Goal: Task Accomplishment & Management: Use online tool/utility

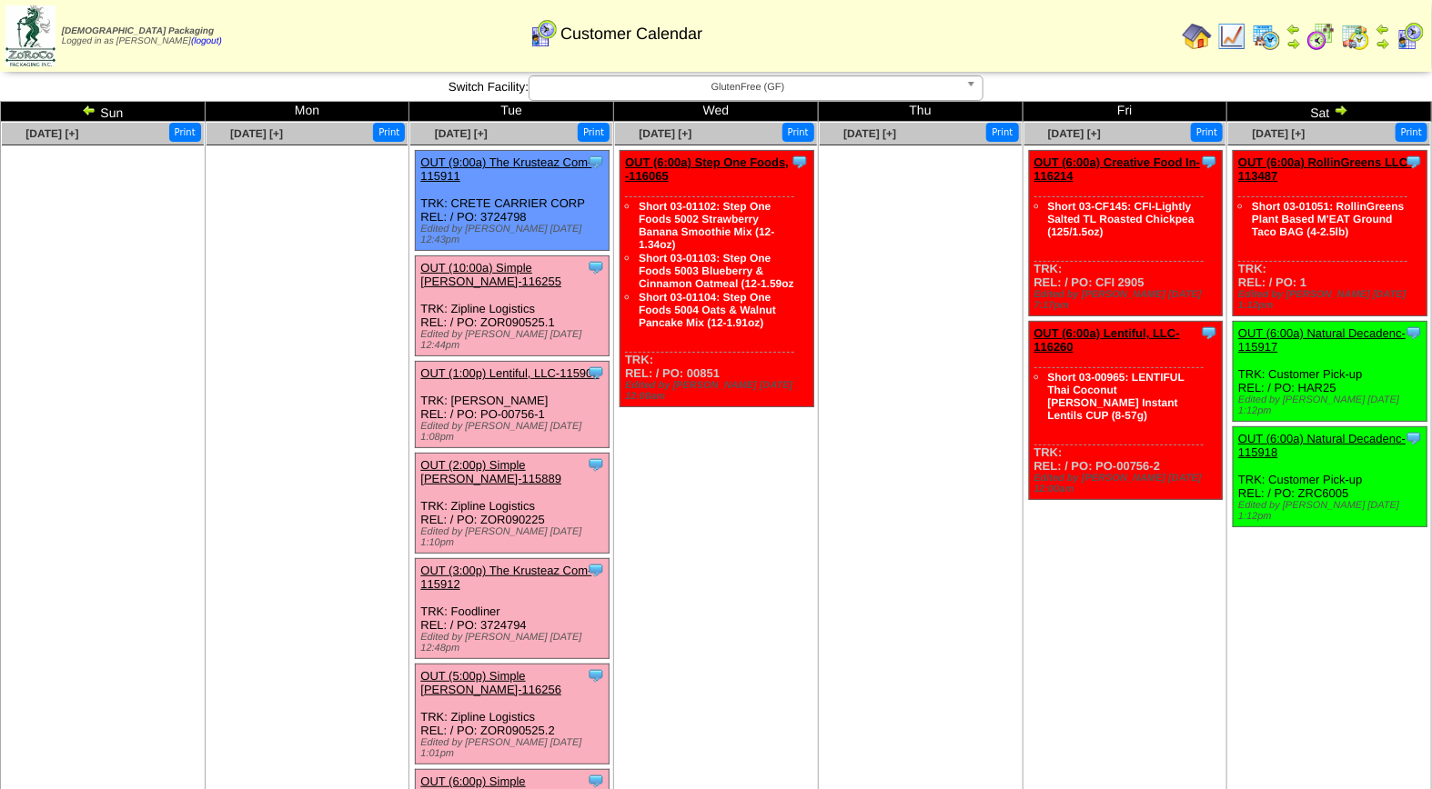
scroll to position [20, 0]
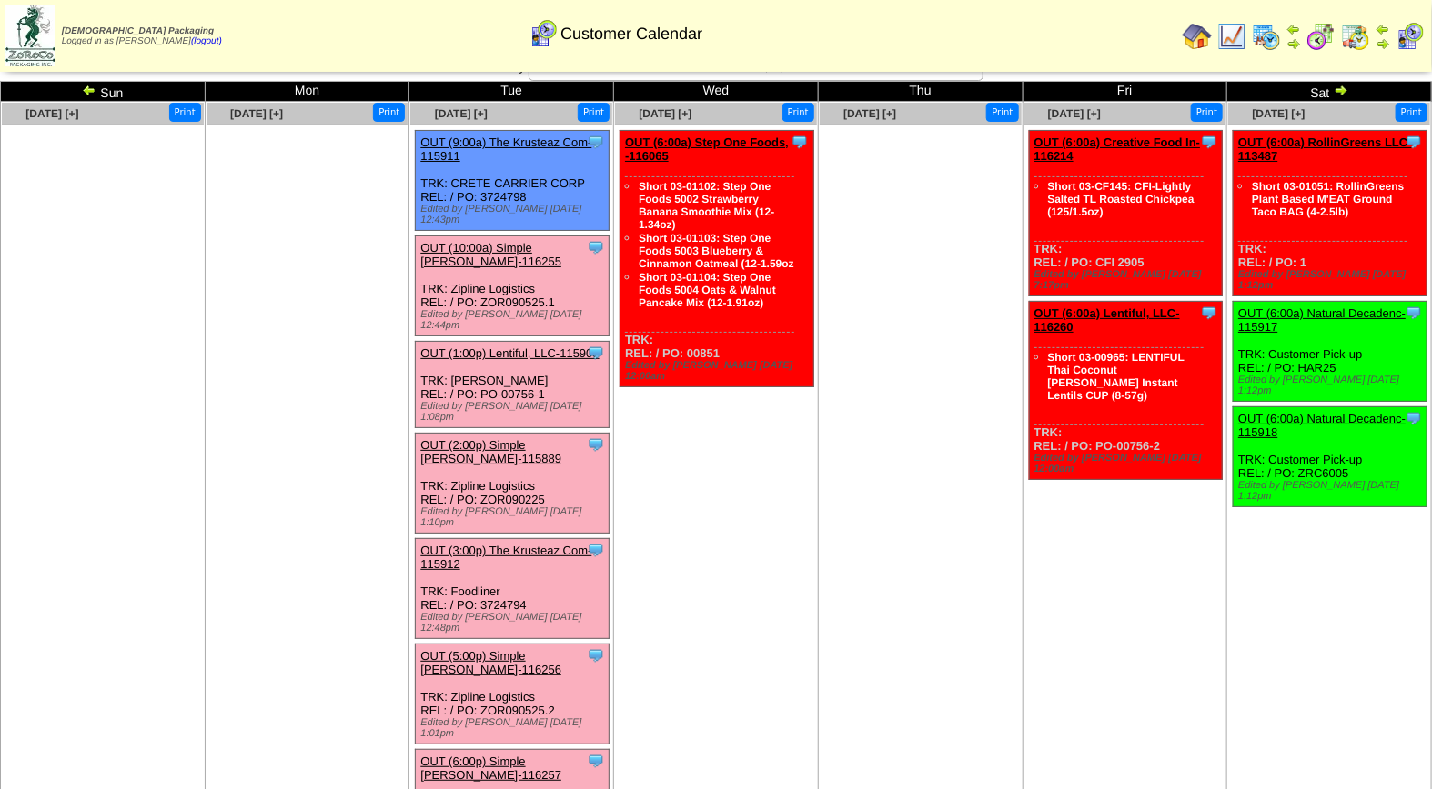
click at [502, 347] on link "OUT (1:00p) Lentiful, LLC-115903" at bounding box center [509, 354] width 178 height 14
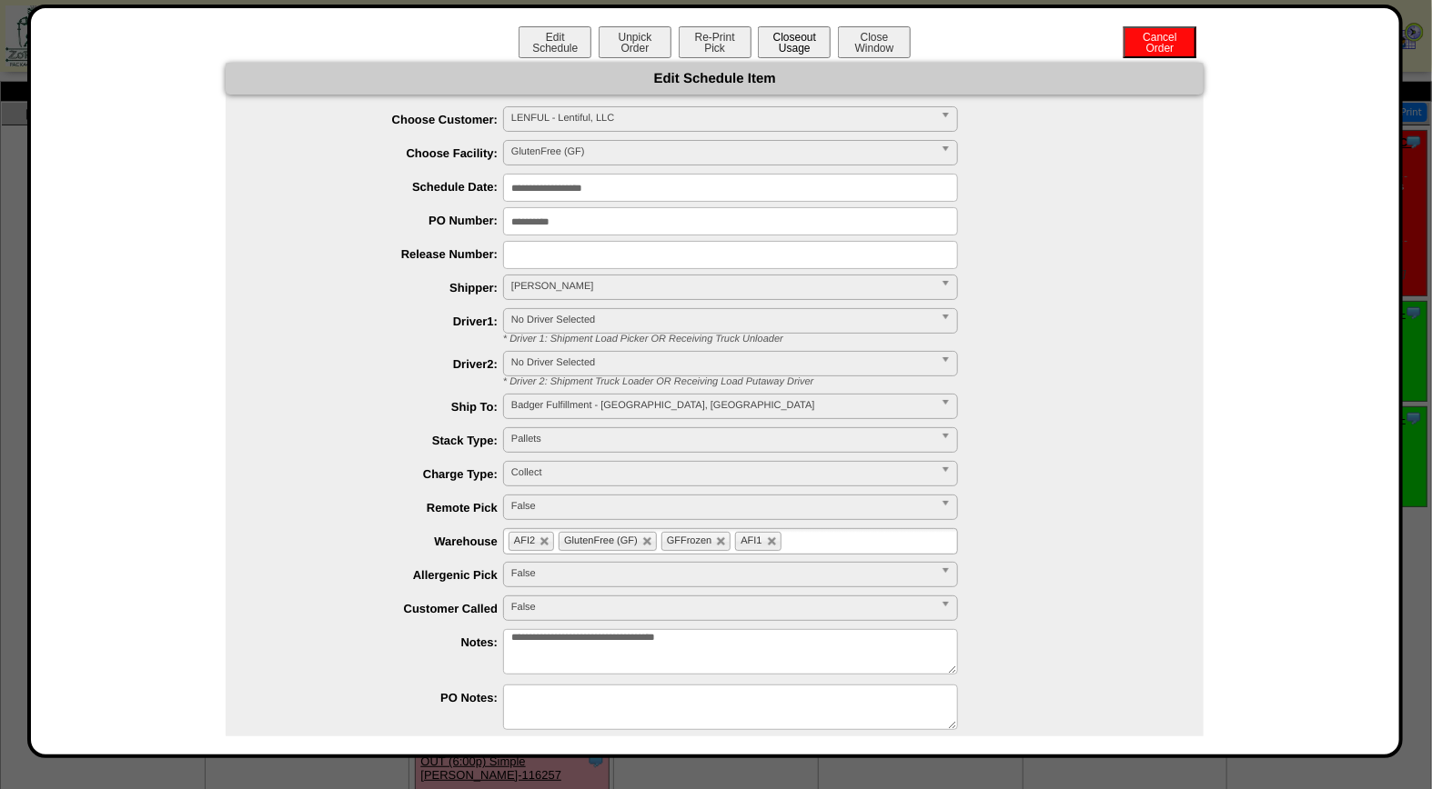
click at [793, 32] on button "Closeout Usage" at bounding box center [794, 42] width 73 height 32
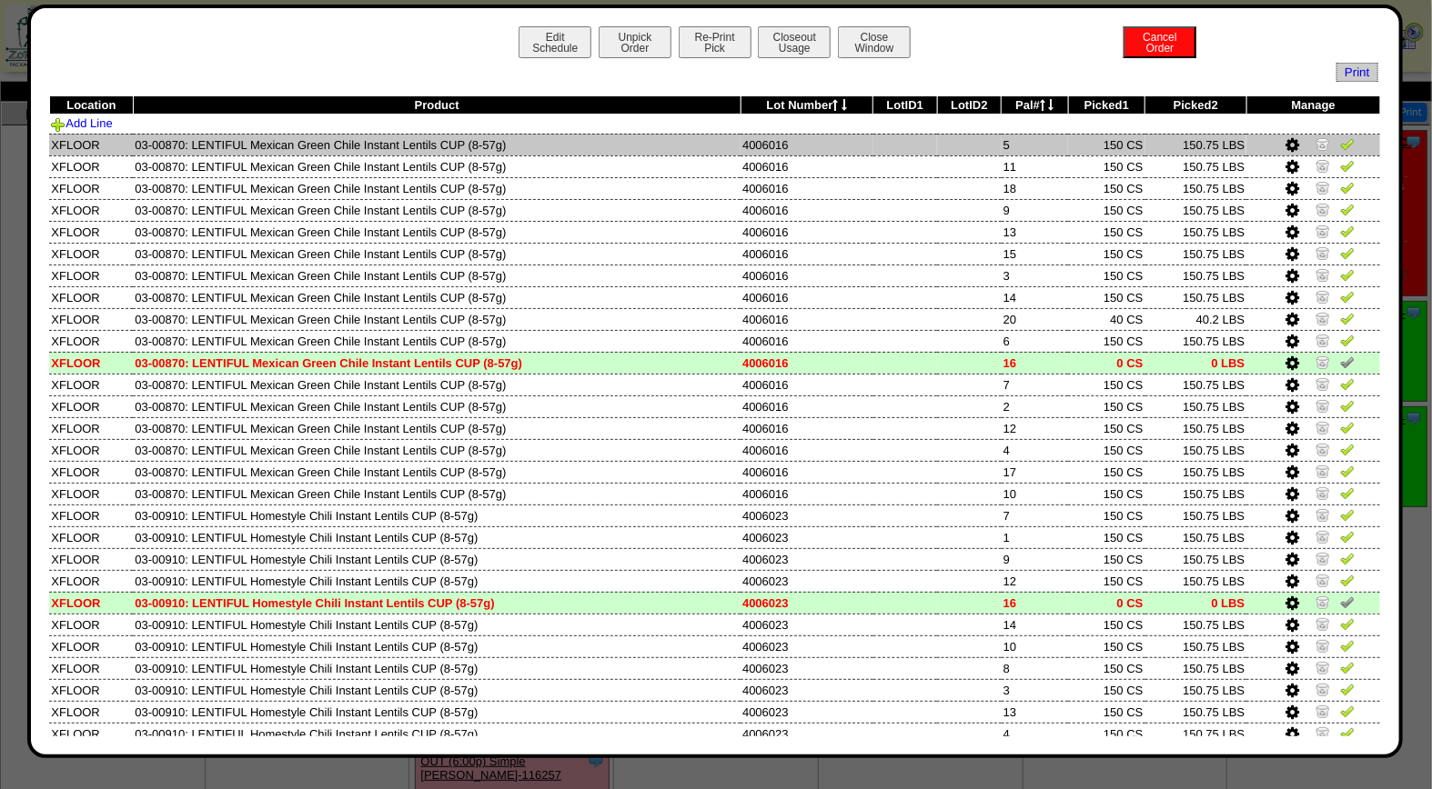
drag, startPoint x: 1329, startPoint y: 142, endPoint x: 1343, endPoint y: 152, distance: 17.7
click at [1340, 142] on img at bounding box center [1347, 143] width 15 height 15
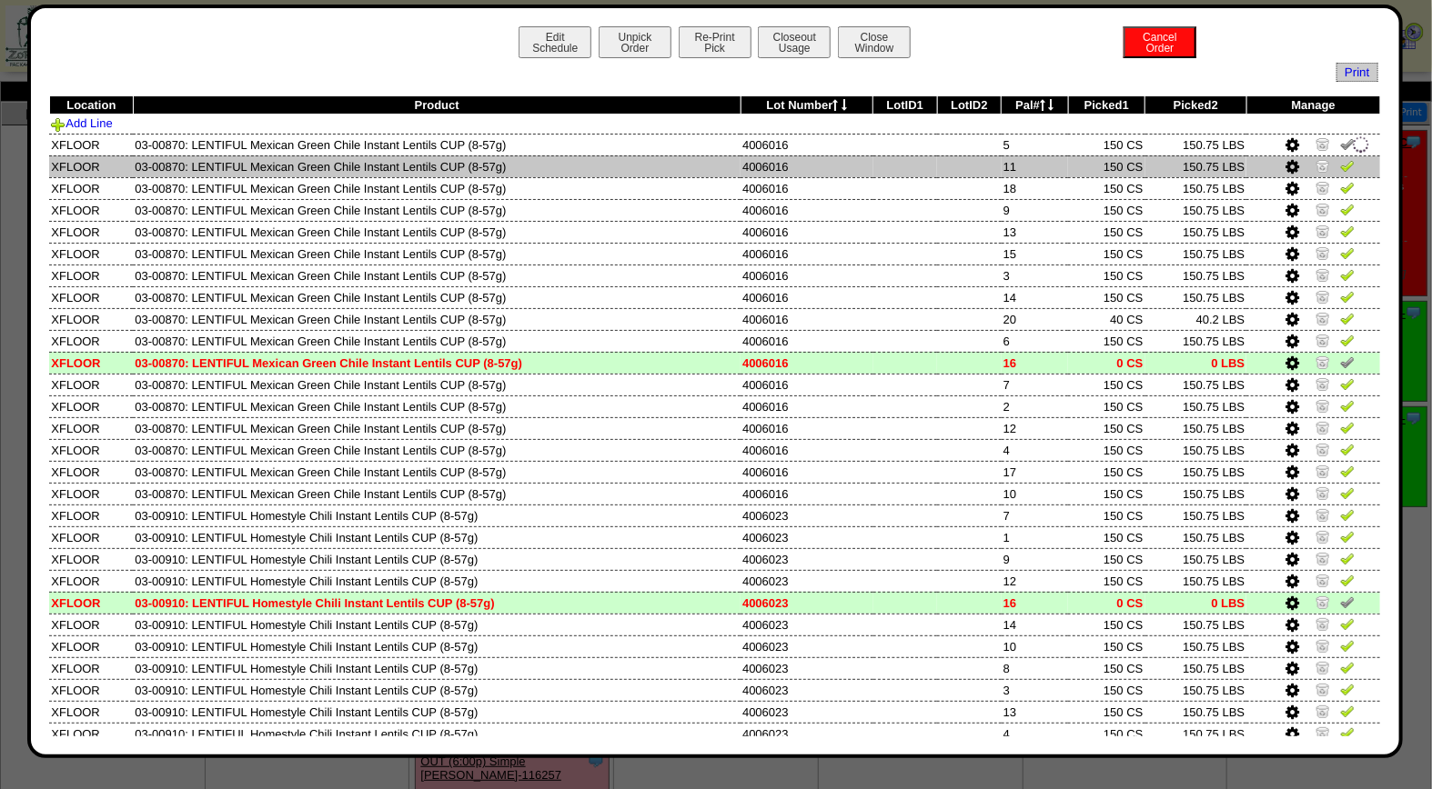
click at [1340, 166] on img at bounding box center [1347, 165] width 15 height 15
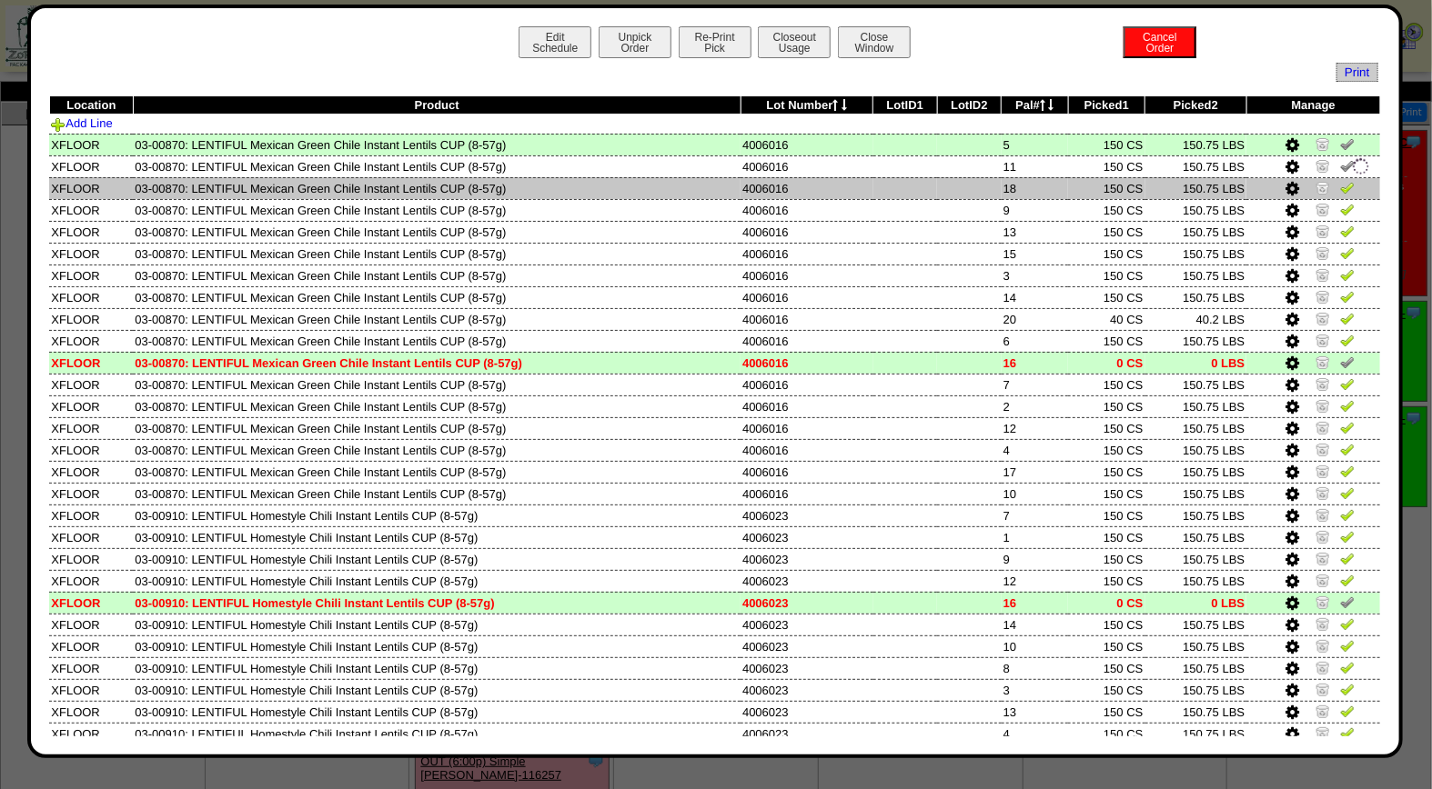
click at [1340, 188] on img at bounding box center [1347, 187] width 15 height 15
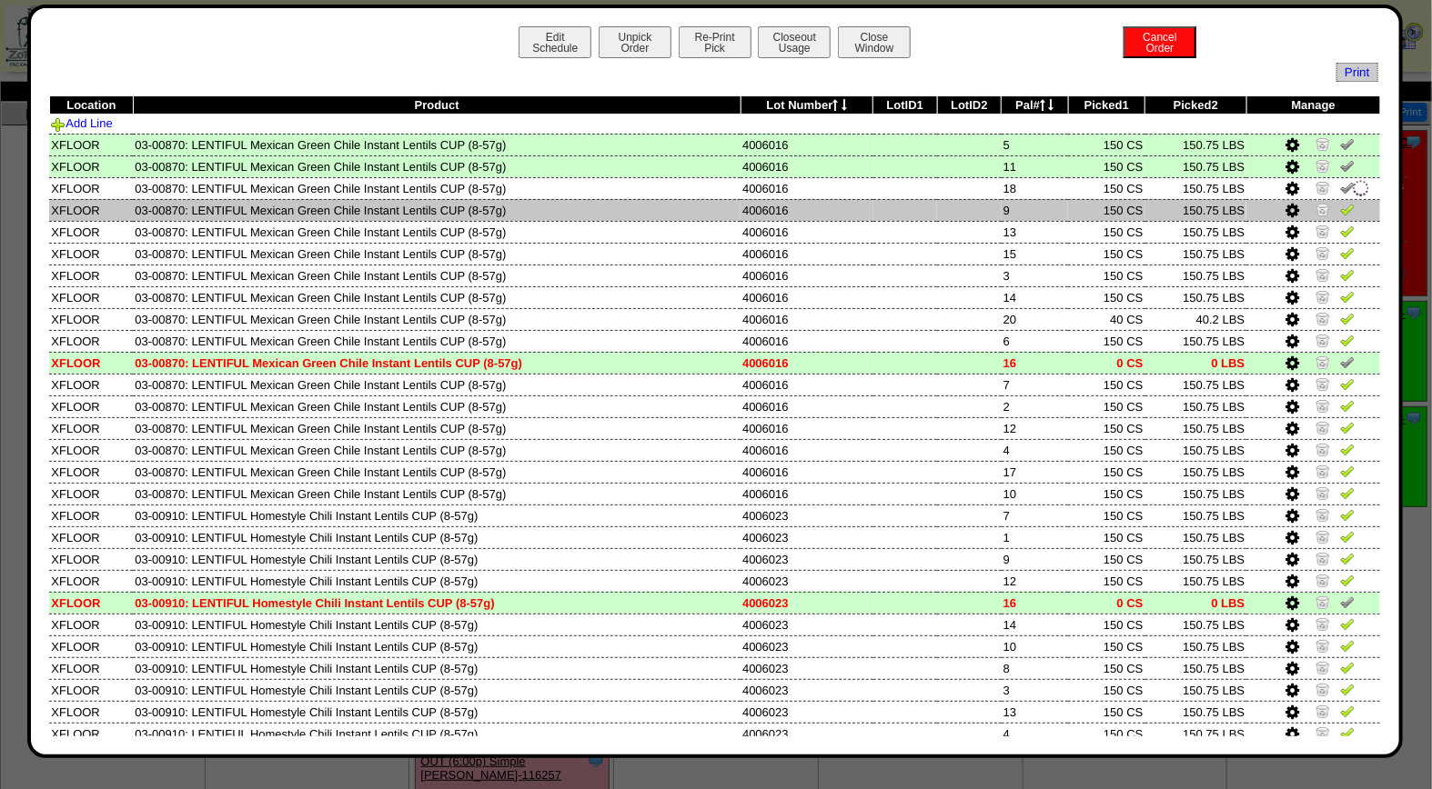
click at [1340, 209] on img at bounding box center [1347, 209] width 15 height 15
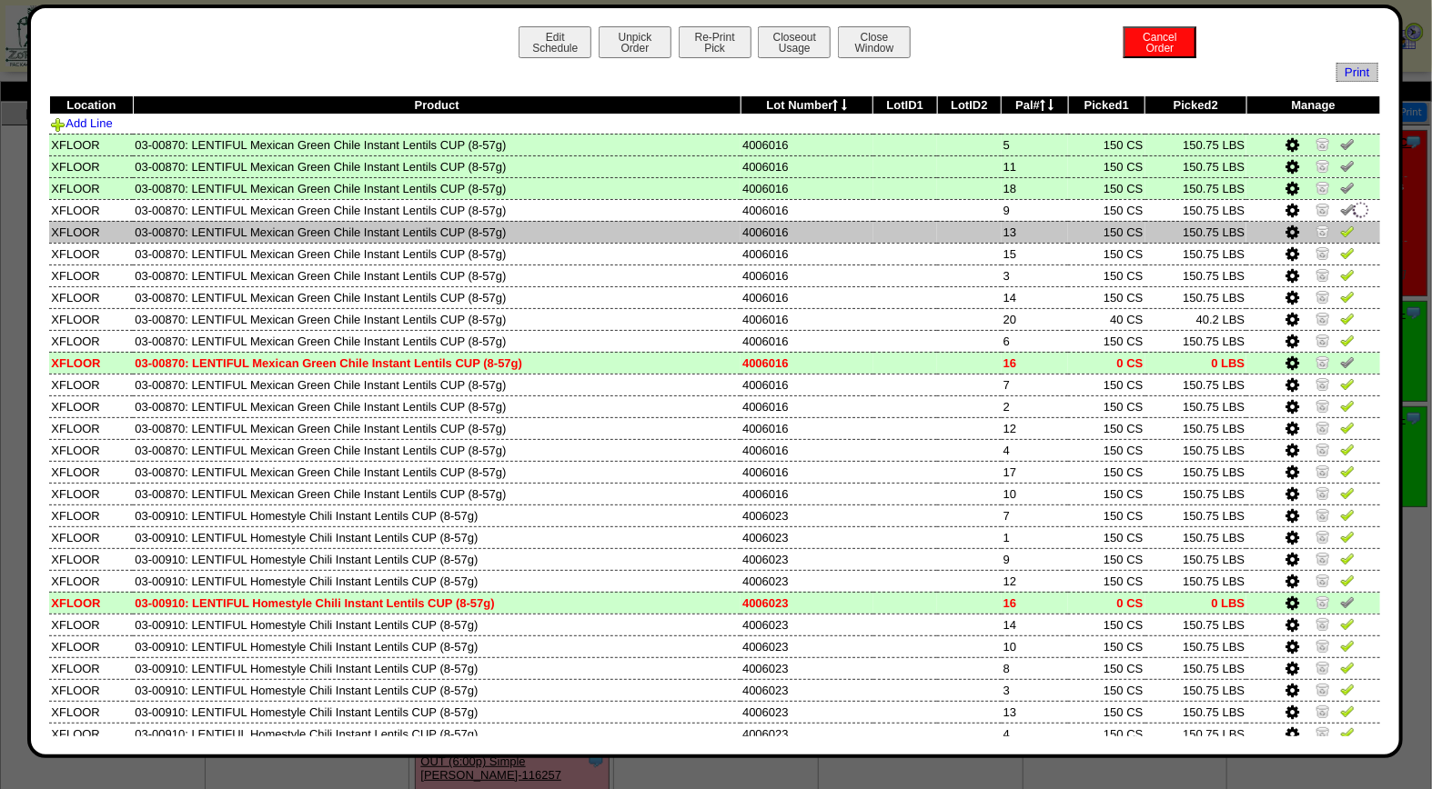
click at [1340, 227] on img at bounding box center [1347, 231] width 15 height 15
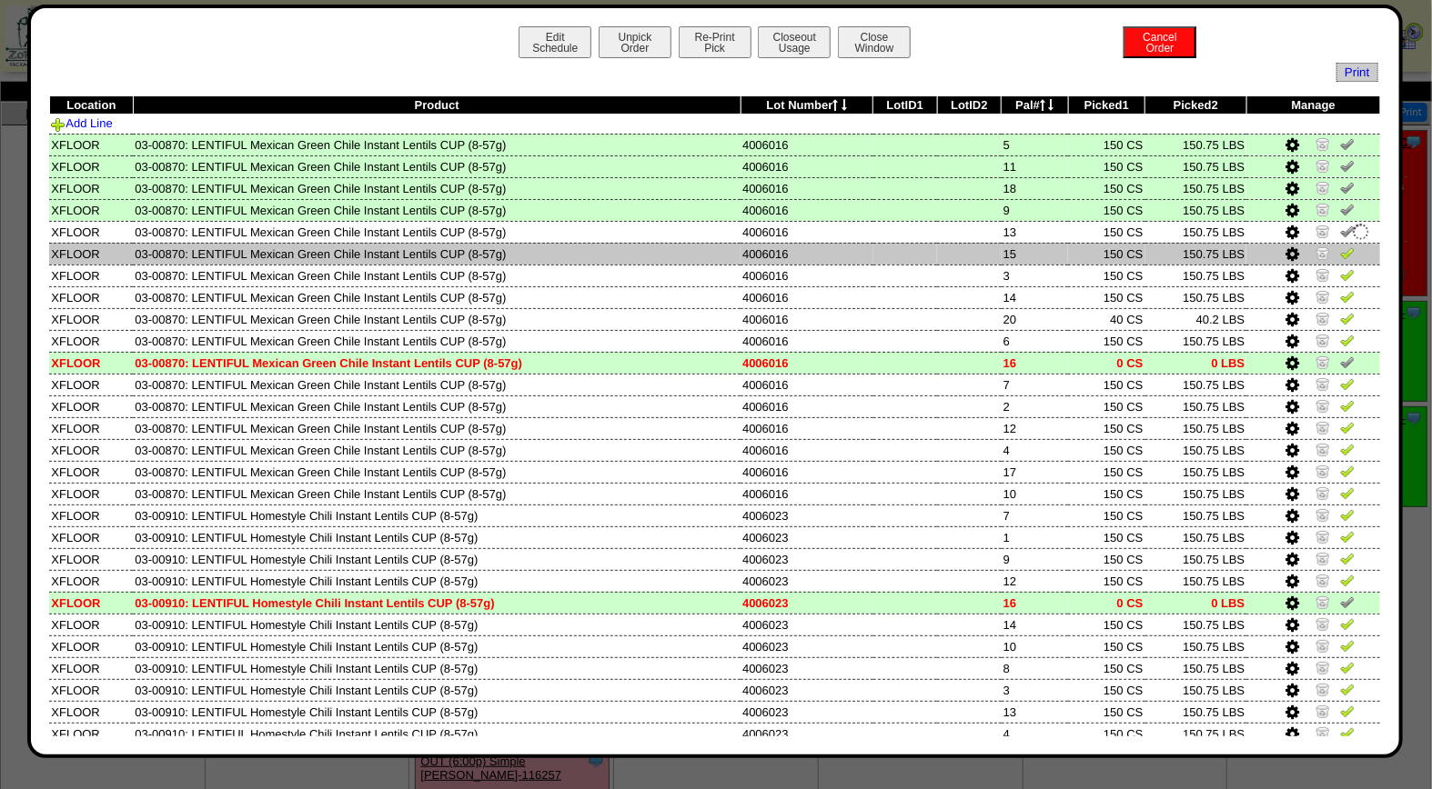
click at [1340, 256] on img at bounding box center [1347, 253] width 15 height 15
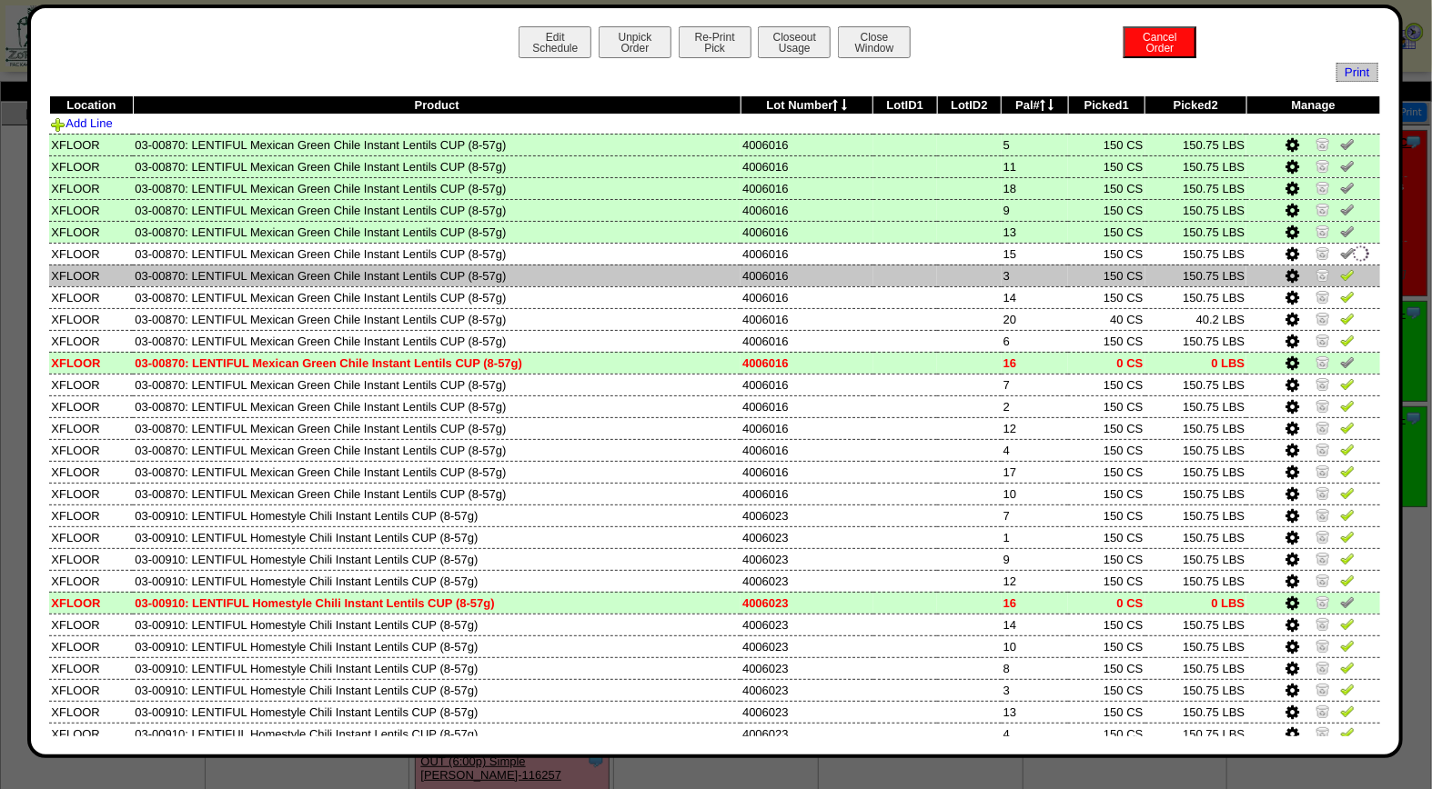
click at [1340, 276] on img at bounding box center [1347, 274] width 15 height 15
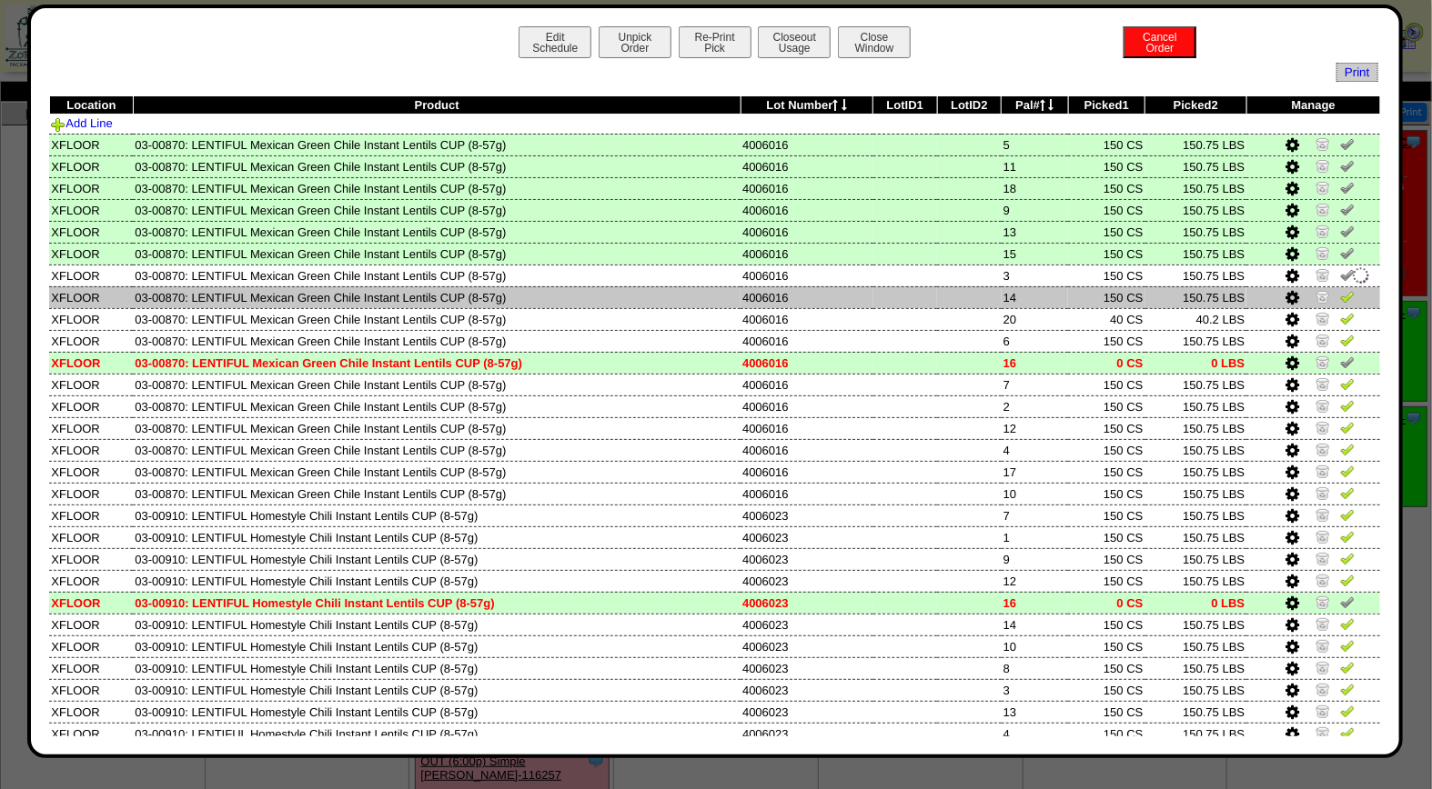
click at [1340, 296] on img at bounding box center [1347, 296] width 15 height 15
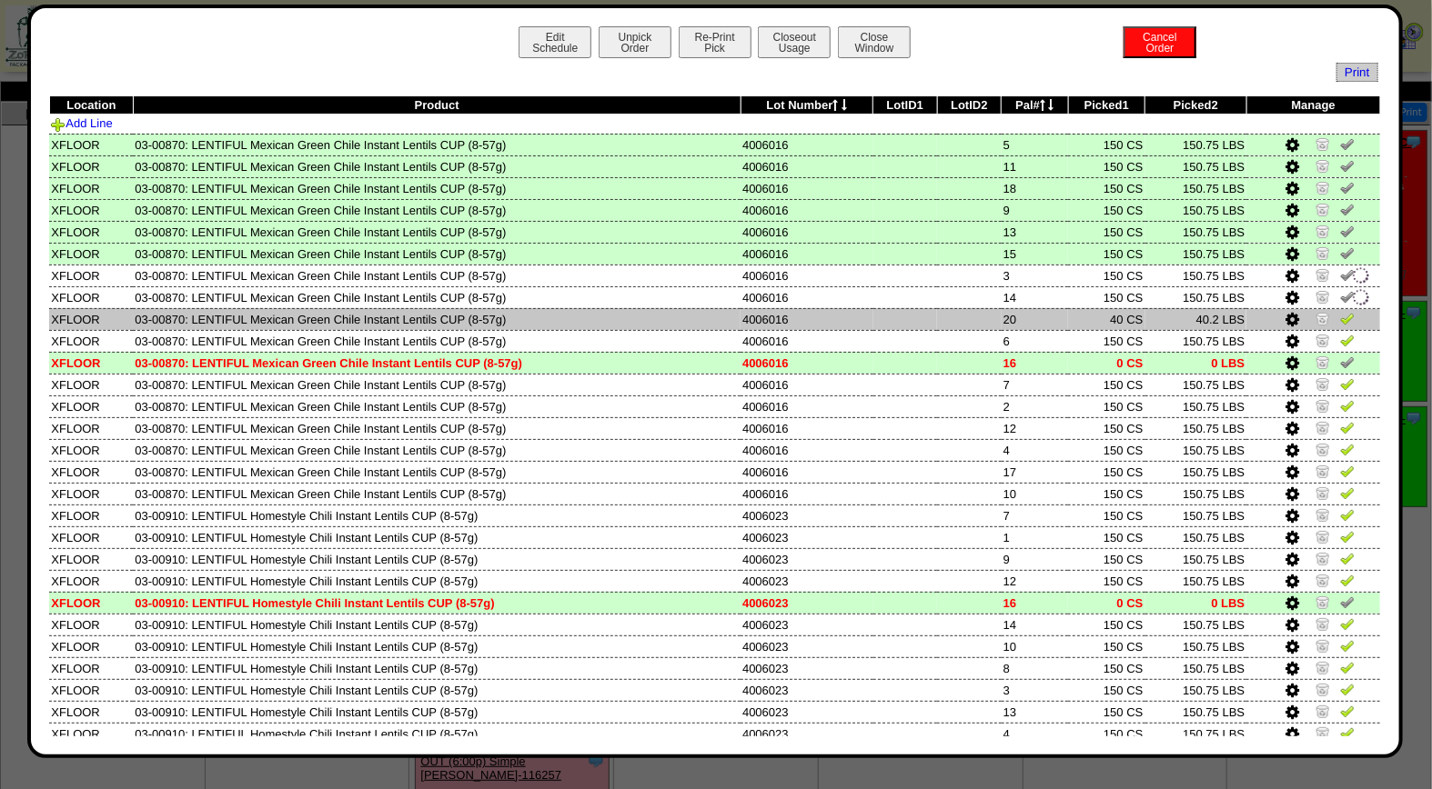
click at [1340, 315] on img at bounding box center [1347, 318] width 15 height 15
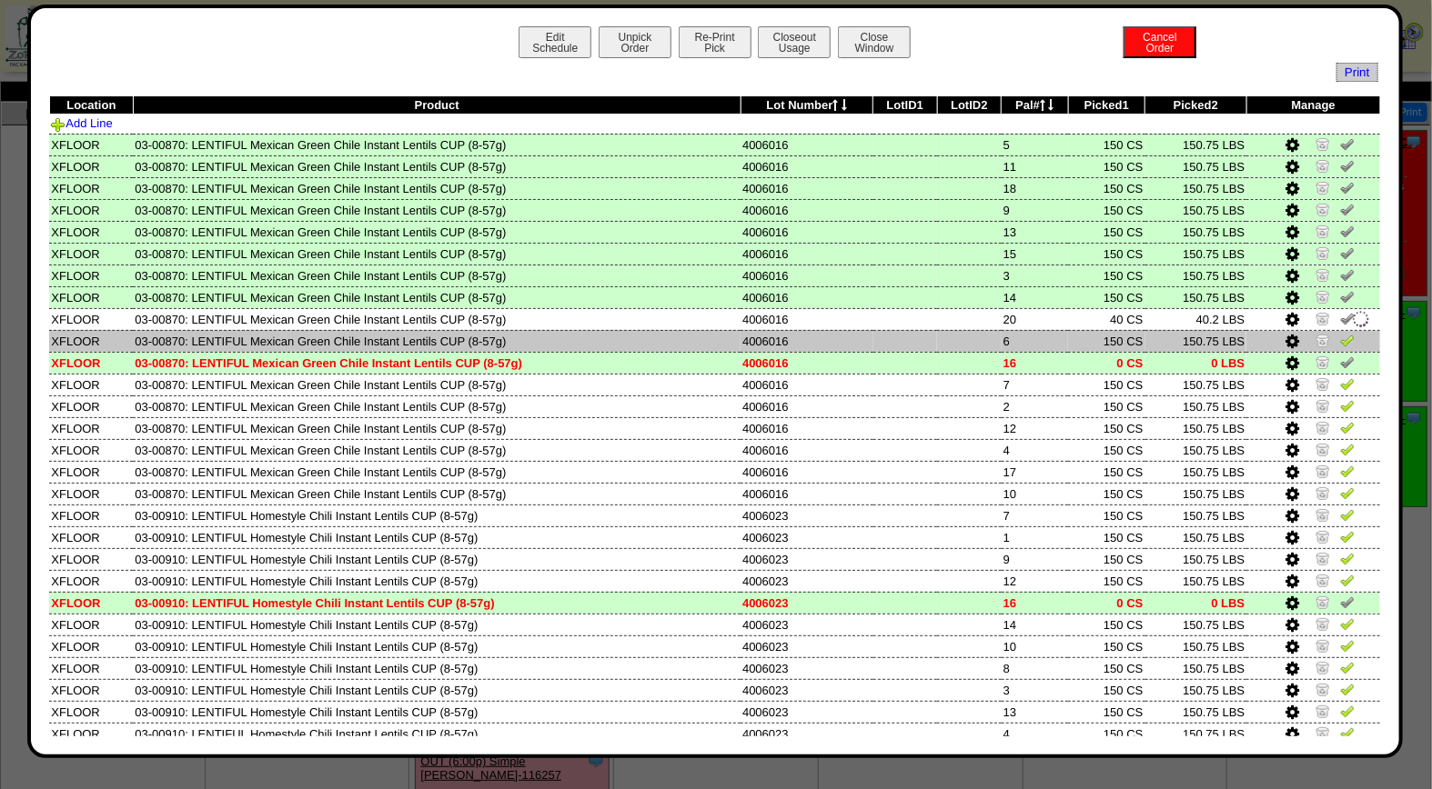
click at [1340, 339] on img at bounding box center [1347, 340] width 15 height 15
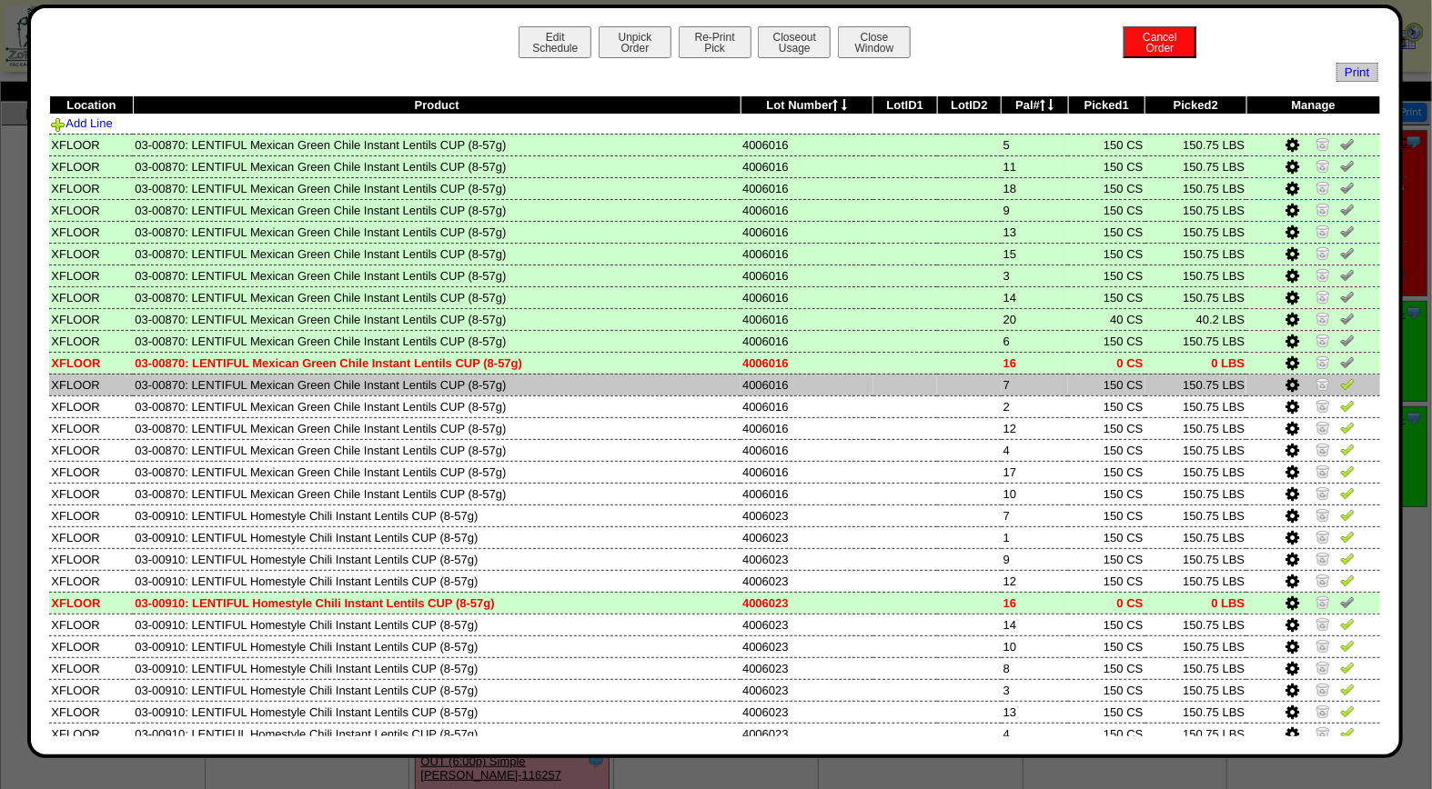
click at [1340, 385] on img at bounding box center [1347, 384] width 15 height 15
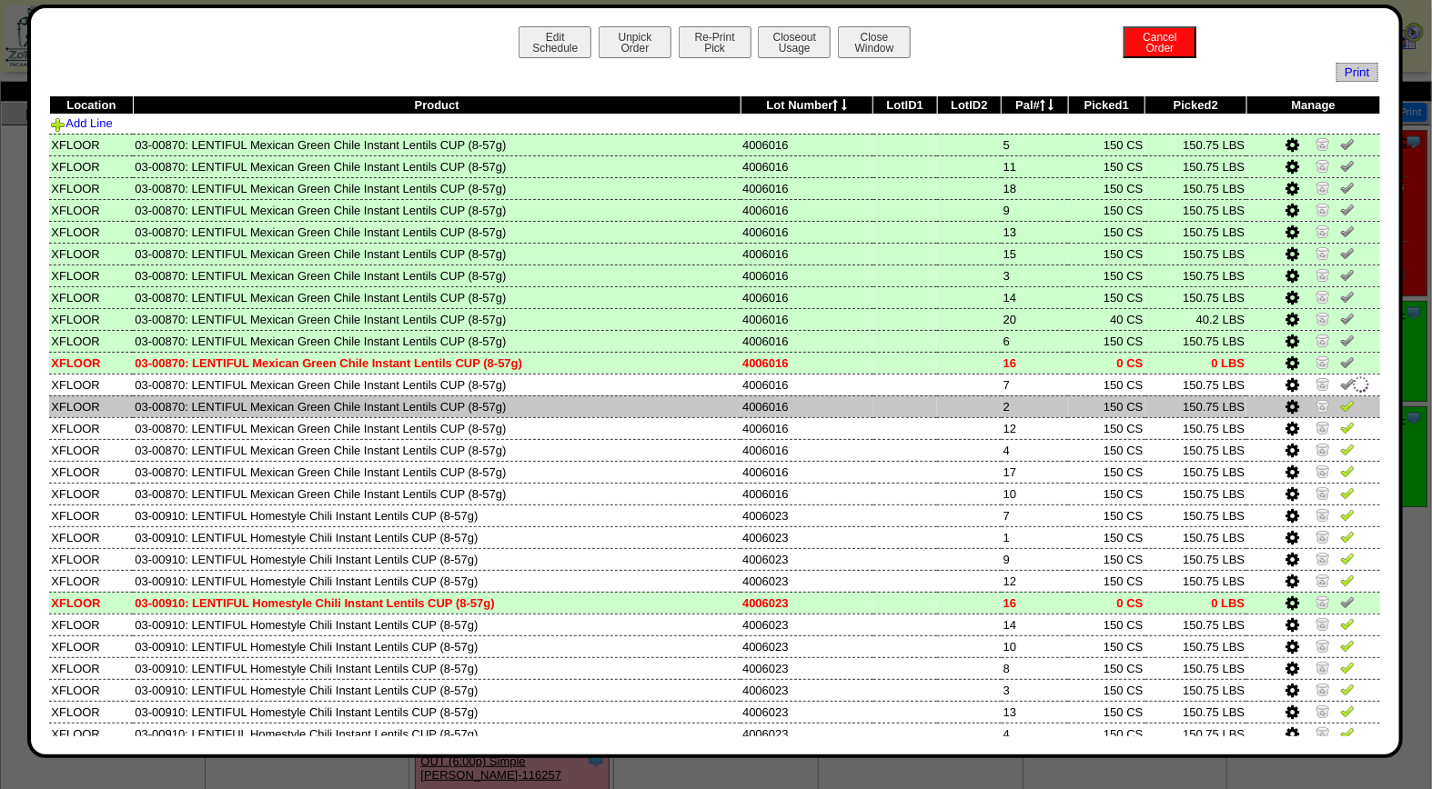
click at [1340, 406] on img at bounding box center [1347, 405] width 15 height 15
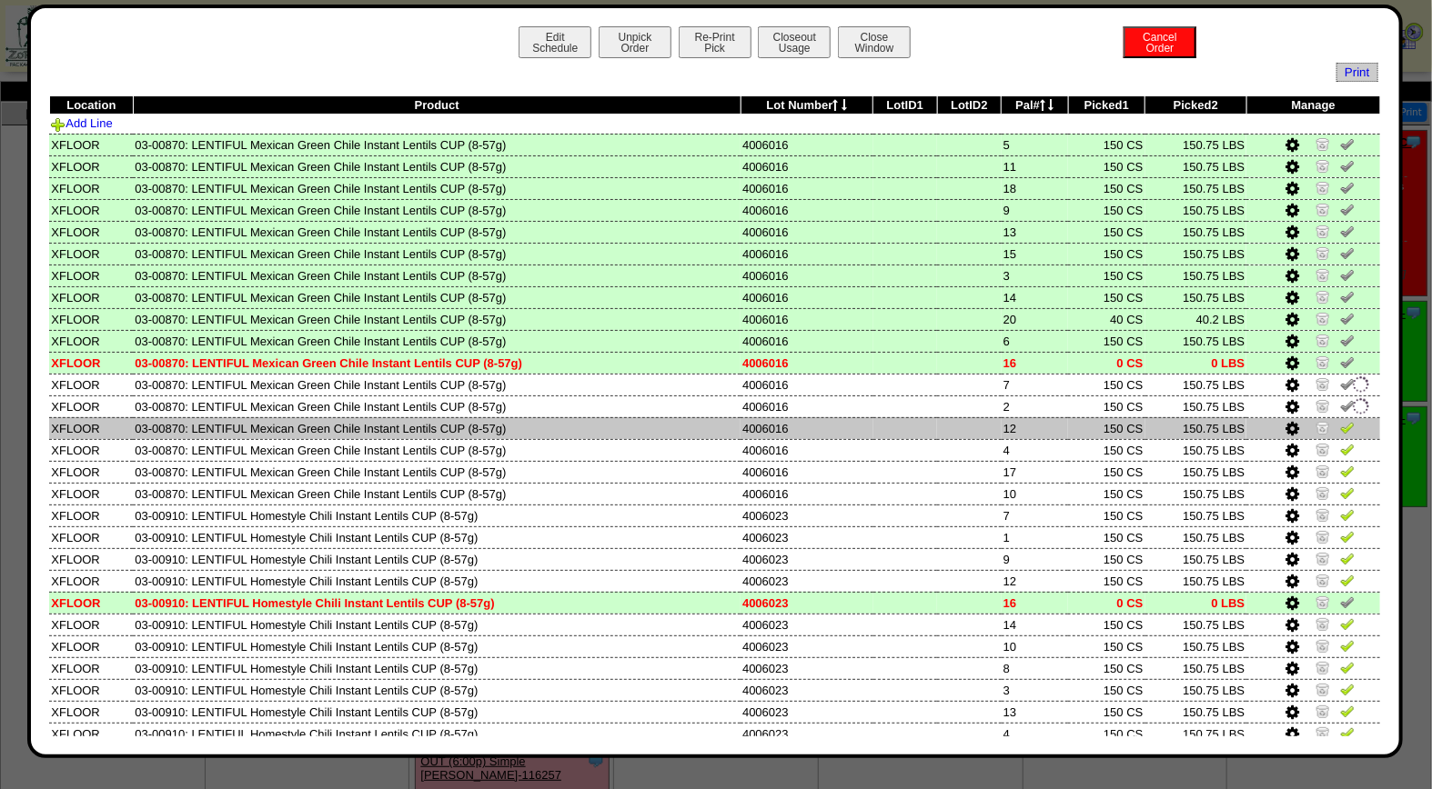
click at [1340, 424] on img at bounding box center [1347, 427] width 15 height 15
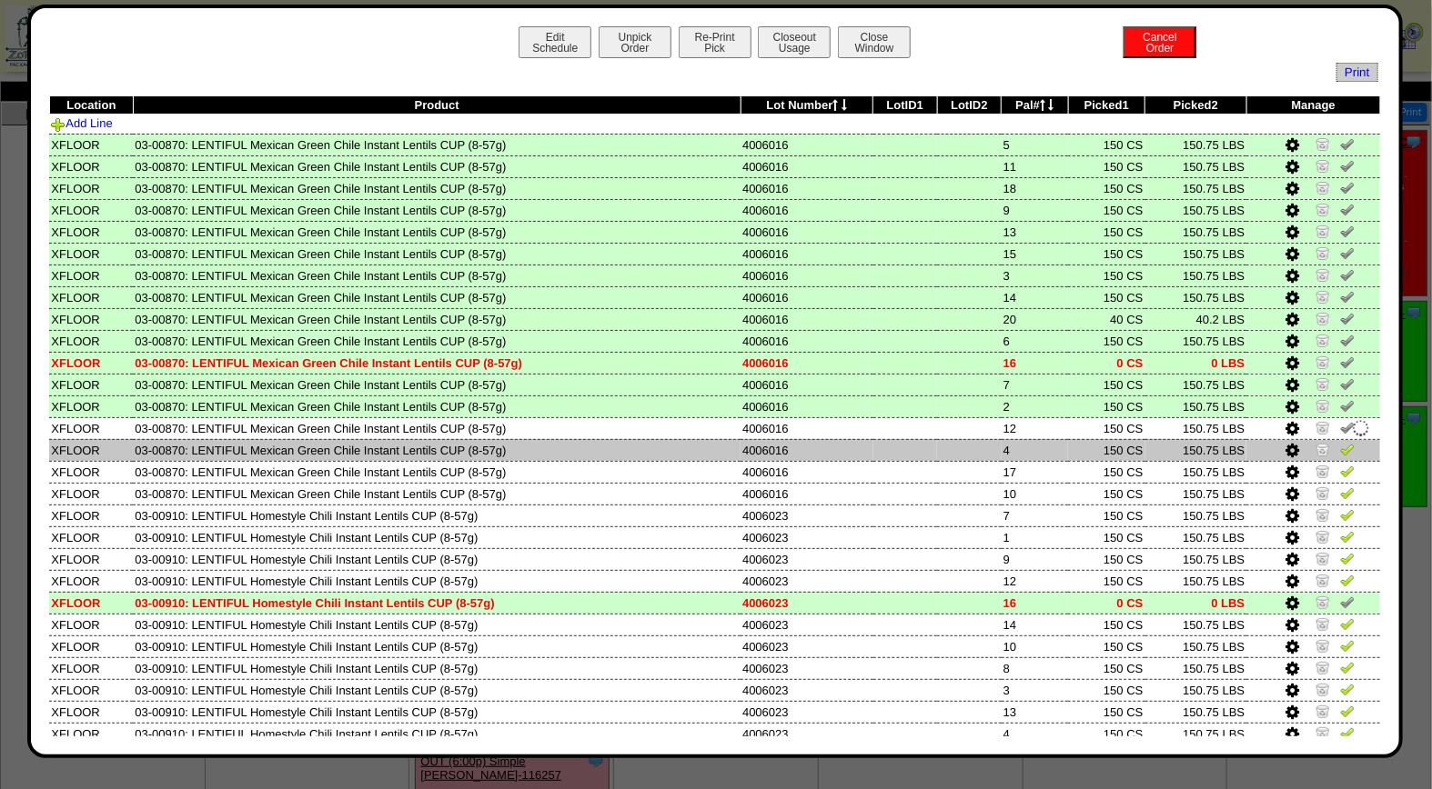
click at [1340, 446] on img at bounding box center [1347, 449] width 15 height 15
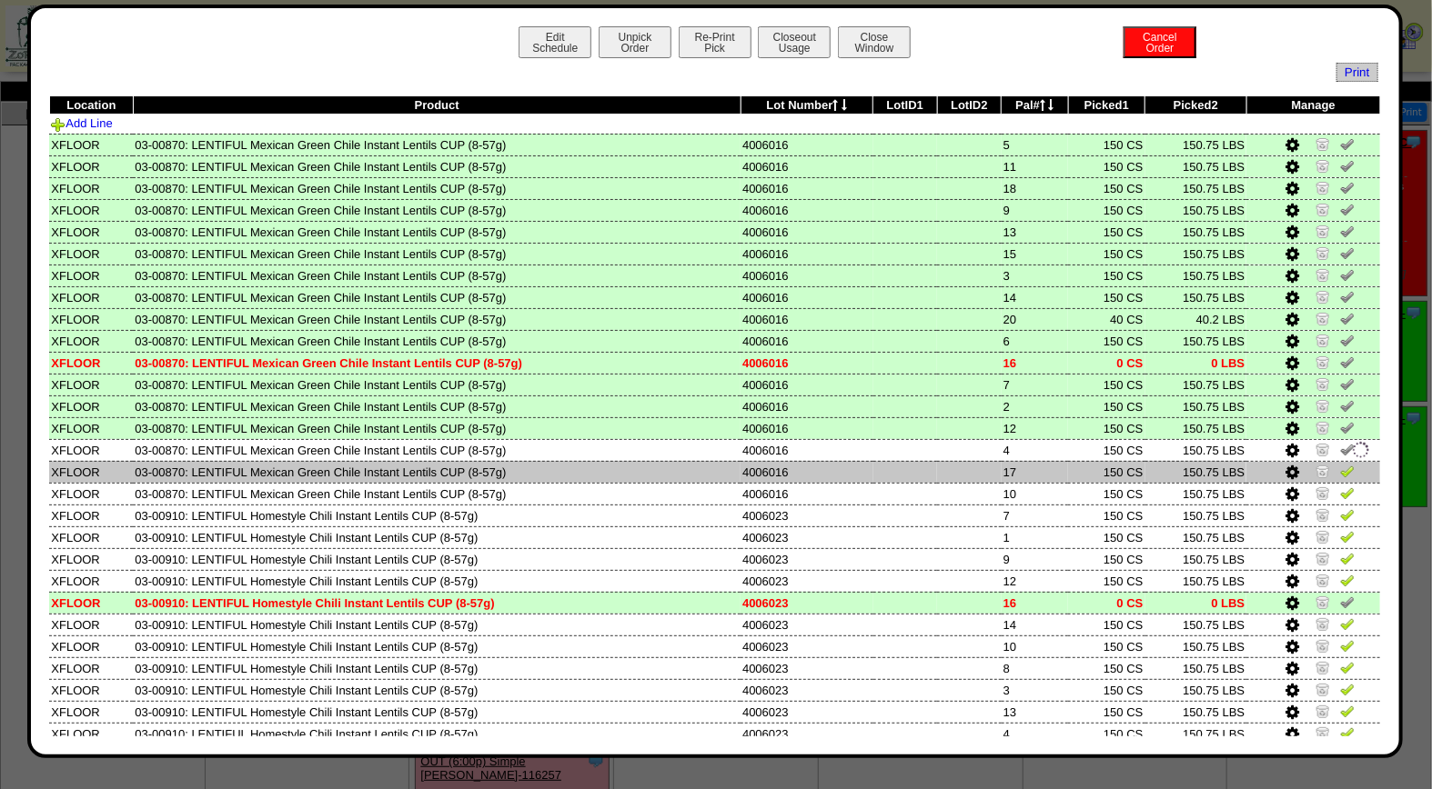
click at [1340, 469] on img at bounding box center [1347, 471] width 15 height 15
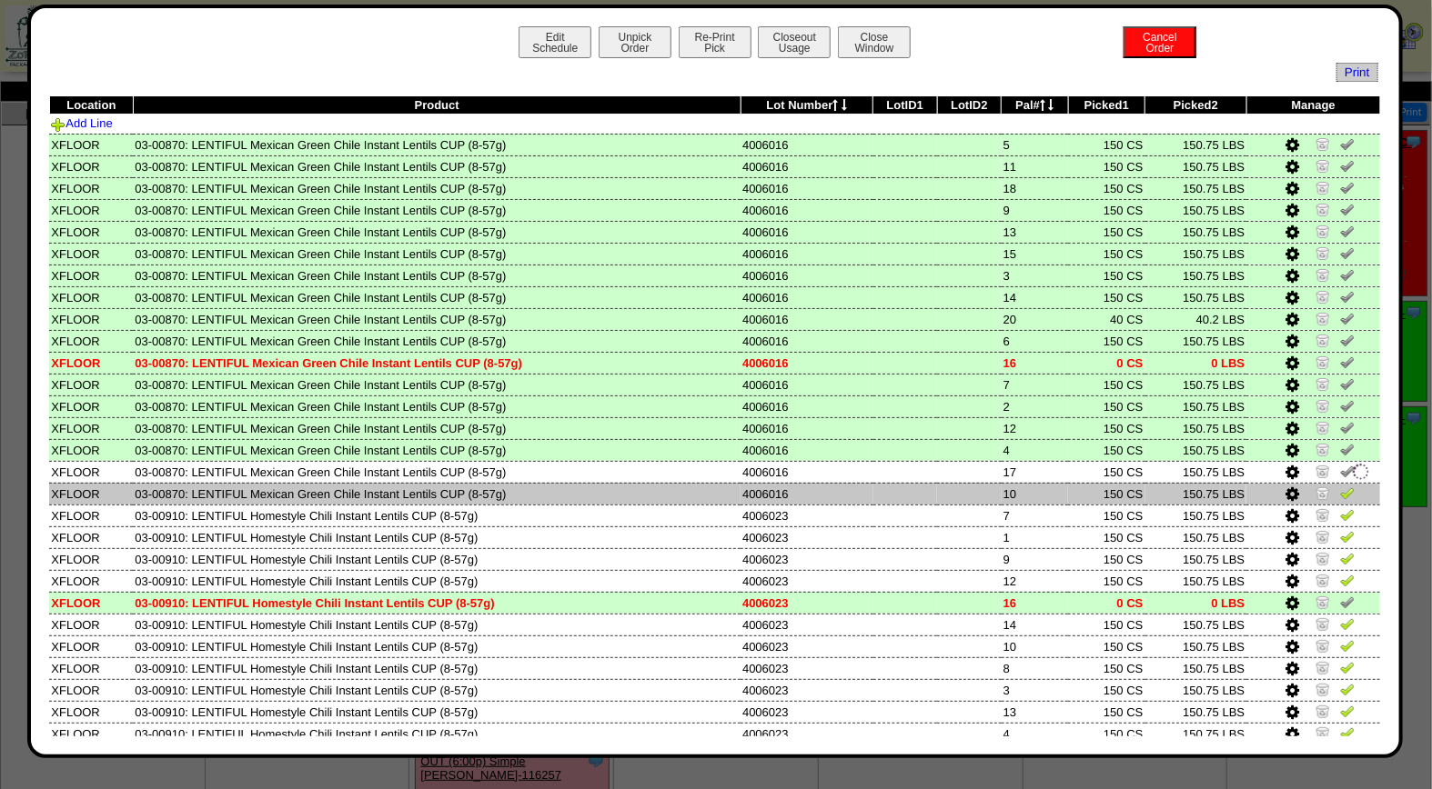
click at [1340, 489] on img at bounding box center [1347, 493] width 15 height 15
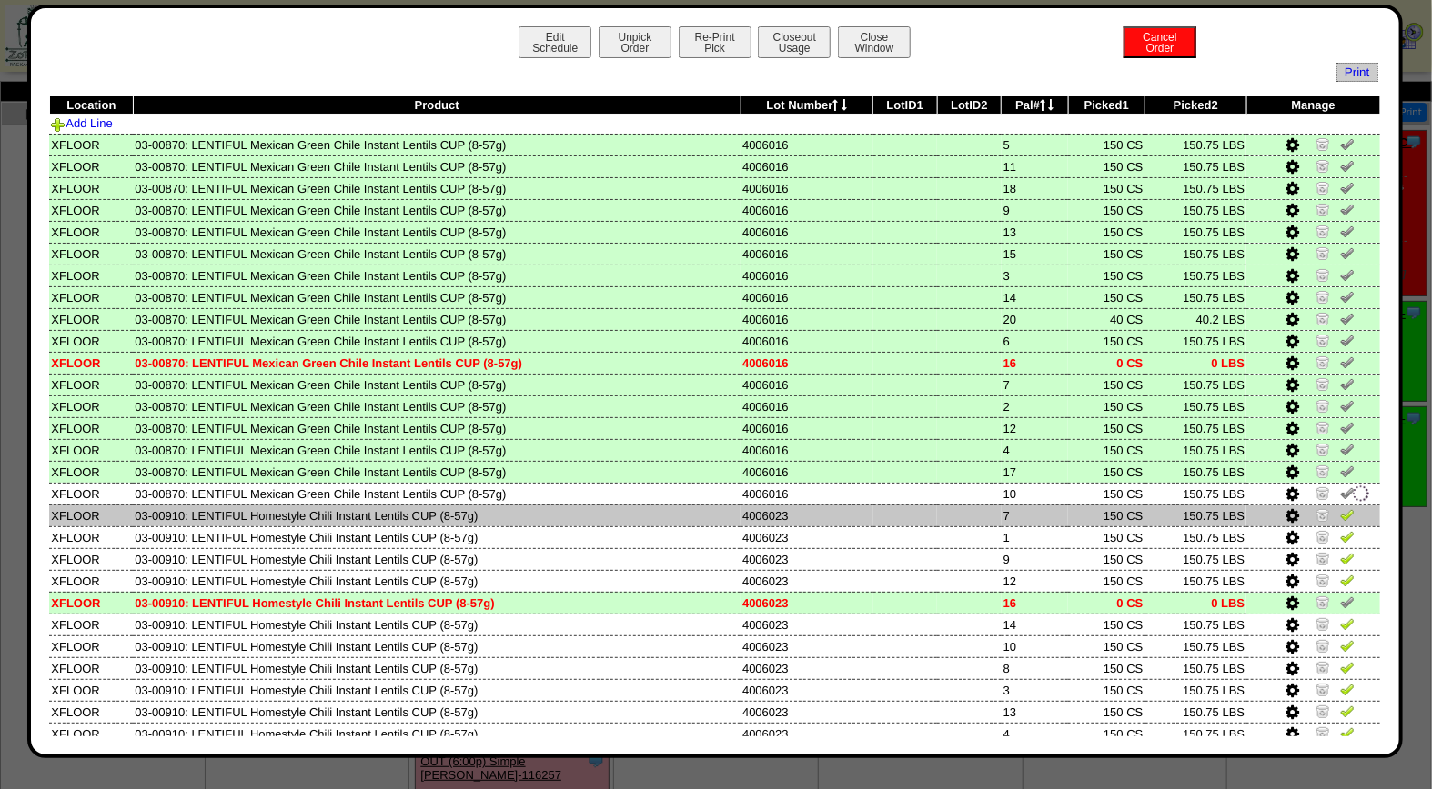
click at [1340, 509] on img at bounding box center [1347, 514] width 15 height 15
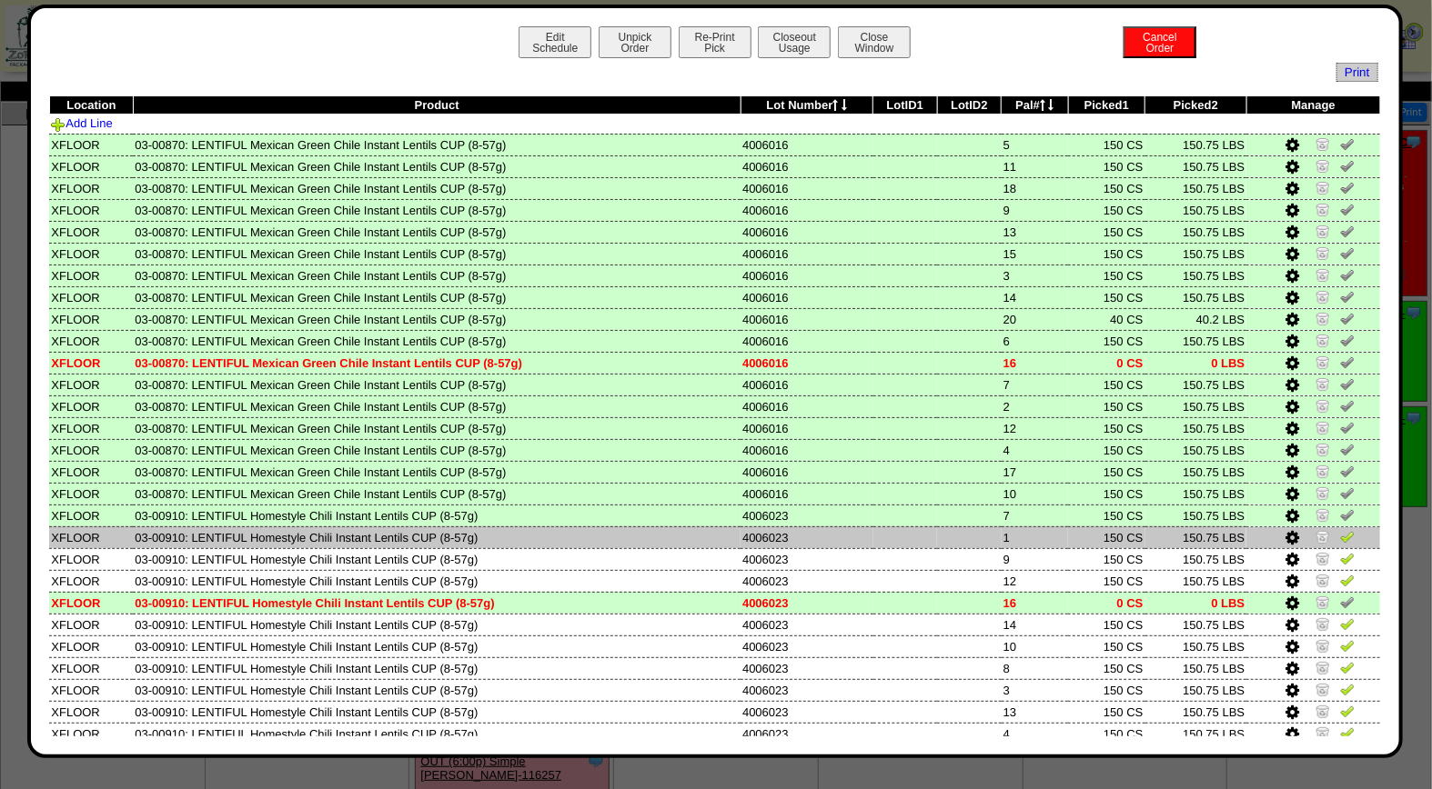
click at [1340, 531] on img at bounding box center [1347, 536] width 15 height 15
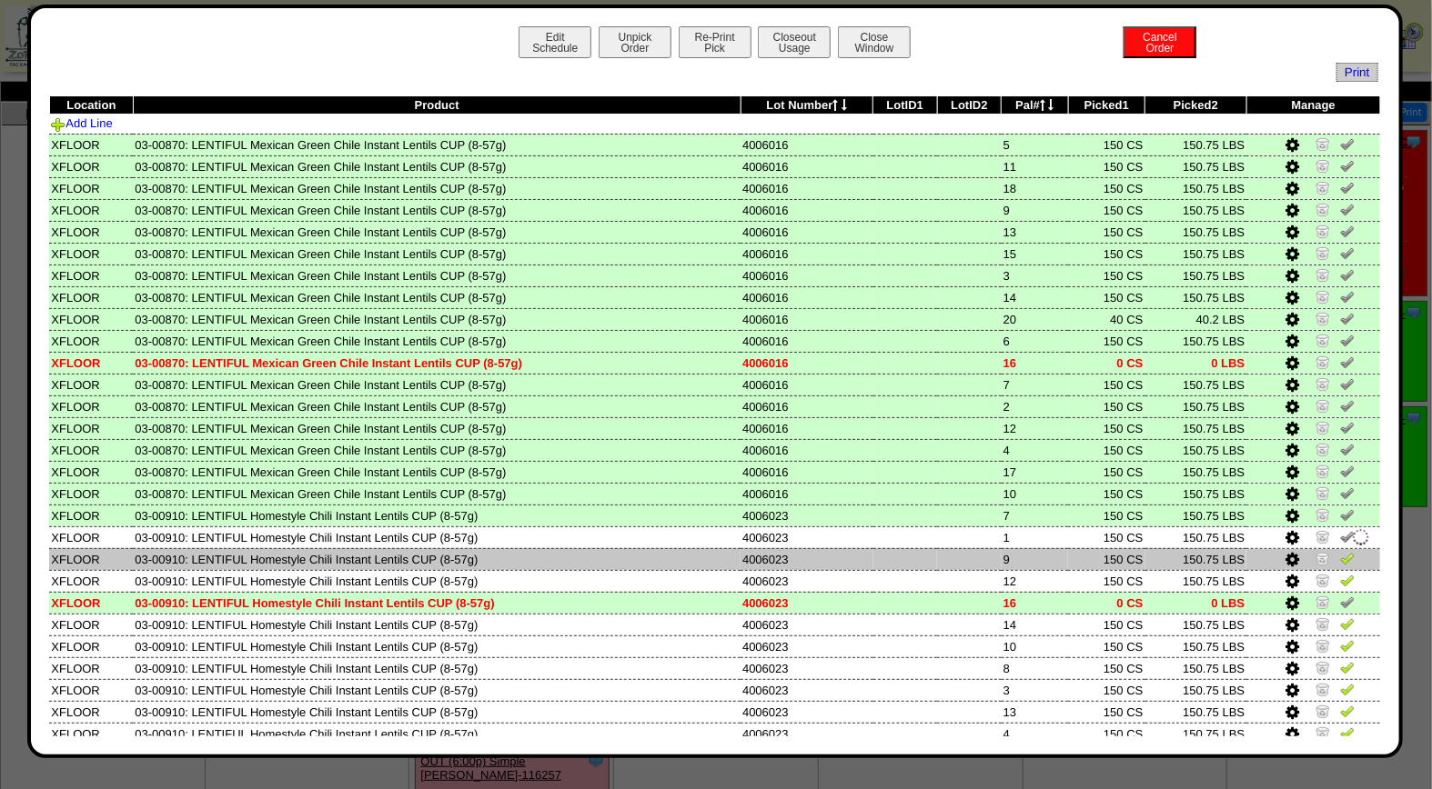
click at [1340, 555] on img at bounding box center [1347, 558] width 15 height 15
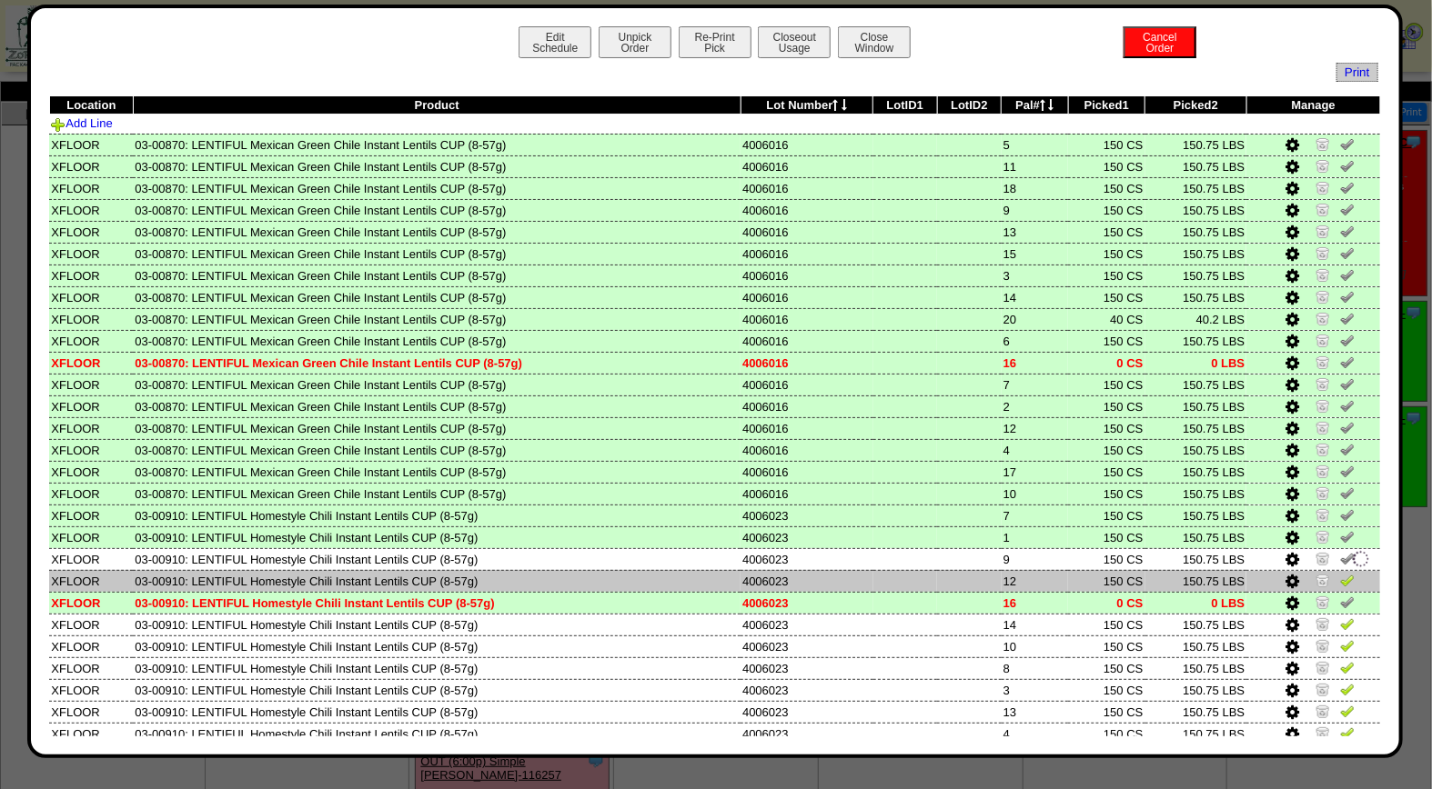
click at [1340, 578] on img at bounding box center [1347, 580] width 15 height 15
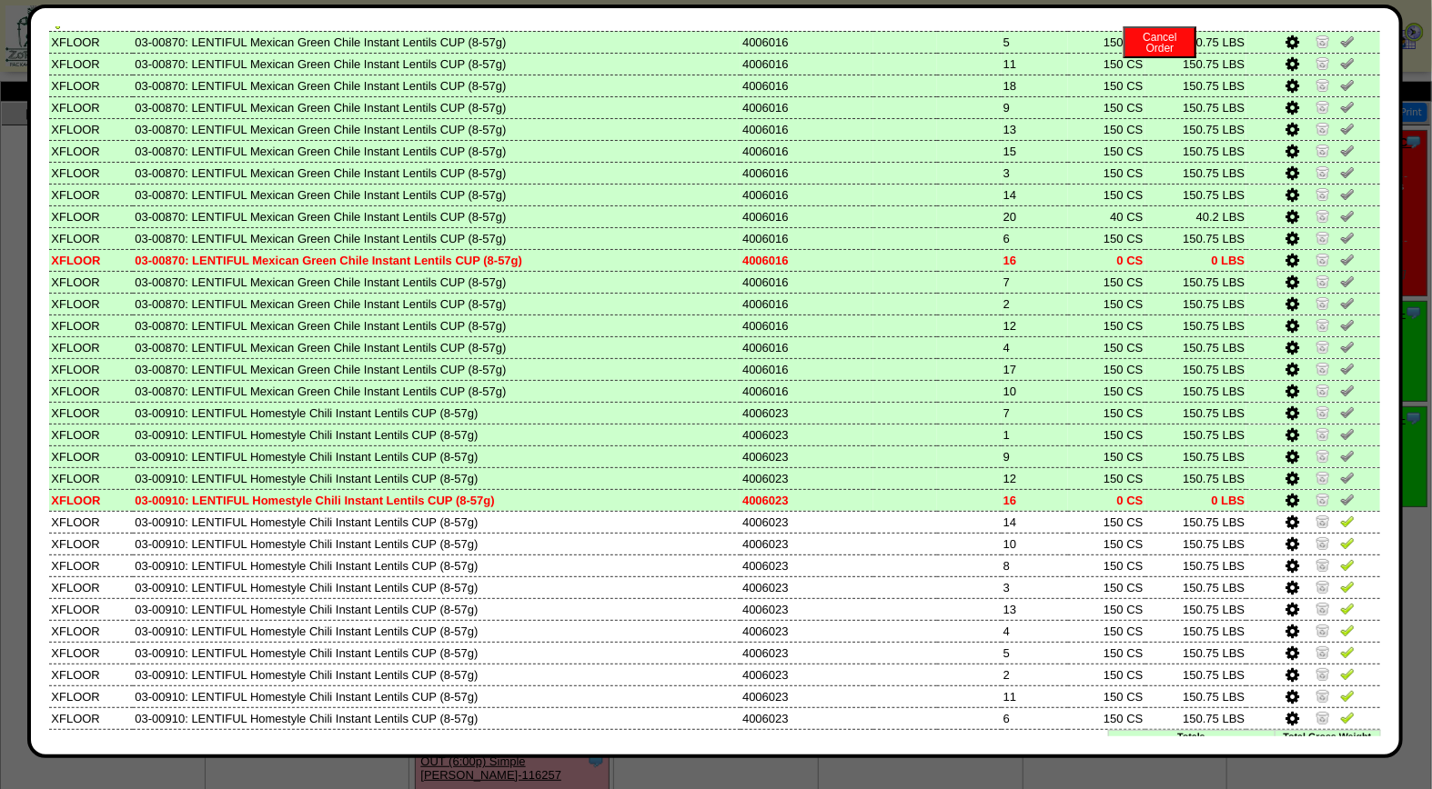
scroll to position [130, 0]
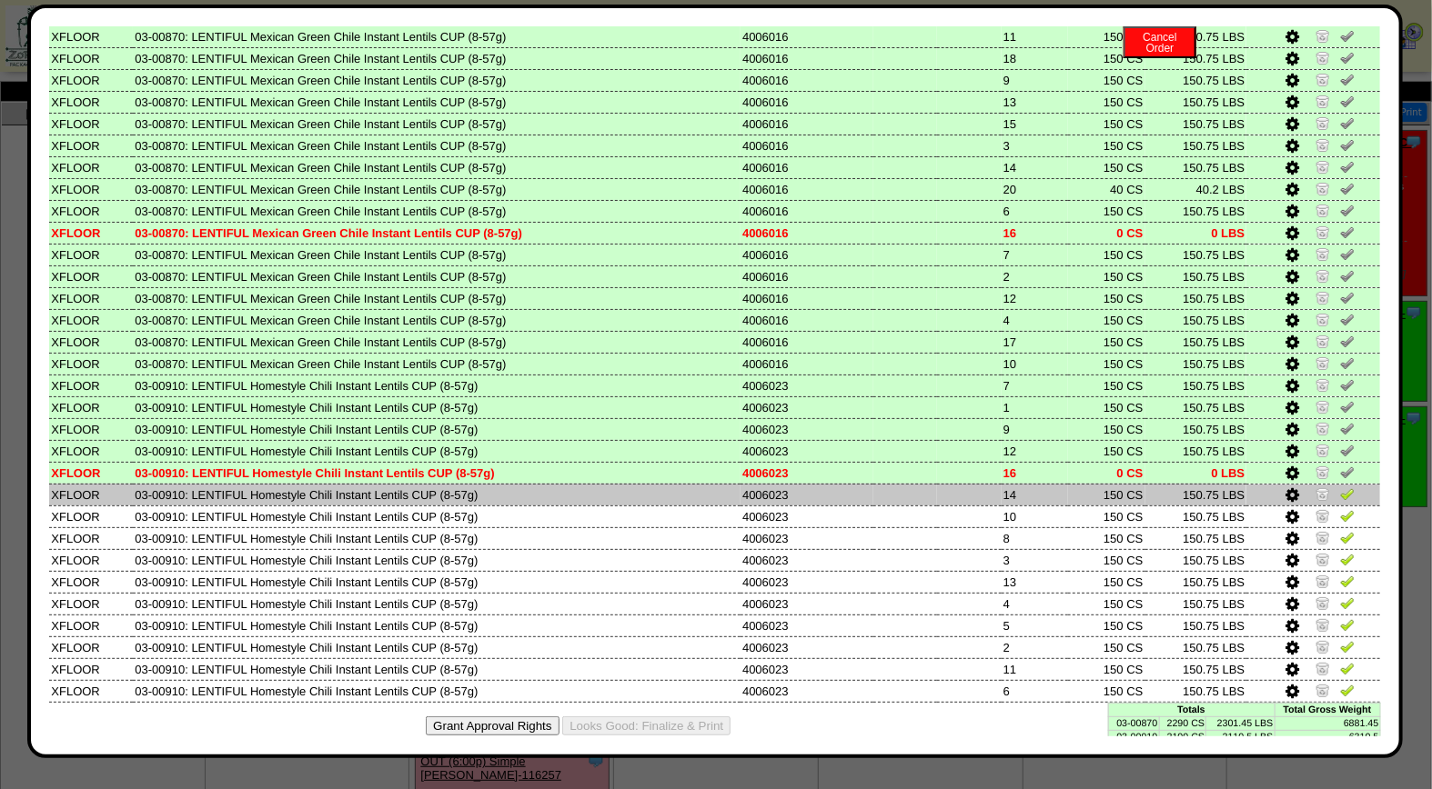
click at [1340, 493] on link at bounding box center [1347, 497] width 15 height 14
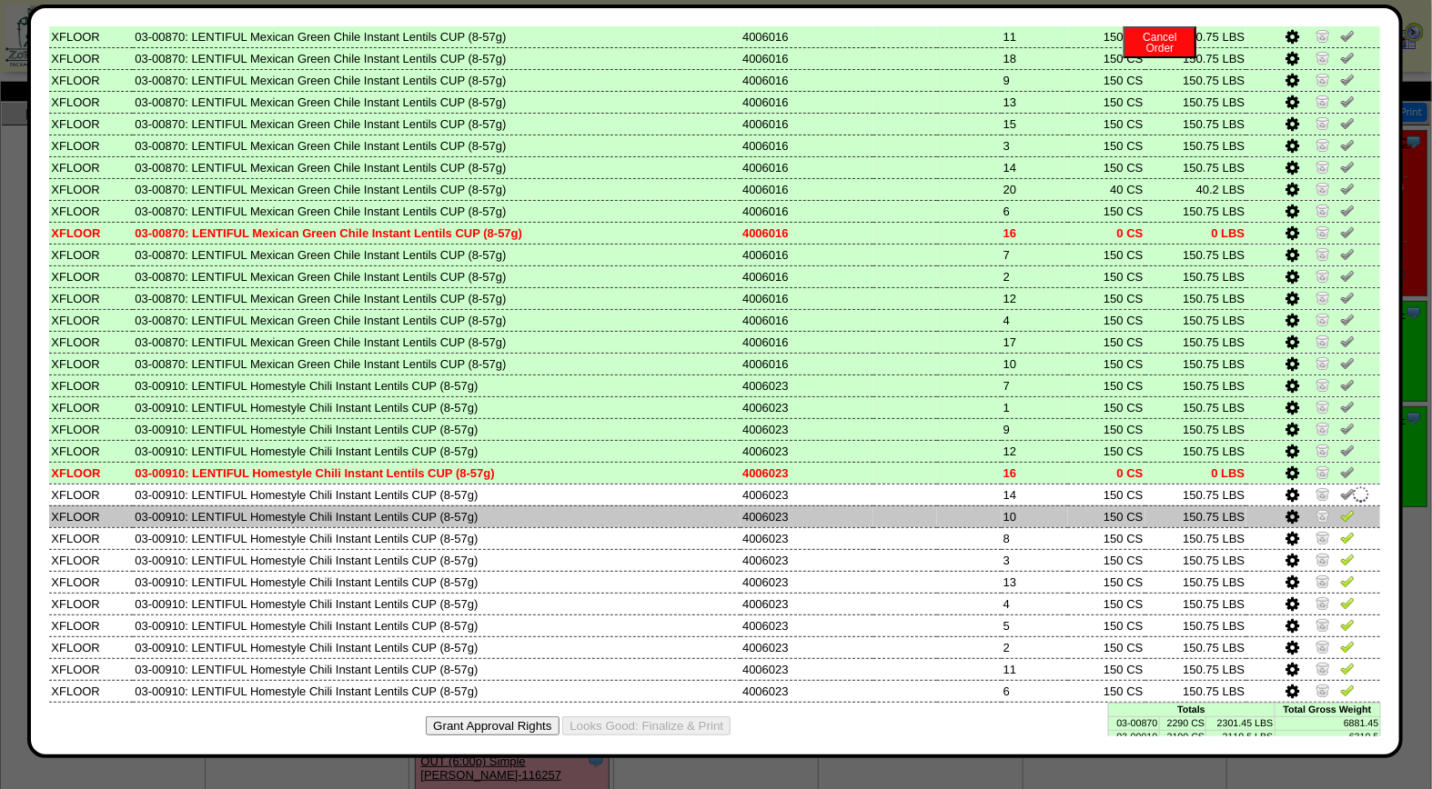
click at [1340, 508] on img at bounding box center [1347, 515] width 15 height 15
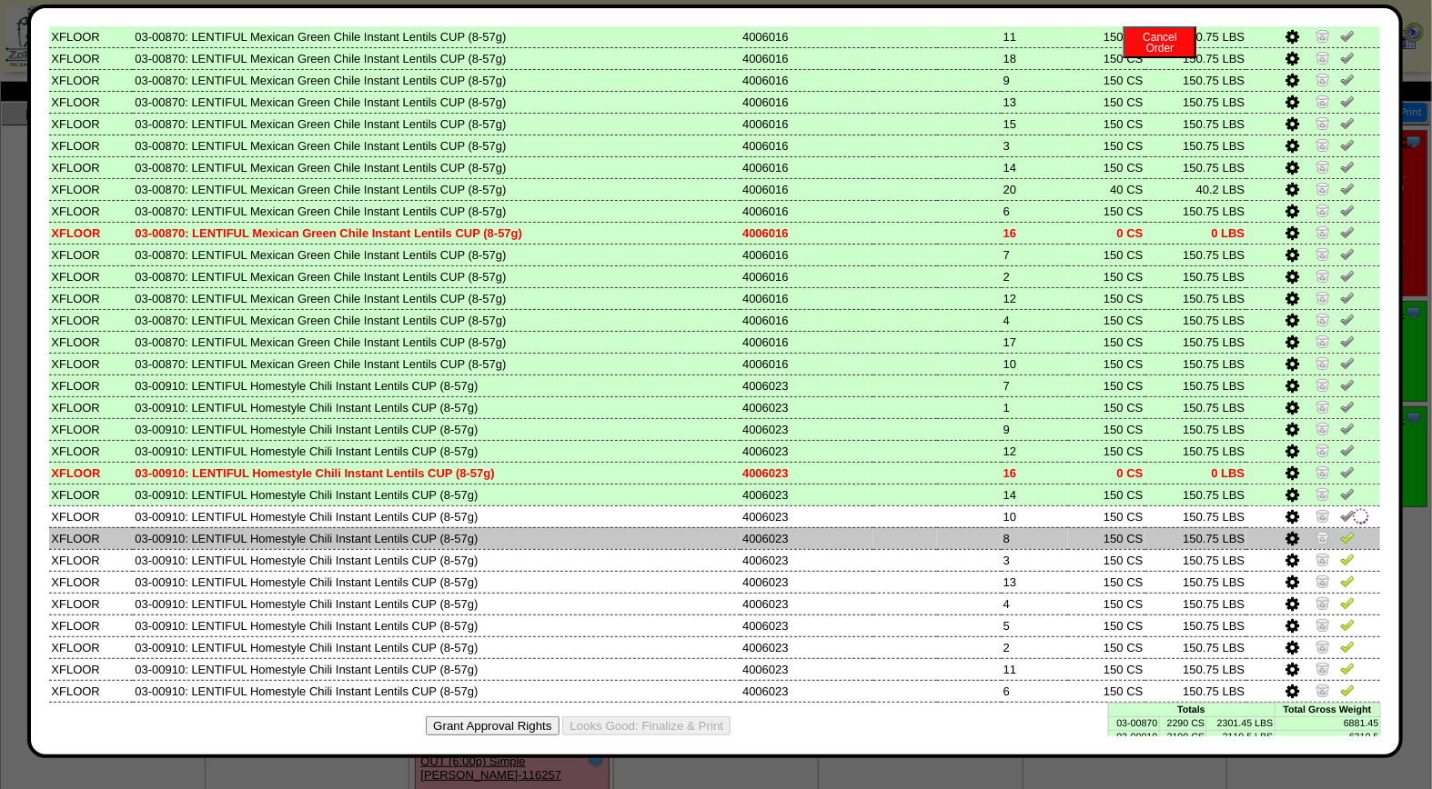
click at [1340, 530] on img at bounding box center [1347, 537] width 15 height 15
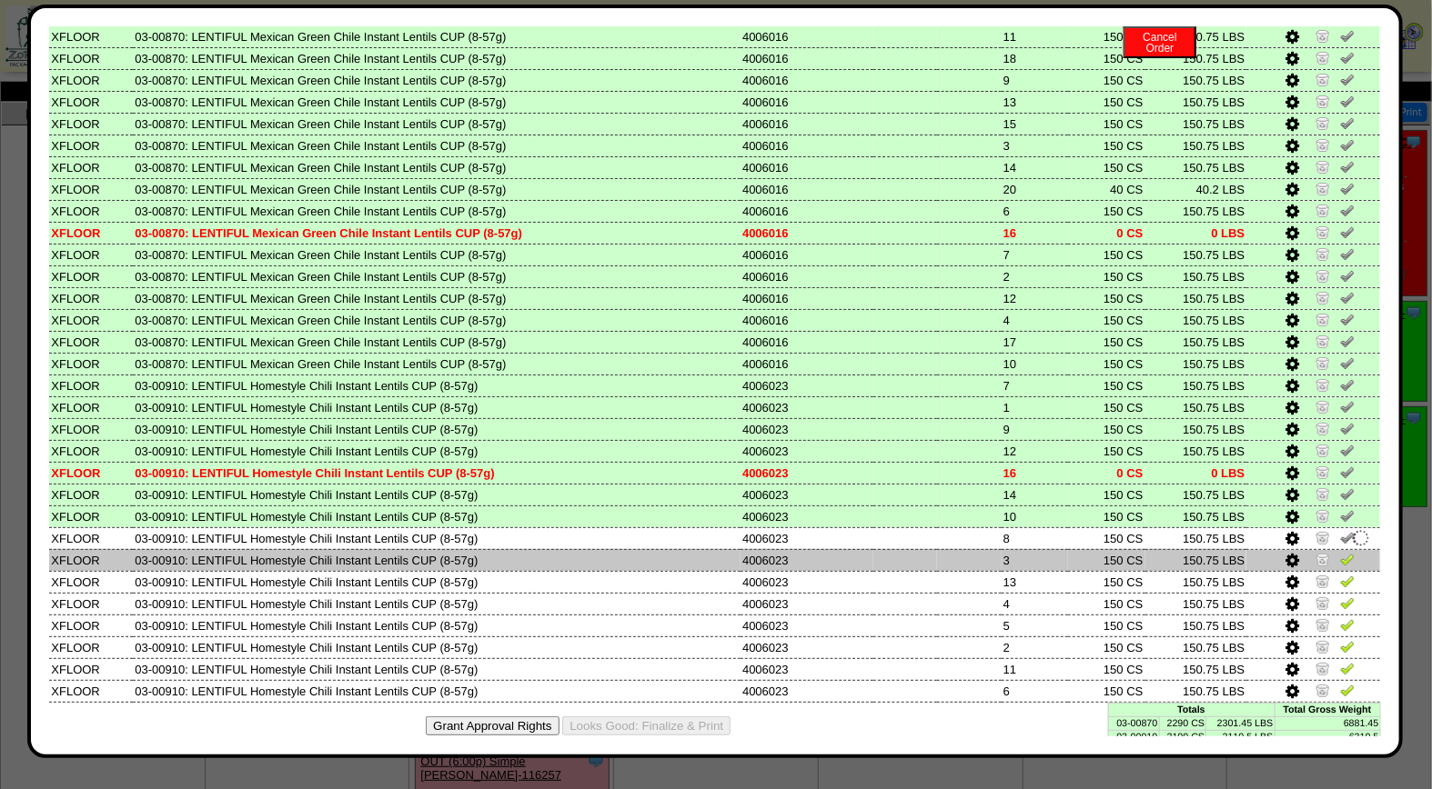
click at [1340, 552] on img at bounding box center [1347, 559] width 15 height 15
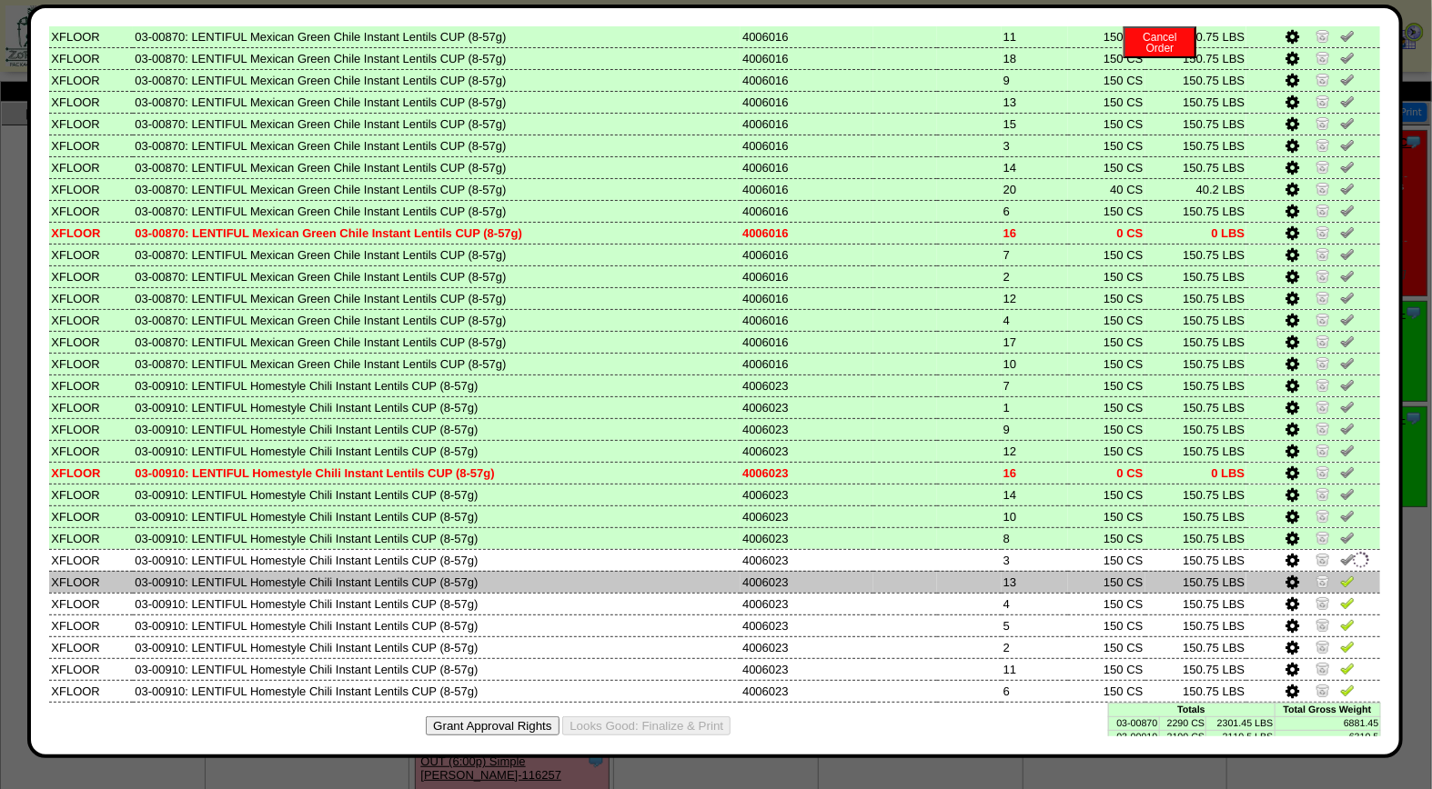
click at [1340, 574] on img at bounding box center [1347, 581] width 15 height 15
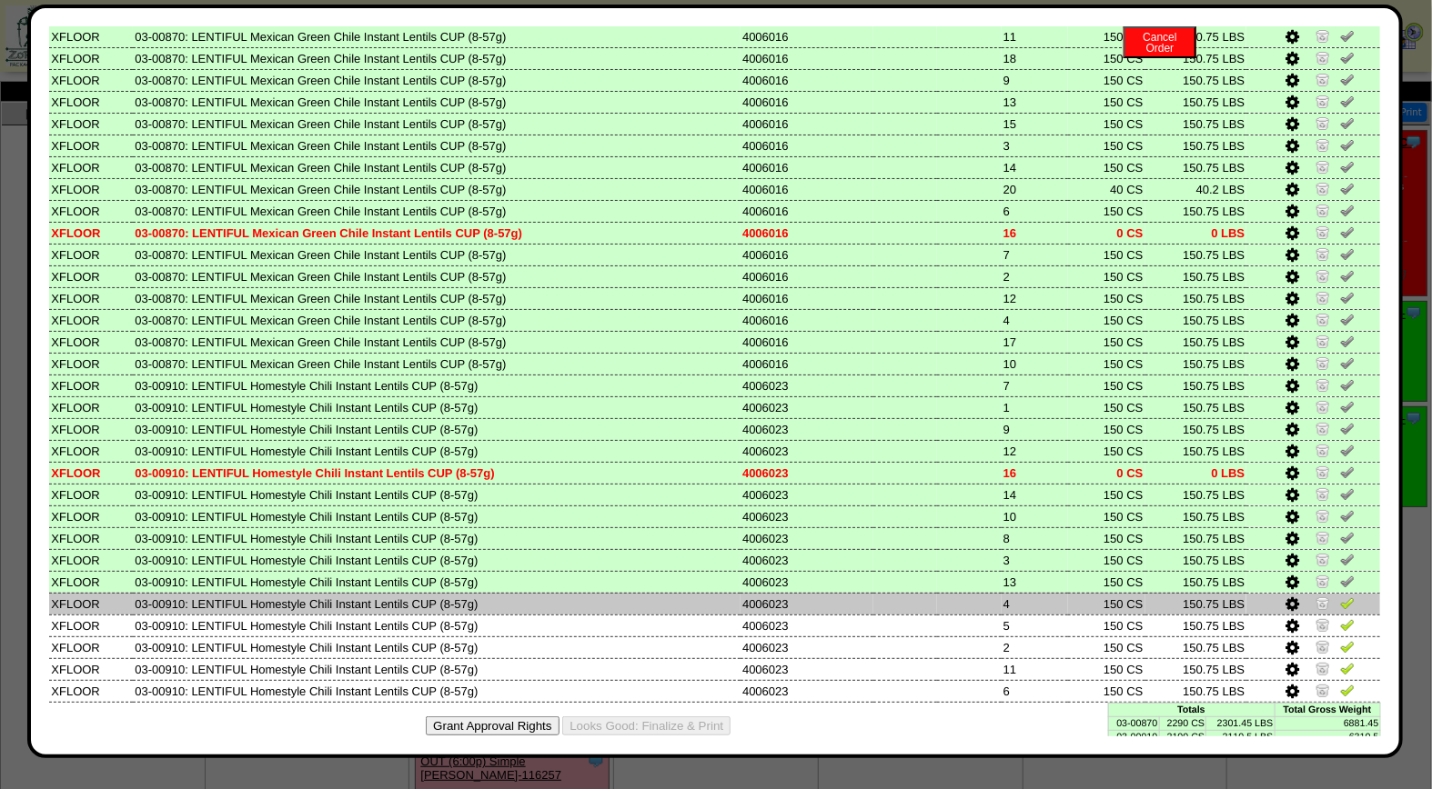
click at [1340, 596] on img at bounding box center [1347, 603] width 15 height 15
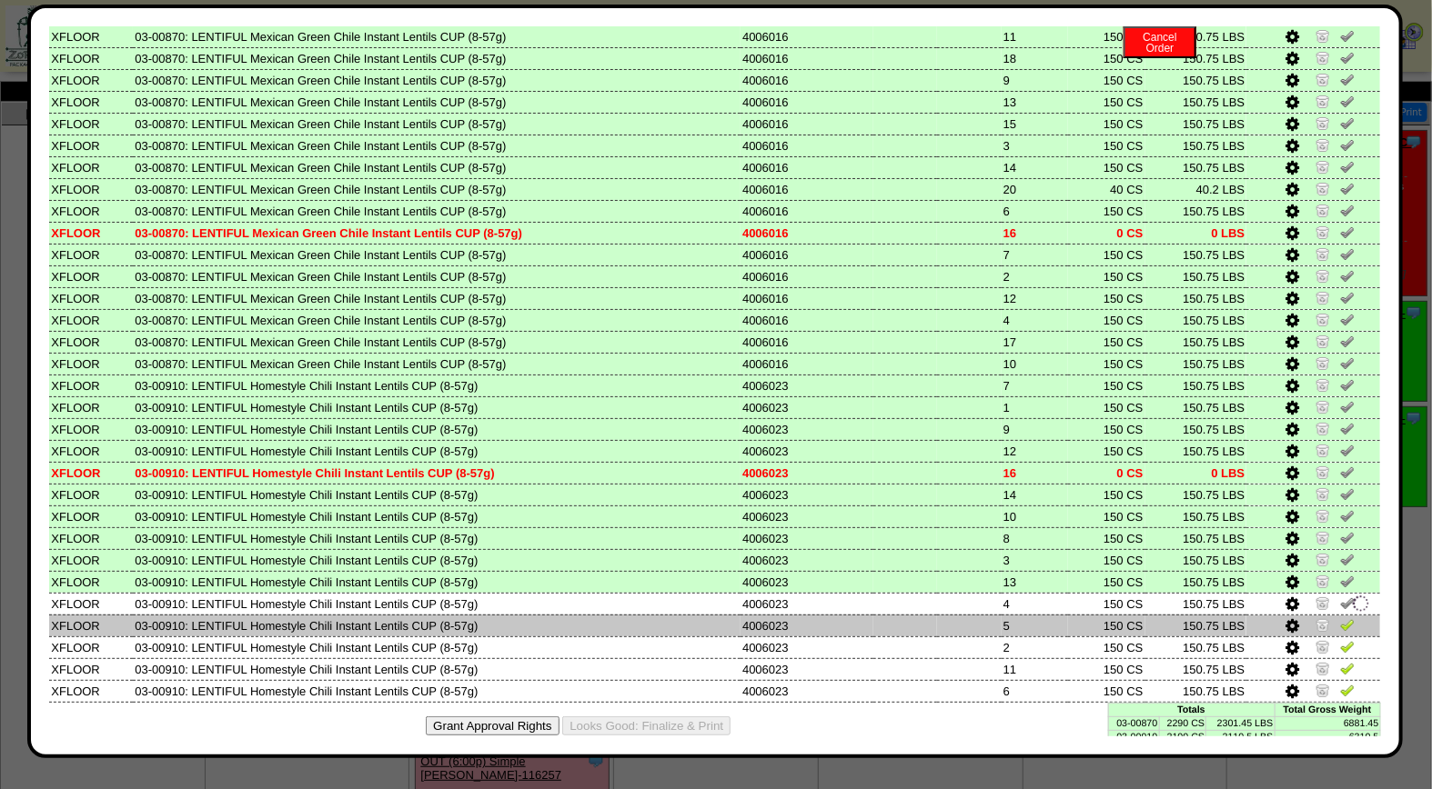
click at [1340, 618] on img at bounding box center [1347, 625] width 15 height 15
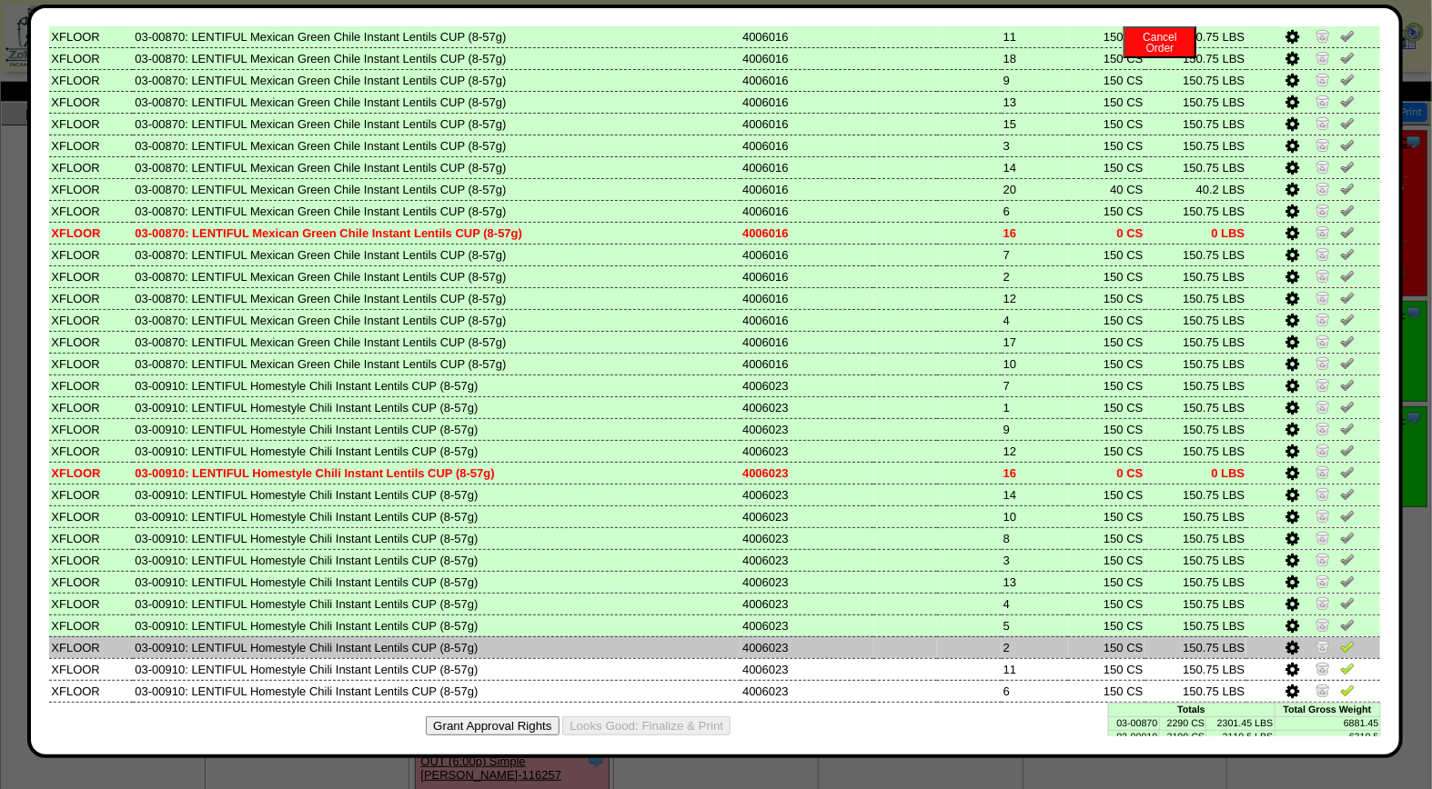
click at [1340, 641] on img at bounding box center [1347, 646] width 15 height 15
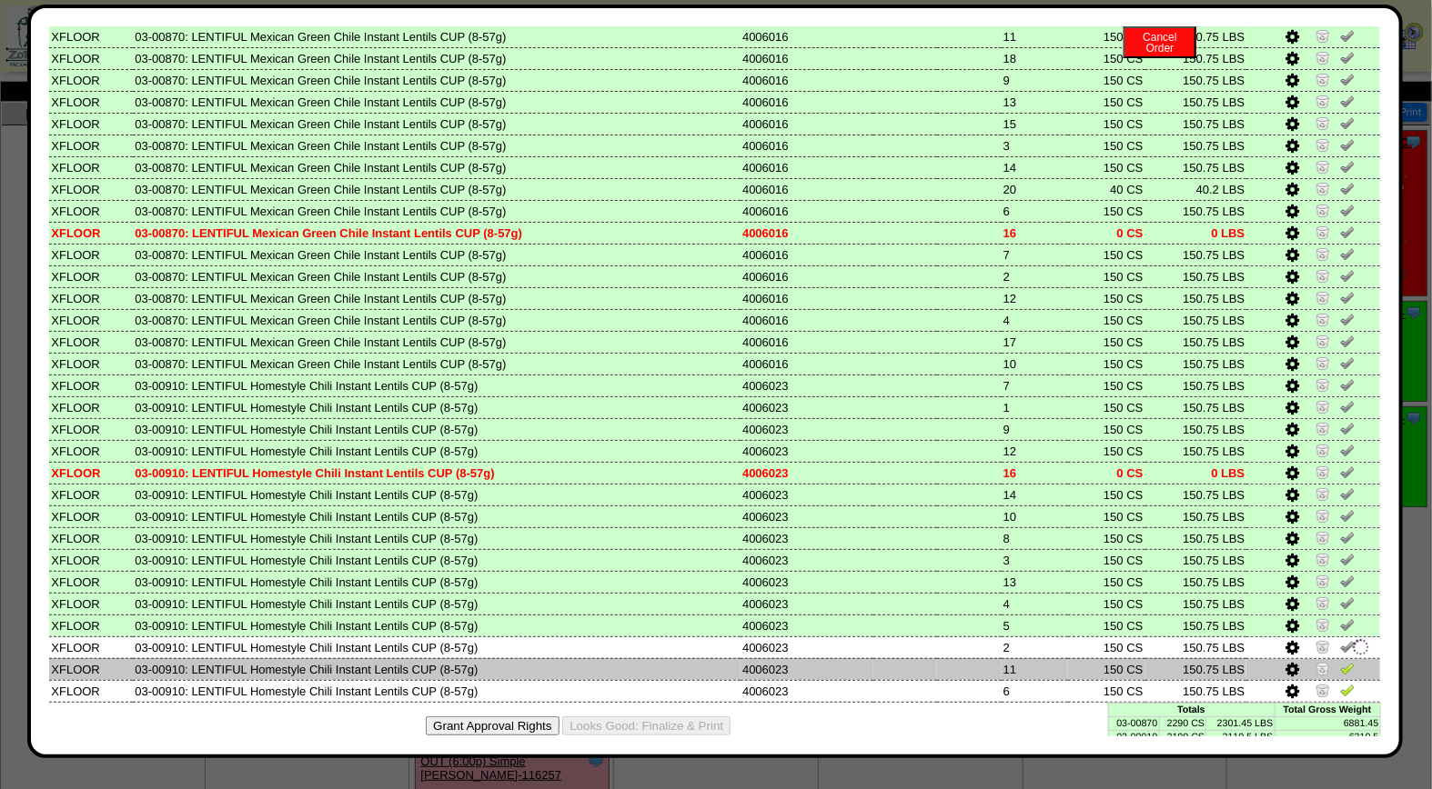
click at [1340, 661] on img at bounding box center [1347, 668] width 15 height 15
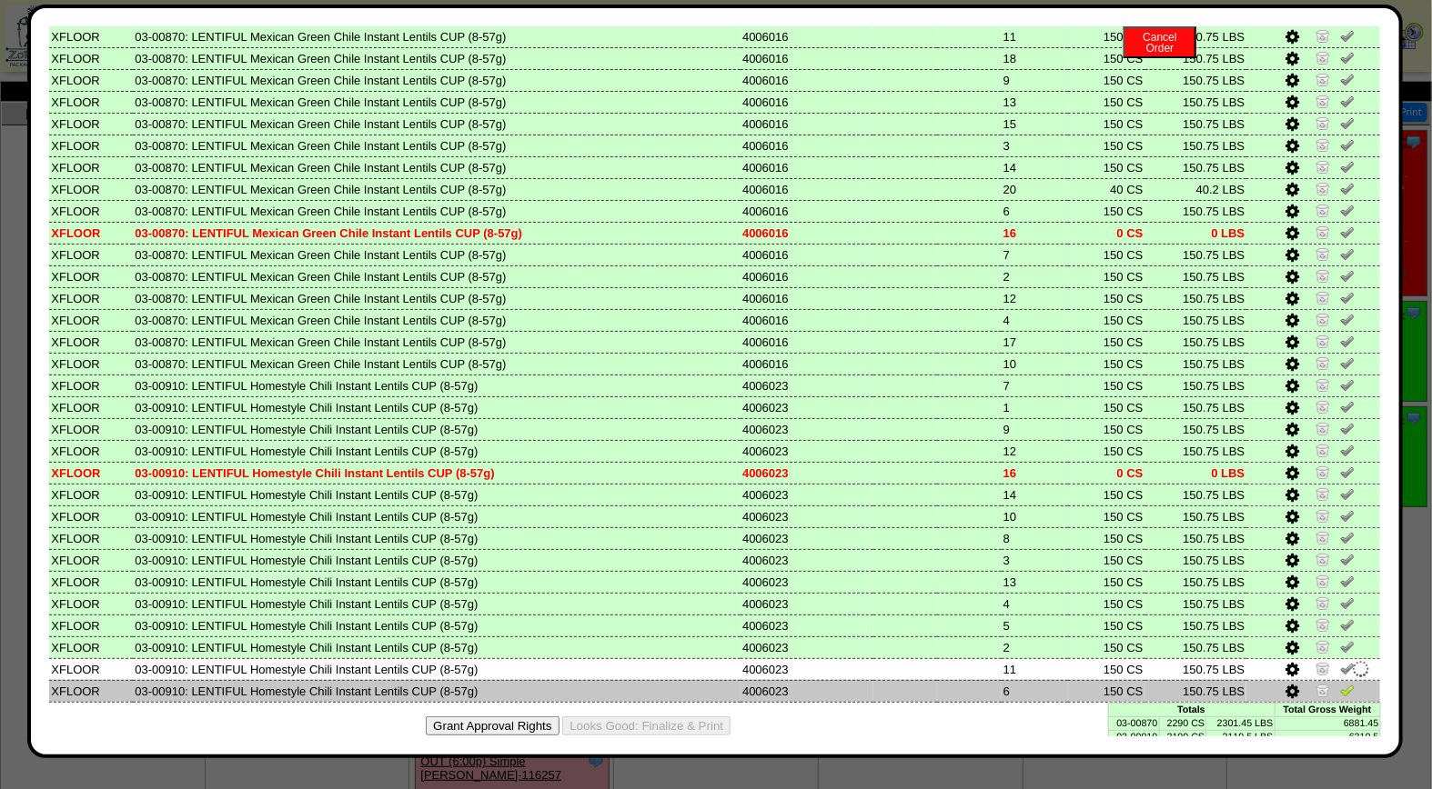
click at [1340, 683] on img at bounding box center [1347, 690] width 15 height 15
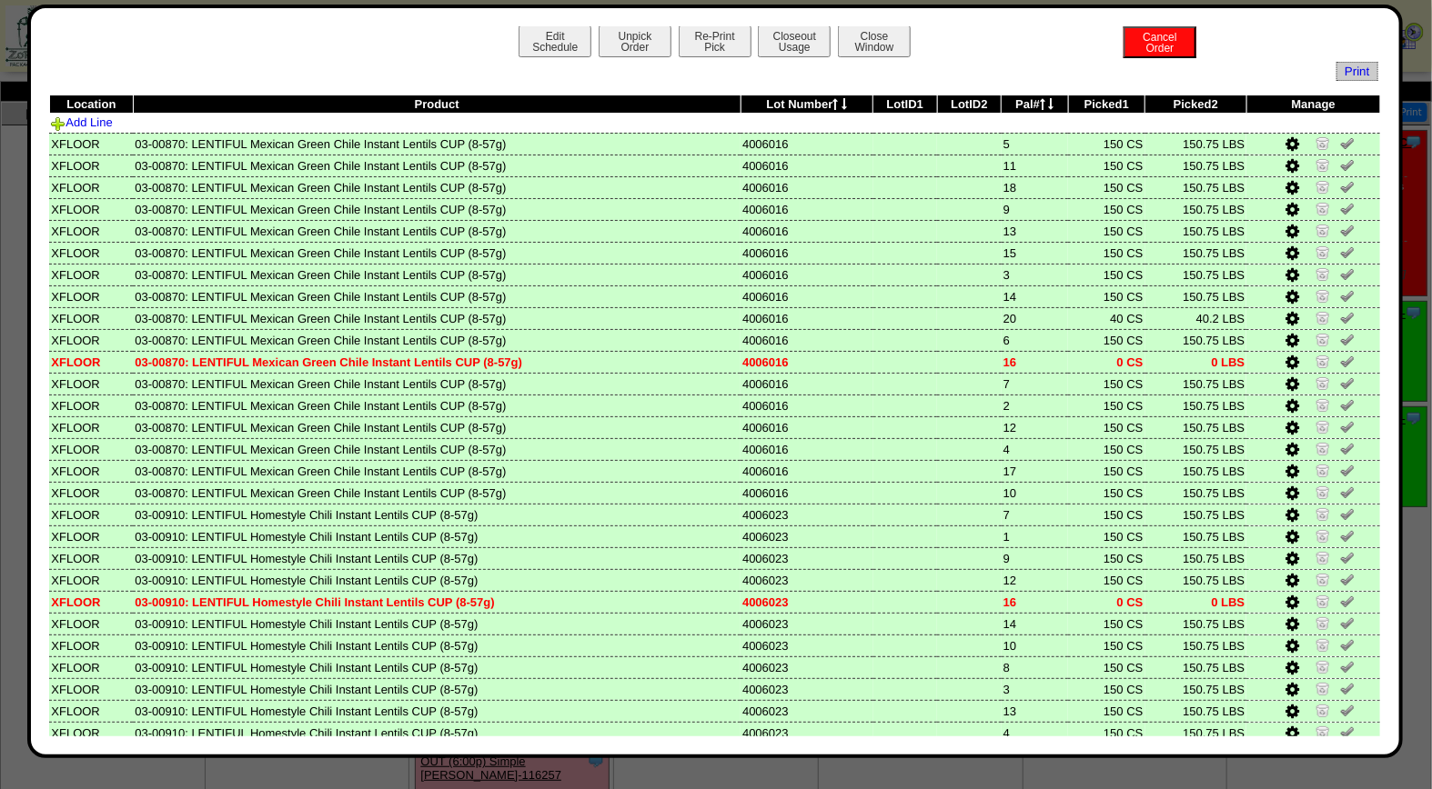
scroll to position [0, 0]
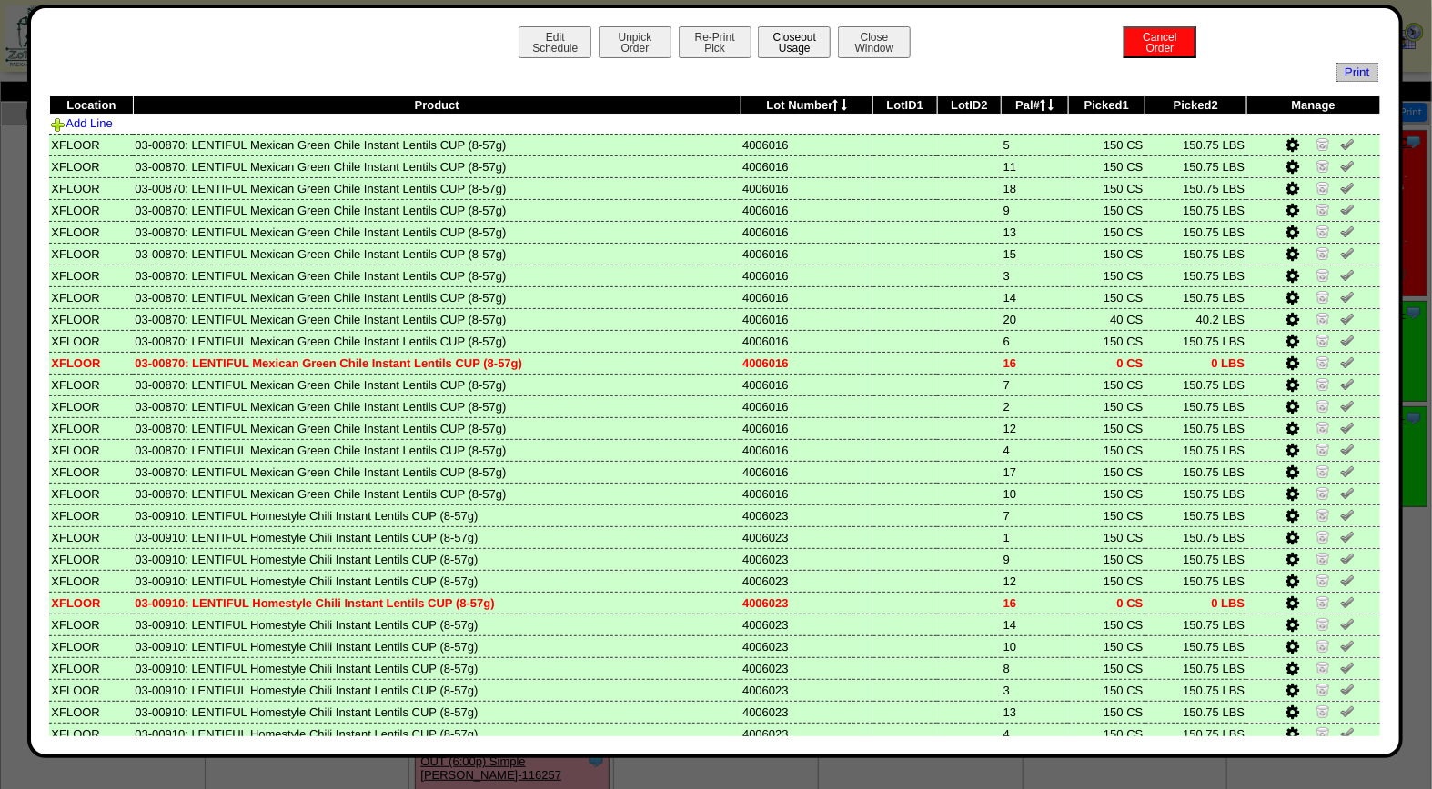
click at [780, 33] on button "Closeout Usage" at bounding box center [794, 42] width 73 height 32
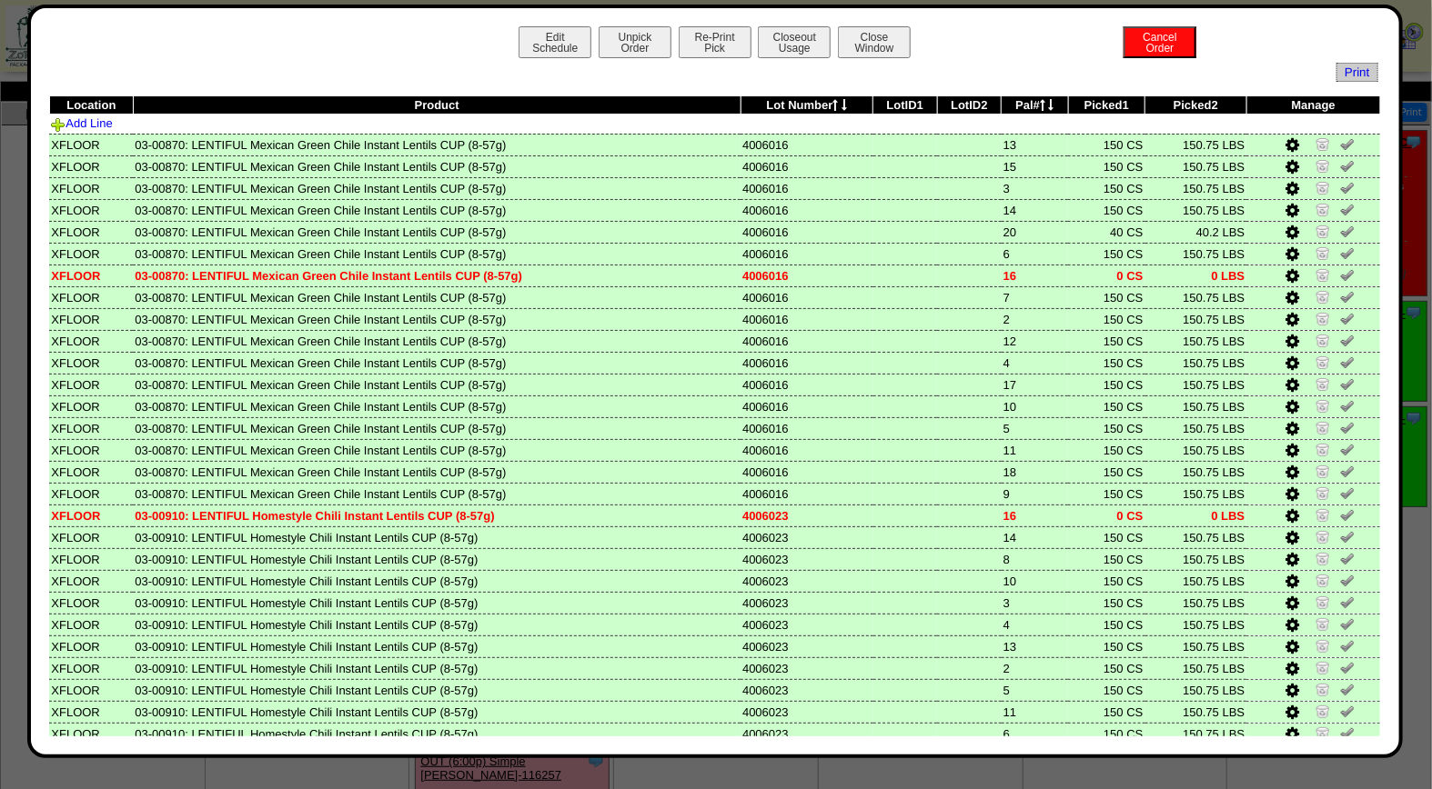
scroll to position [130, 0]
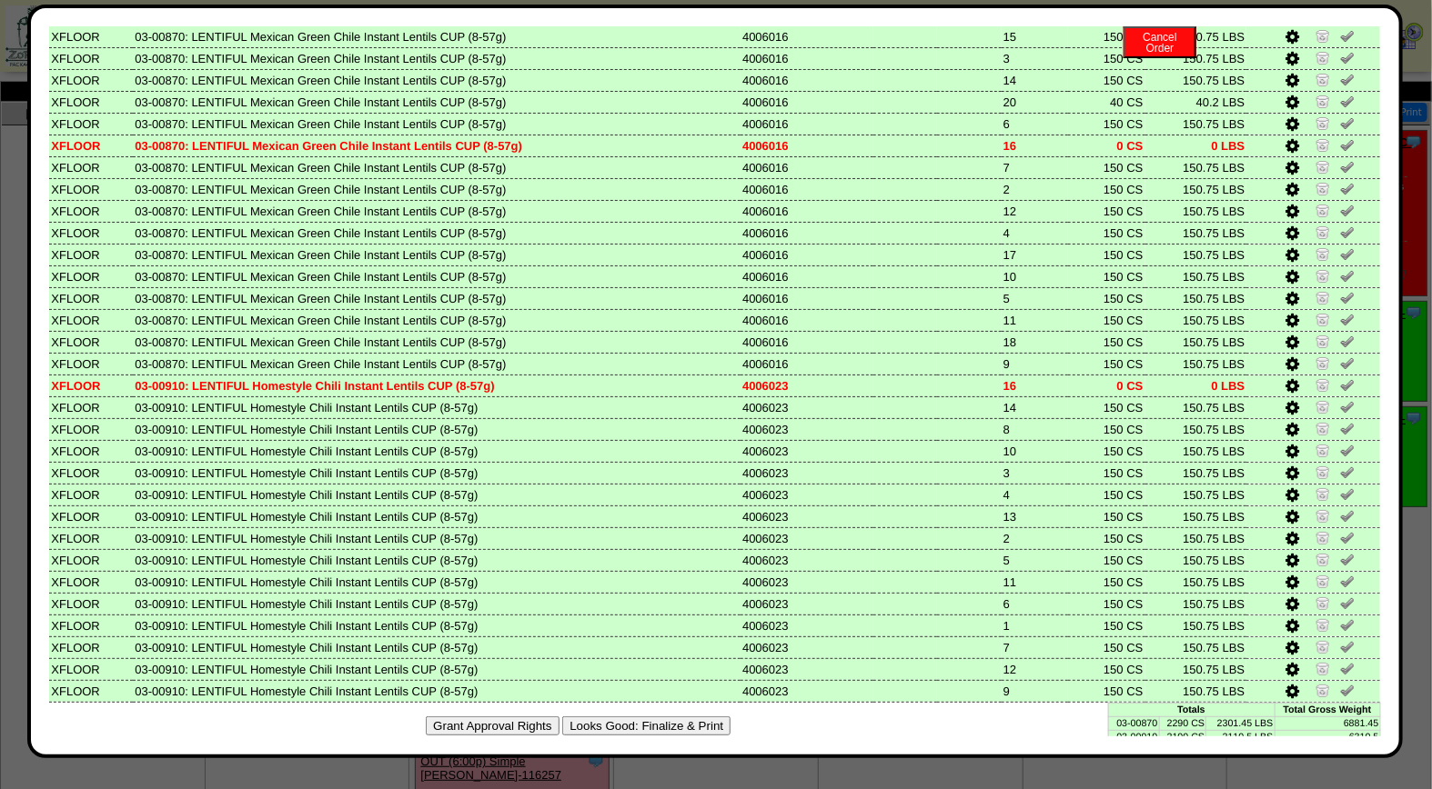
click at [707, 717] on button "Looks Good: Finalize & Print" at bounding box center [646, 726] width 168 height 19
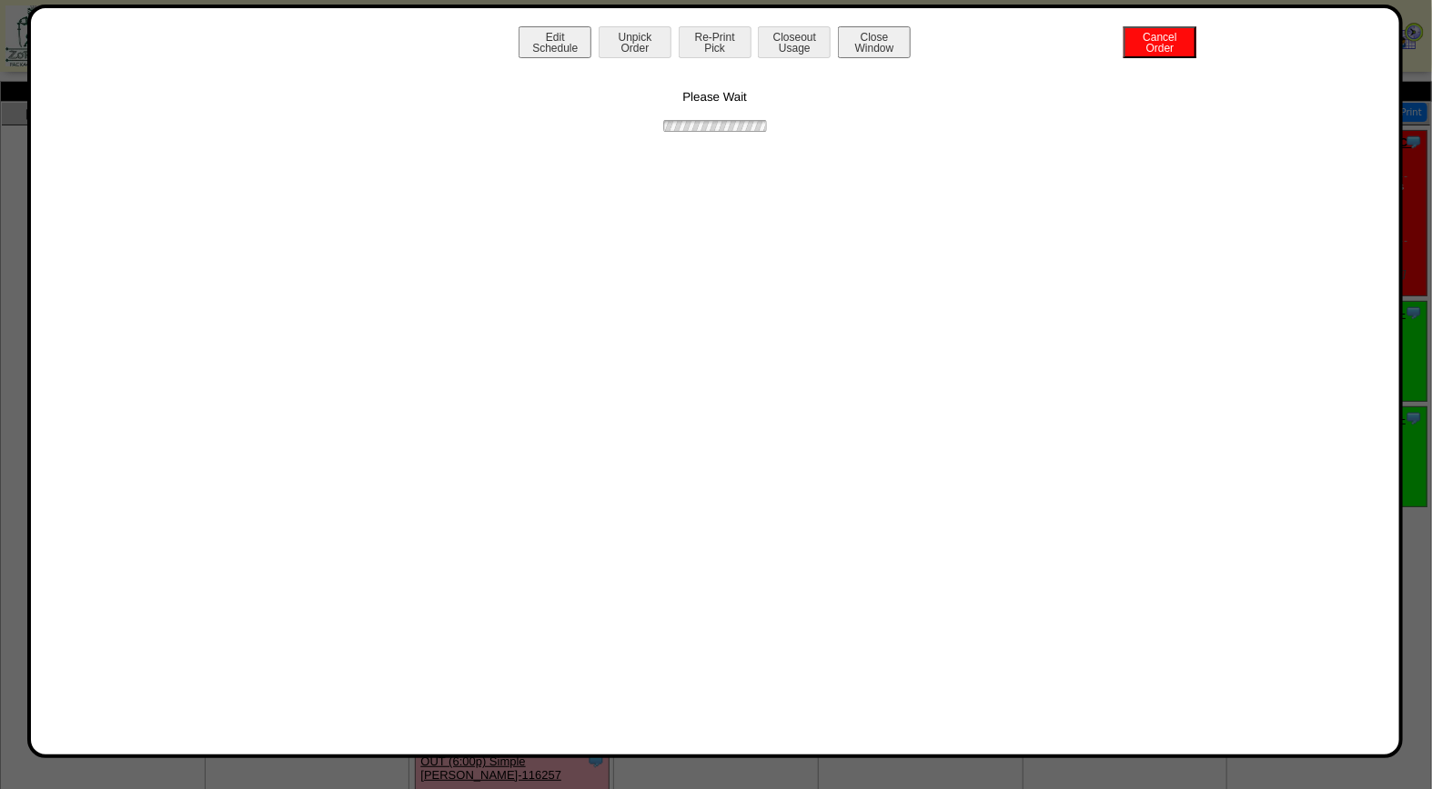
scroll to position [0, 0]
click at [714, 42] on button "Print BOL" at bounding box center [714, 42] width 73 height 32
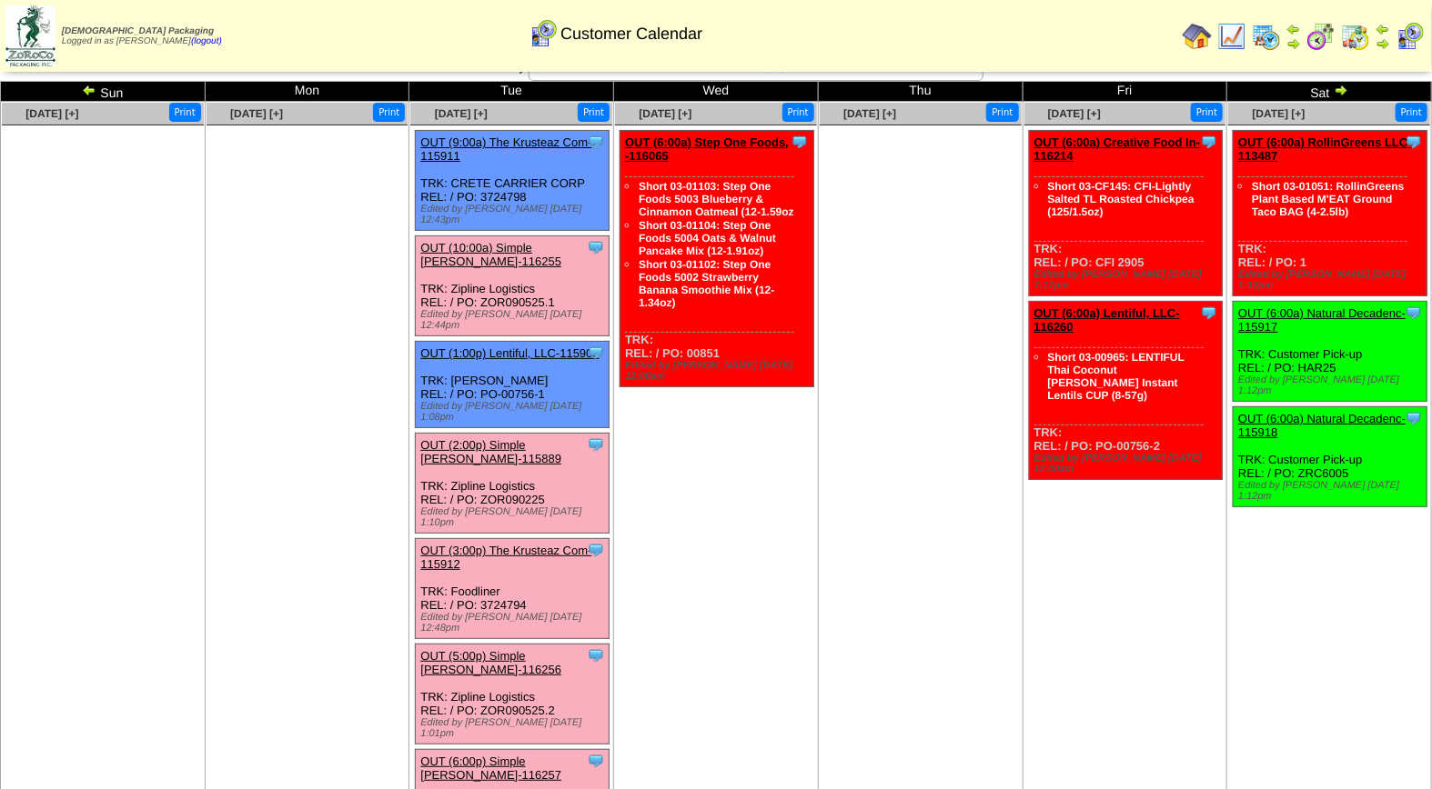
scroll to position [20, 0]
click at [501, 241] on link "OUT (10:00a) Simple [PERSON_NAME]-116255" at bounding box center [490, 254] width 141 height 27
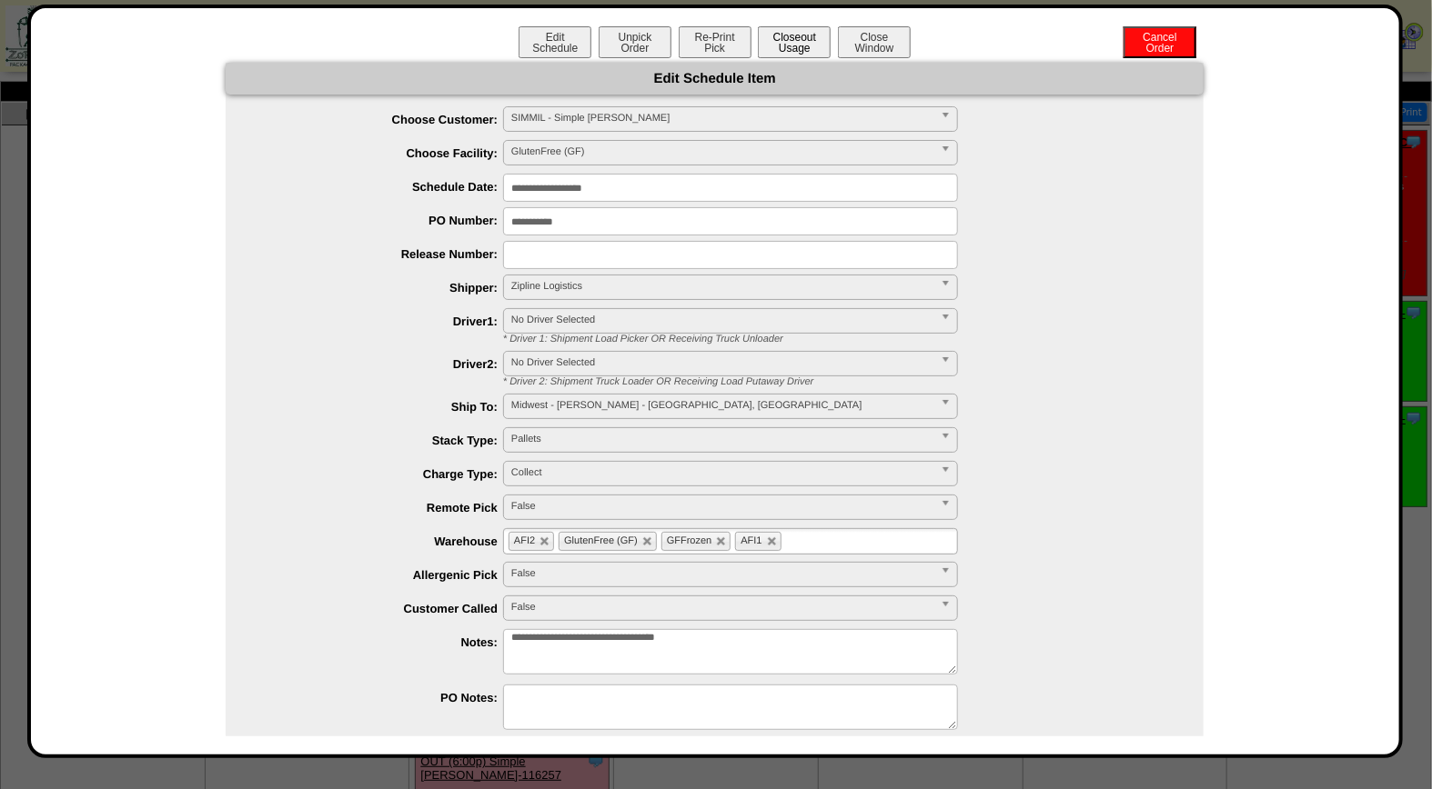
click at [800, 41] on button "Closeout Usage" at bounding box center [794, 42] width 73 height 32
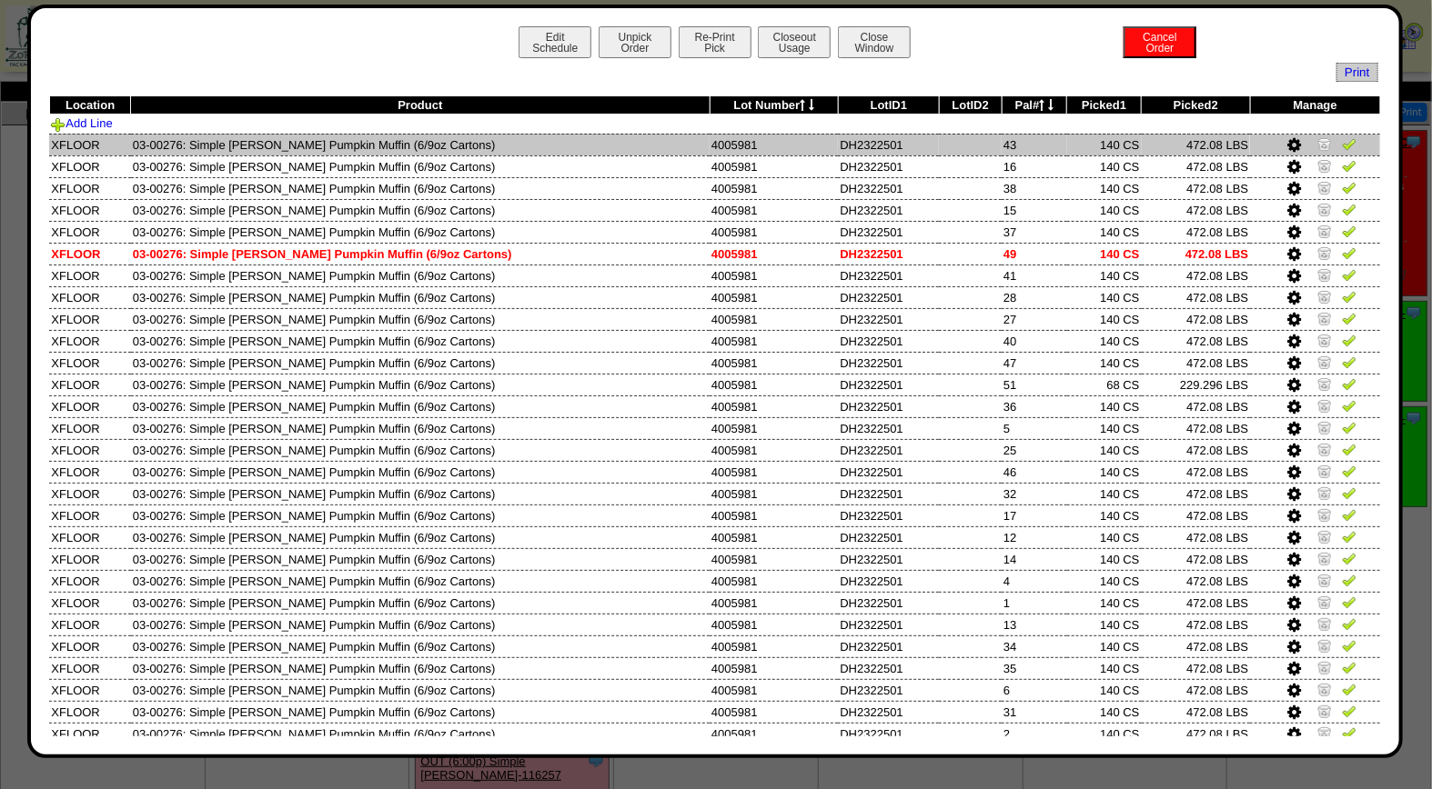
click at [1341, 140] on img at bounding box center [1348, 143] width 15 height 15
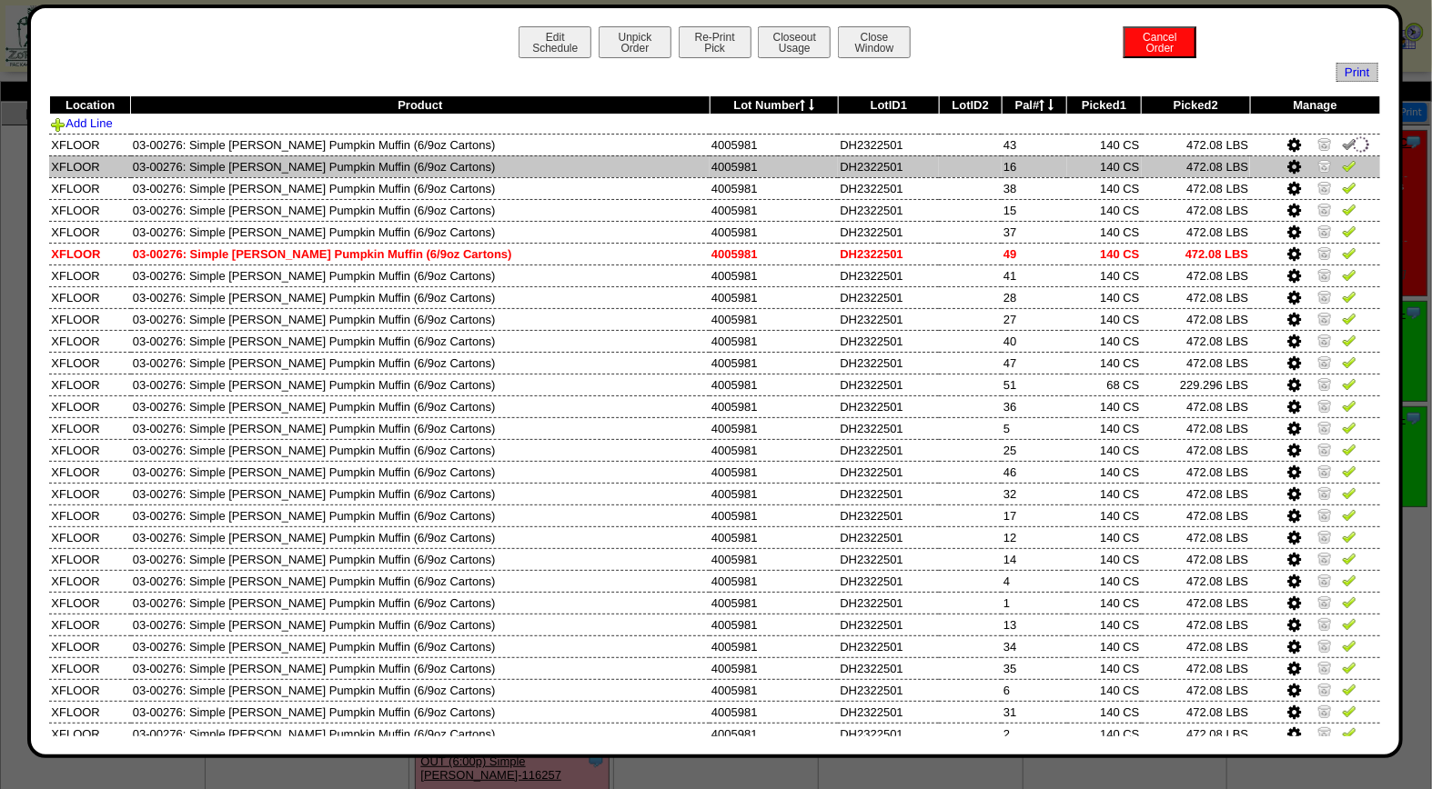
click at [1341, 166] on img at bounding box center [1348, 165] width 15 height 15
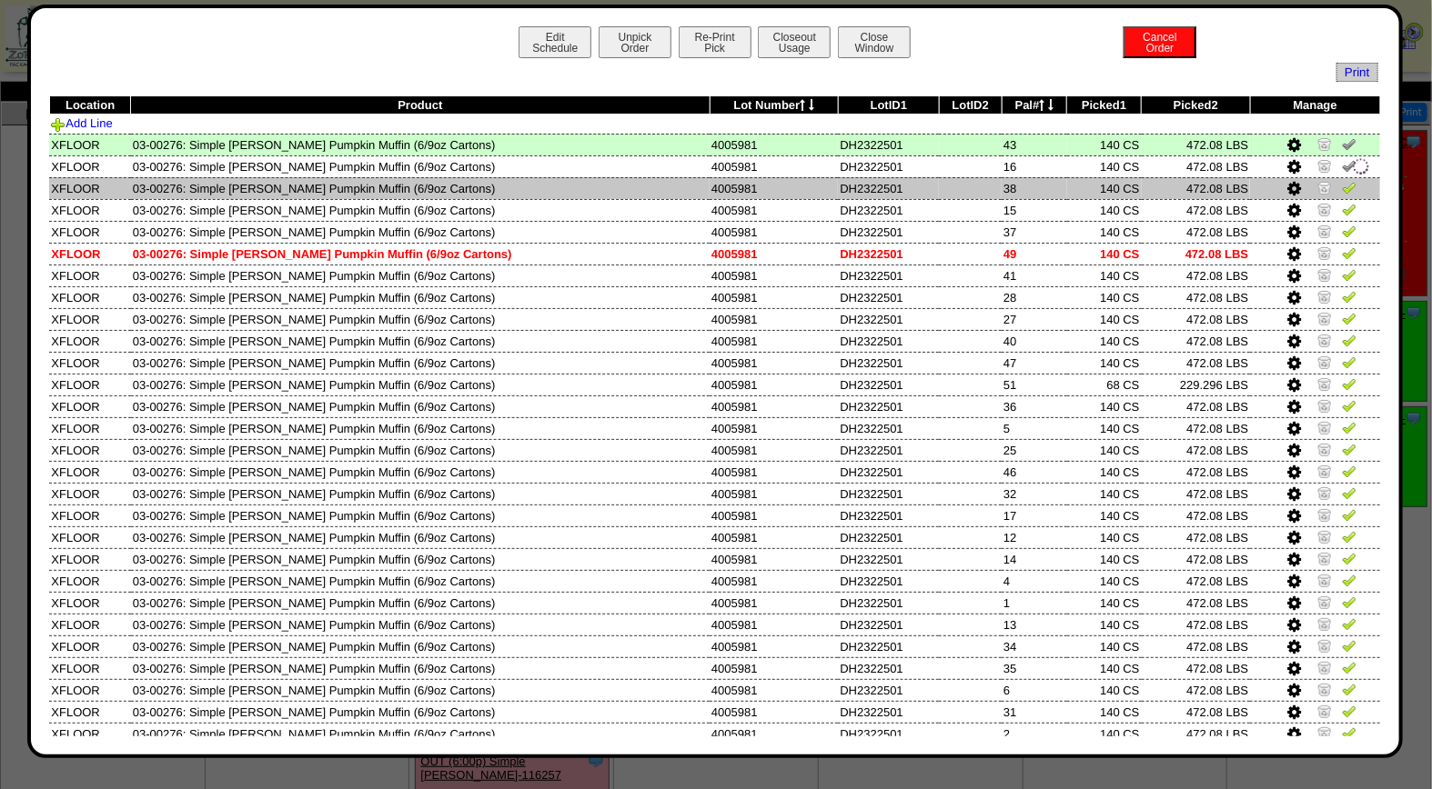
click at [1341, 182] on img at bounding box center [1348, 187] width 15 height 15
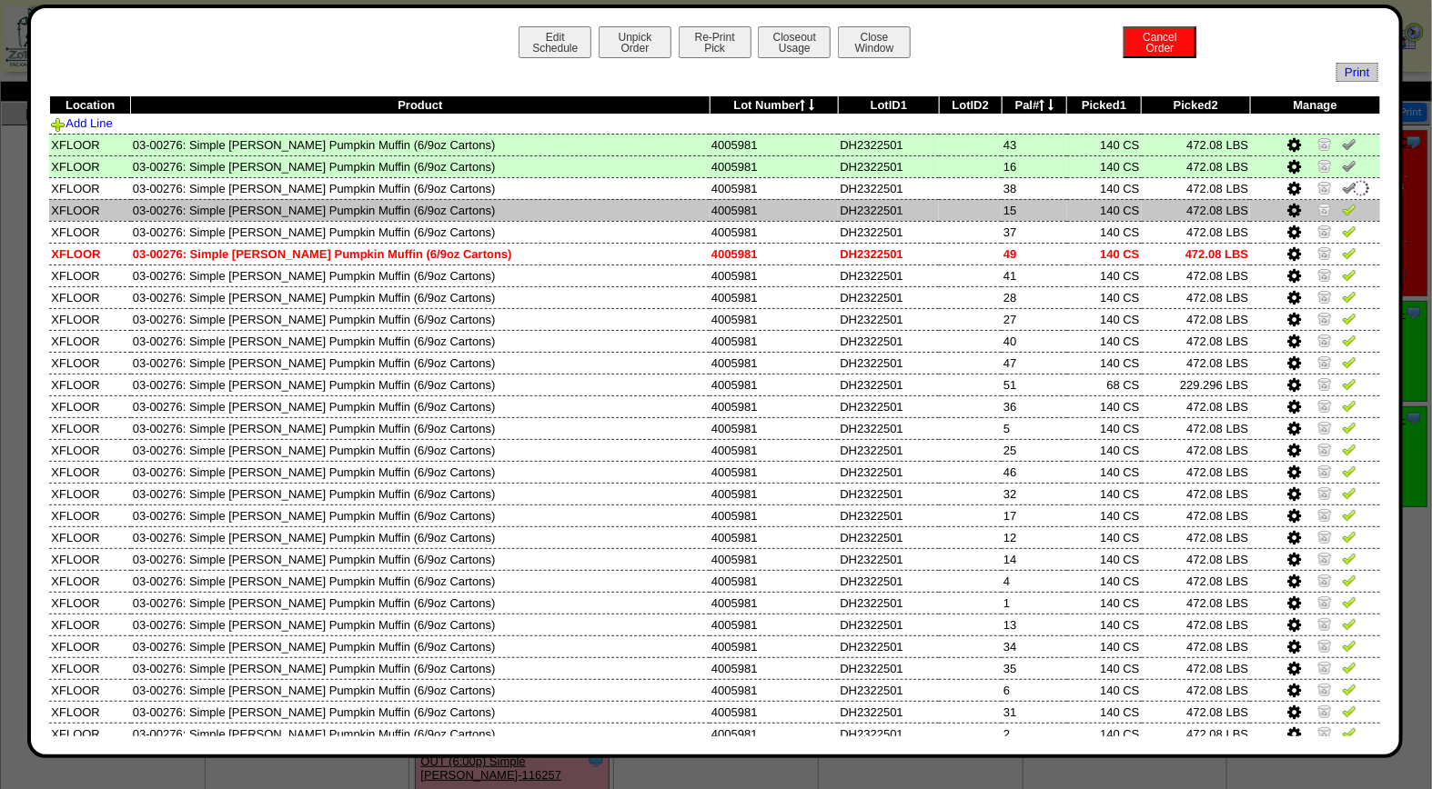
click at [1341, 212] on img at bounding box center [1348, 209] width 15 height 15
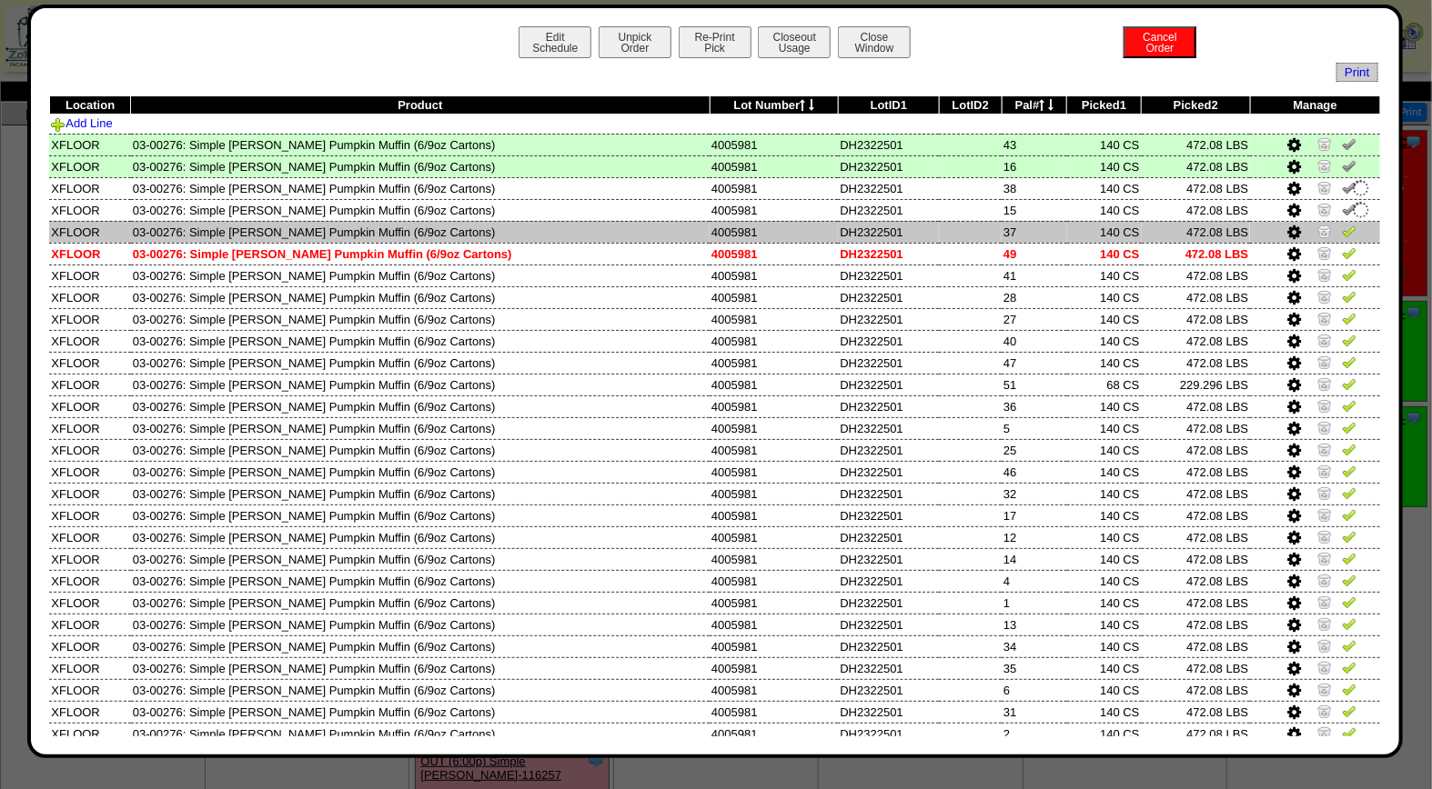
click at [1341, 231] on img at bounding box center [1348, 231] width 15 height 15
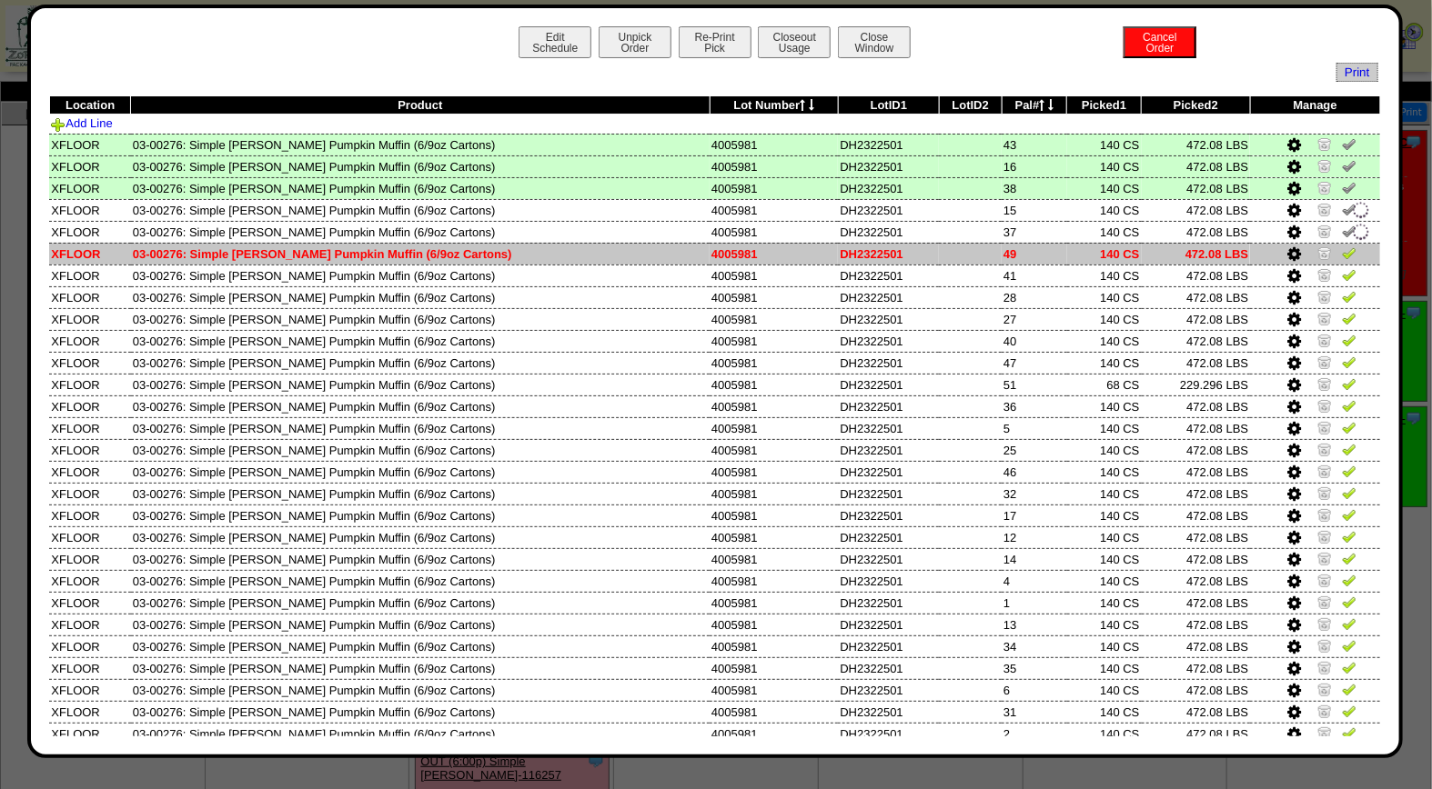
click at [1341, 251] on img at bounding box center [1348, 253] width 15 height 15
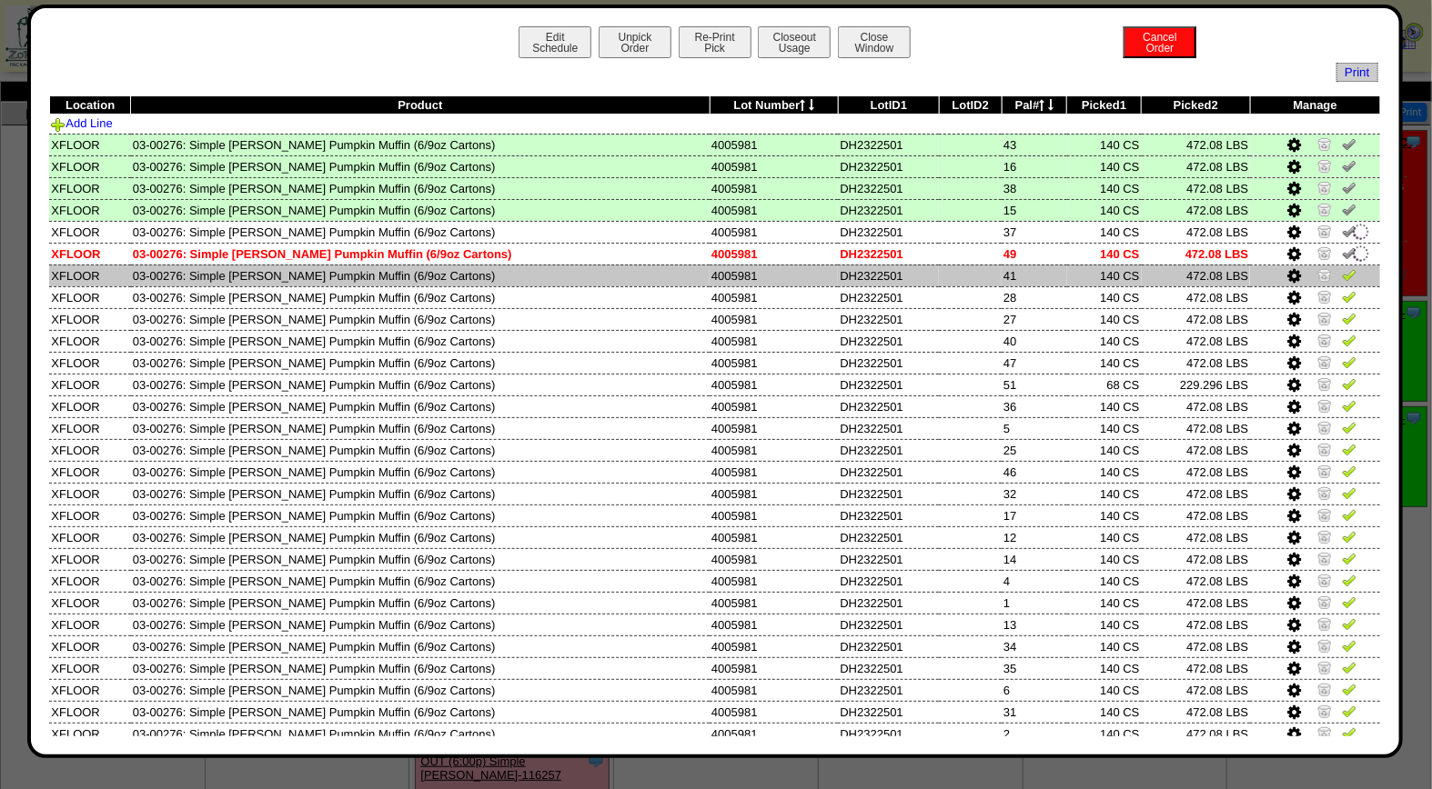
click at [1341, 276] on img at bounding box center [1348, 274] width 15 height 15
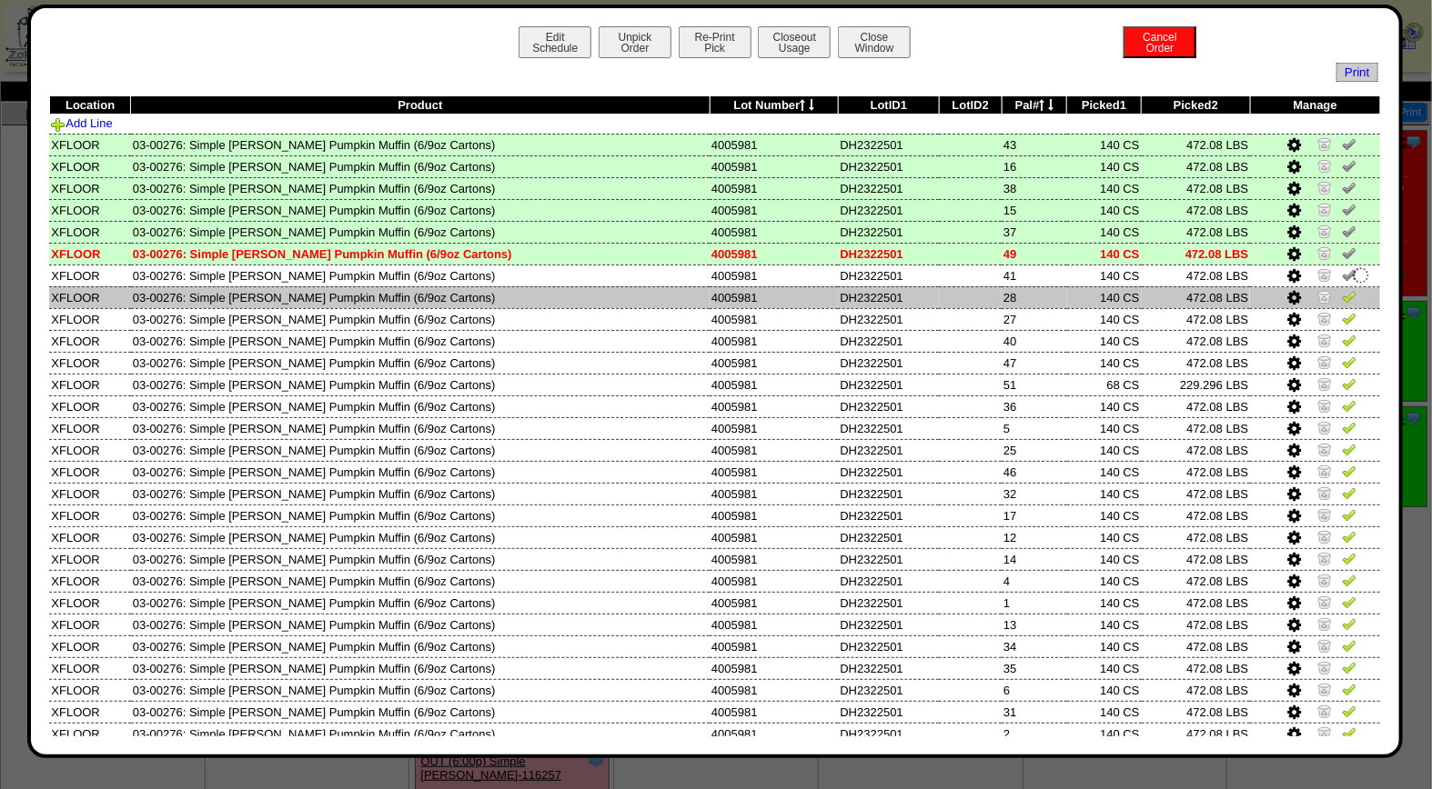
click at [1341, 295] on img at bounding box center [1348, 296] width 15 height 15
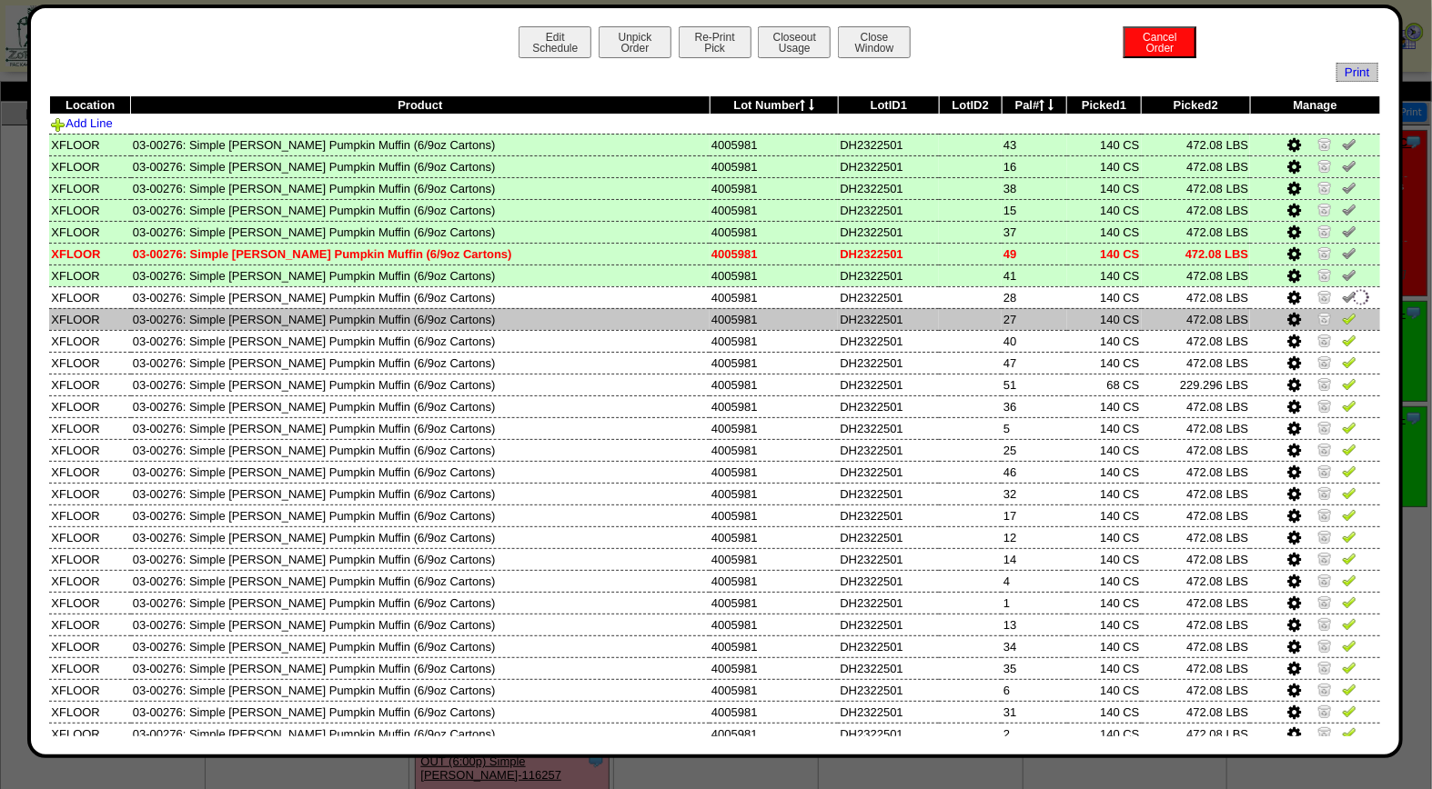
click at [1341, 313] on img at bounding box center [1348, 318] width 15 height 15
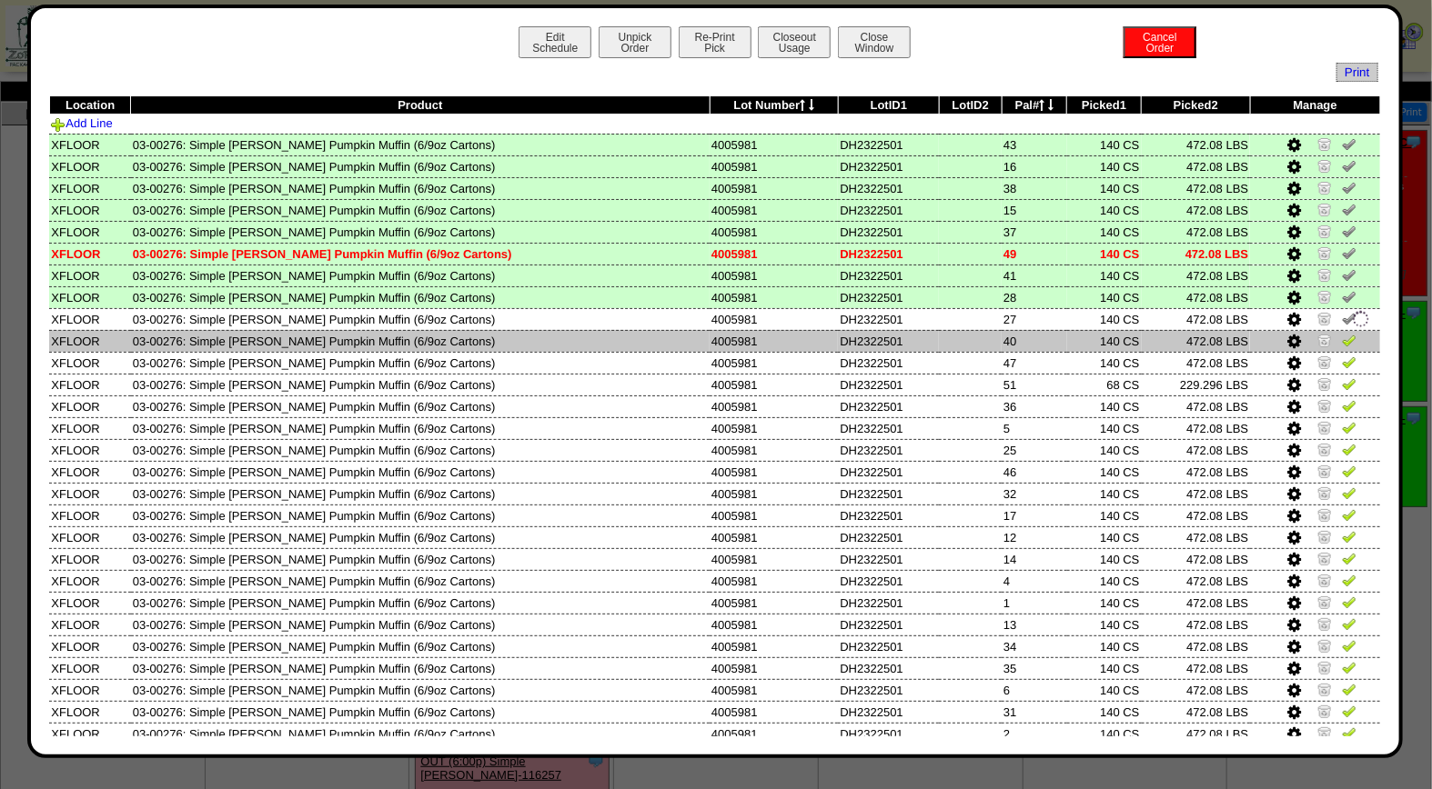
click at [1341, 338] on img at bounding box center [1348, 340] width 15 height 15
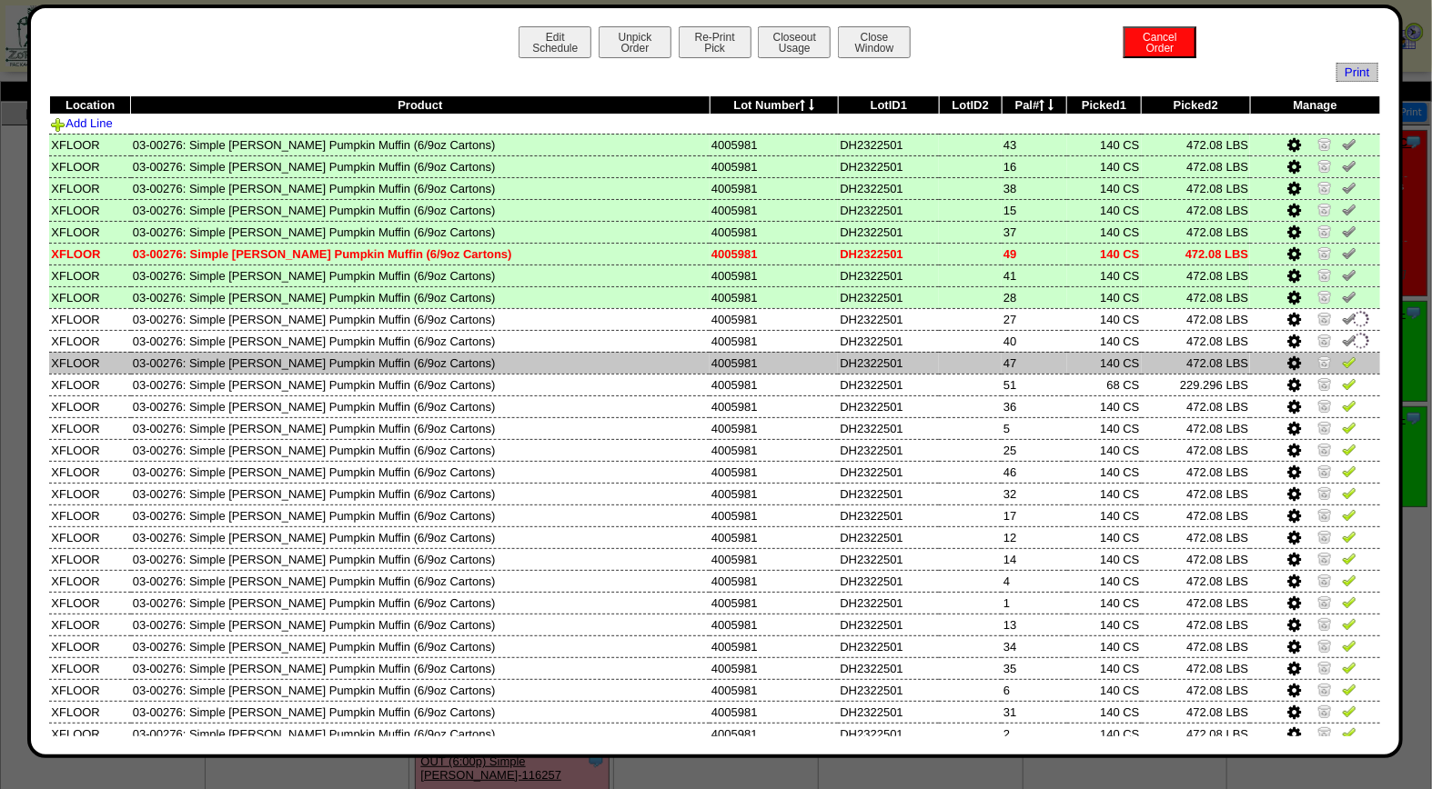
click at [1341, 355] on img at bounding box center [1348, 362] width 15 height 15
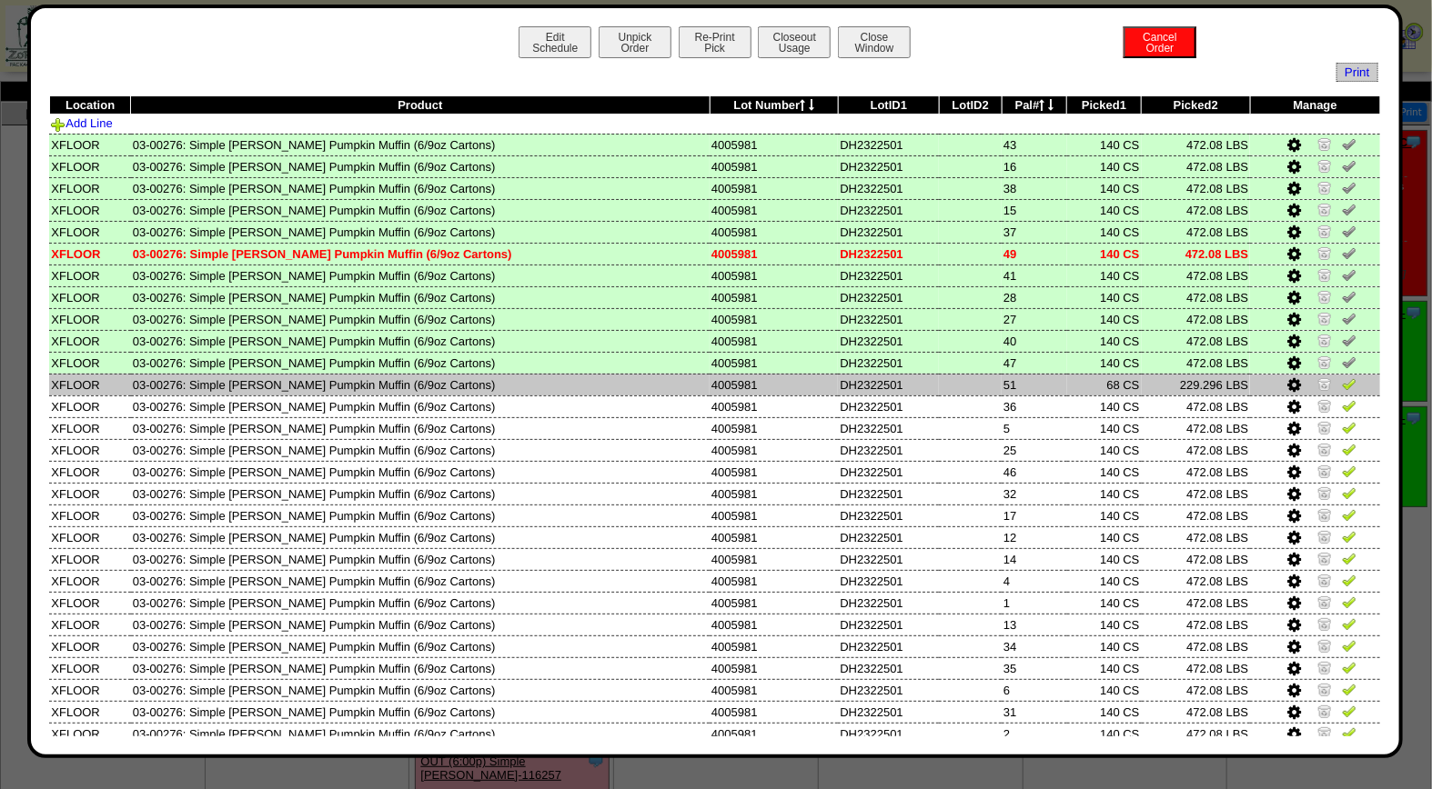
click at [1341, 383] on img at bounding box center [1348, 384] width 15 height 15
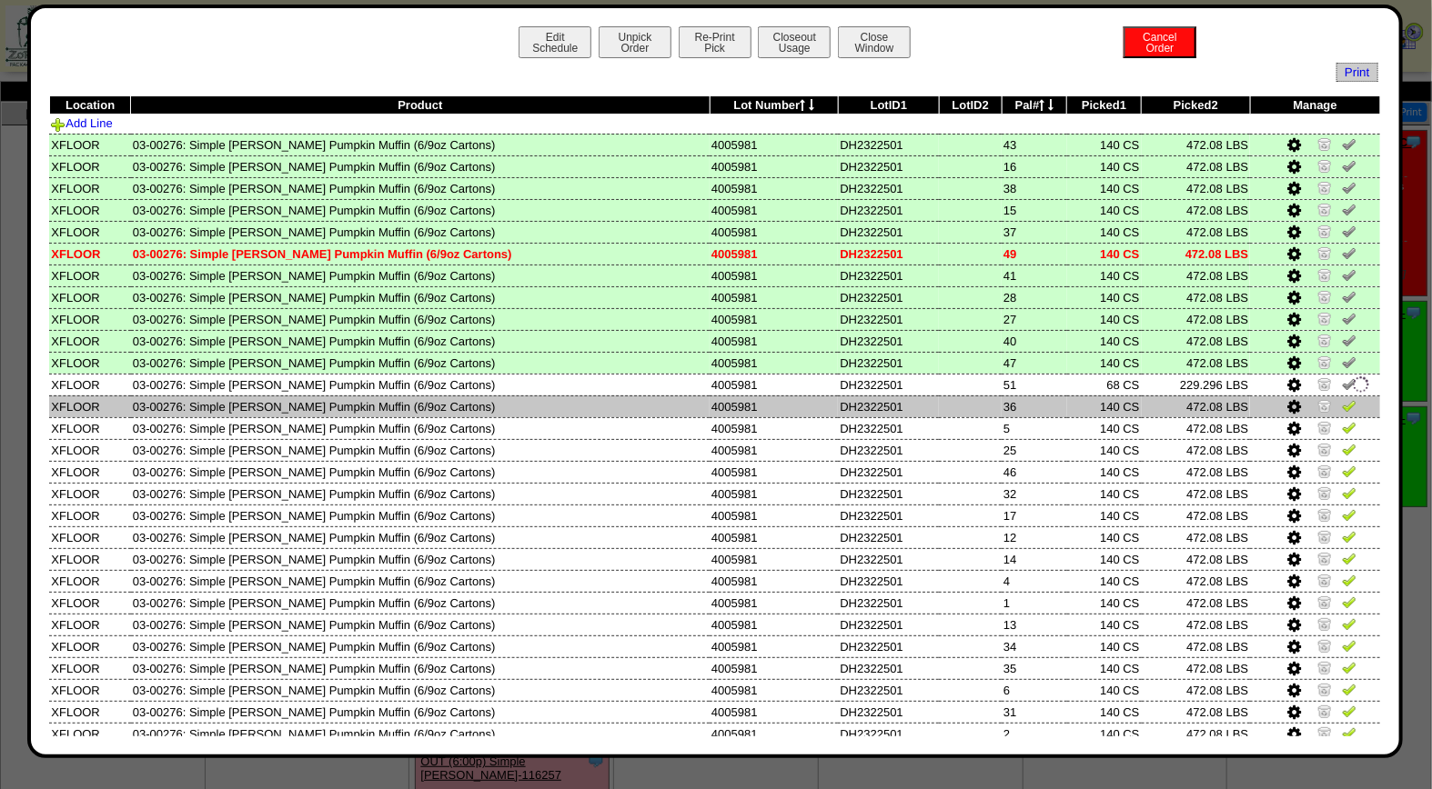
click at [1341, 401] on img at bounding box center [1348, 405] width 15 height 15
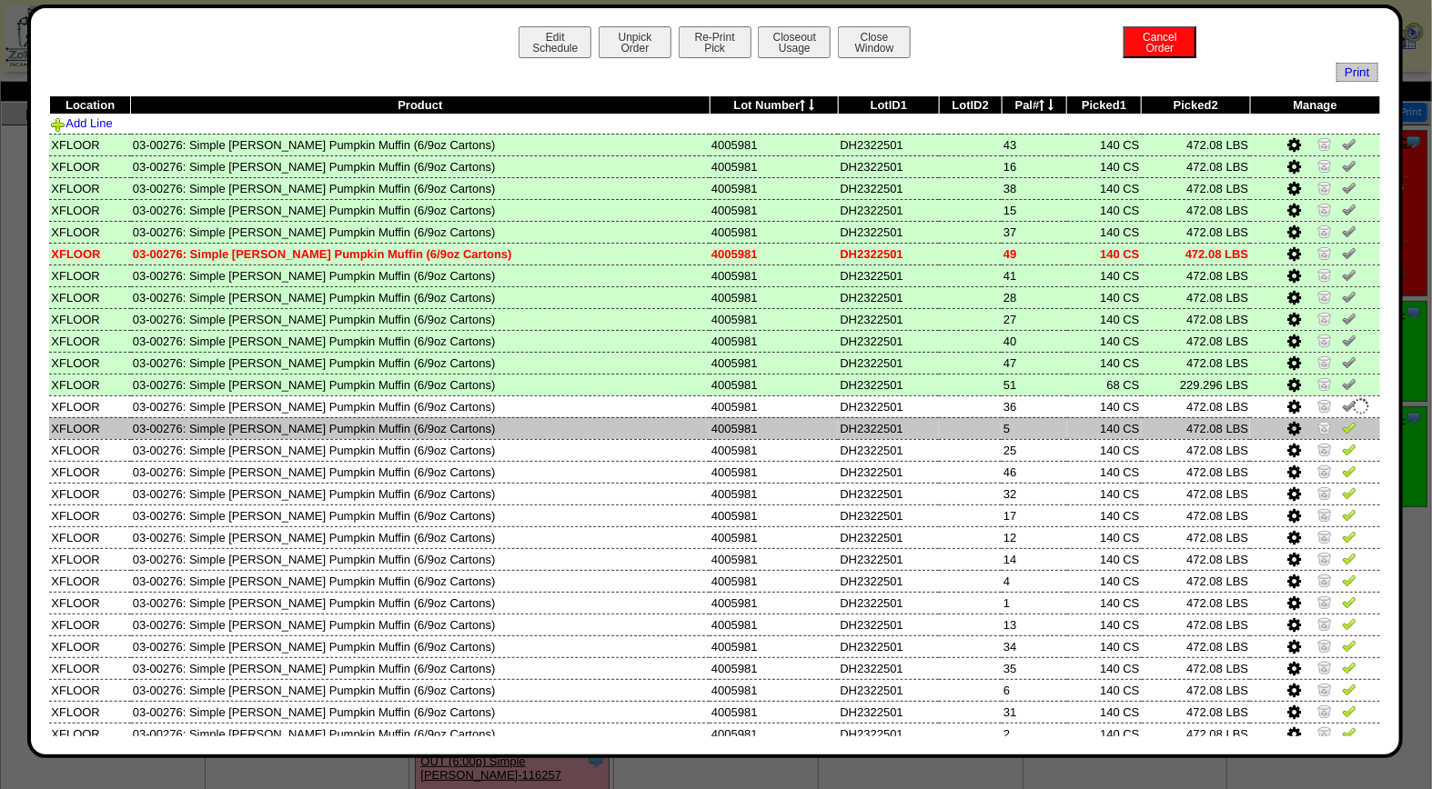
click at [1341, 420] on img at bounding box center [1348, 427] width 15 height 15
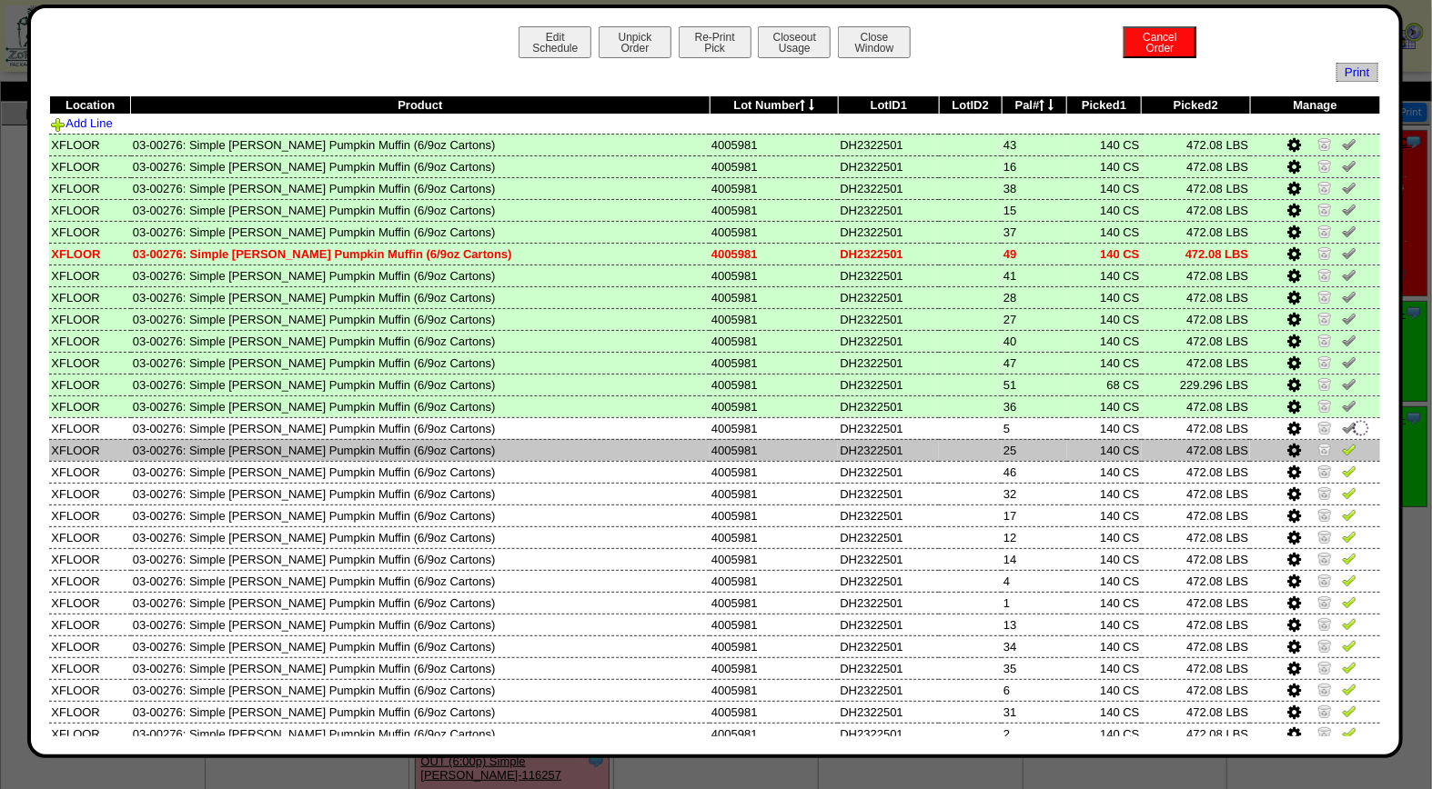
click at [1330, 439] on td at bounding box center [1315, 450] width 130 height 22
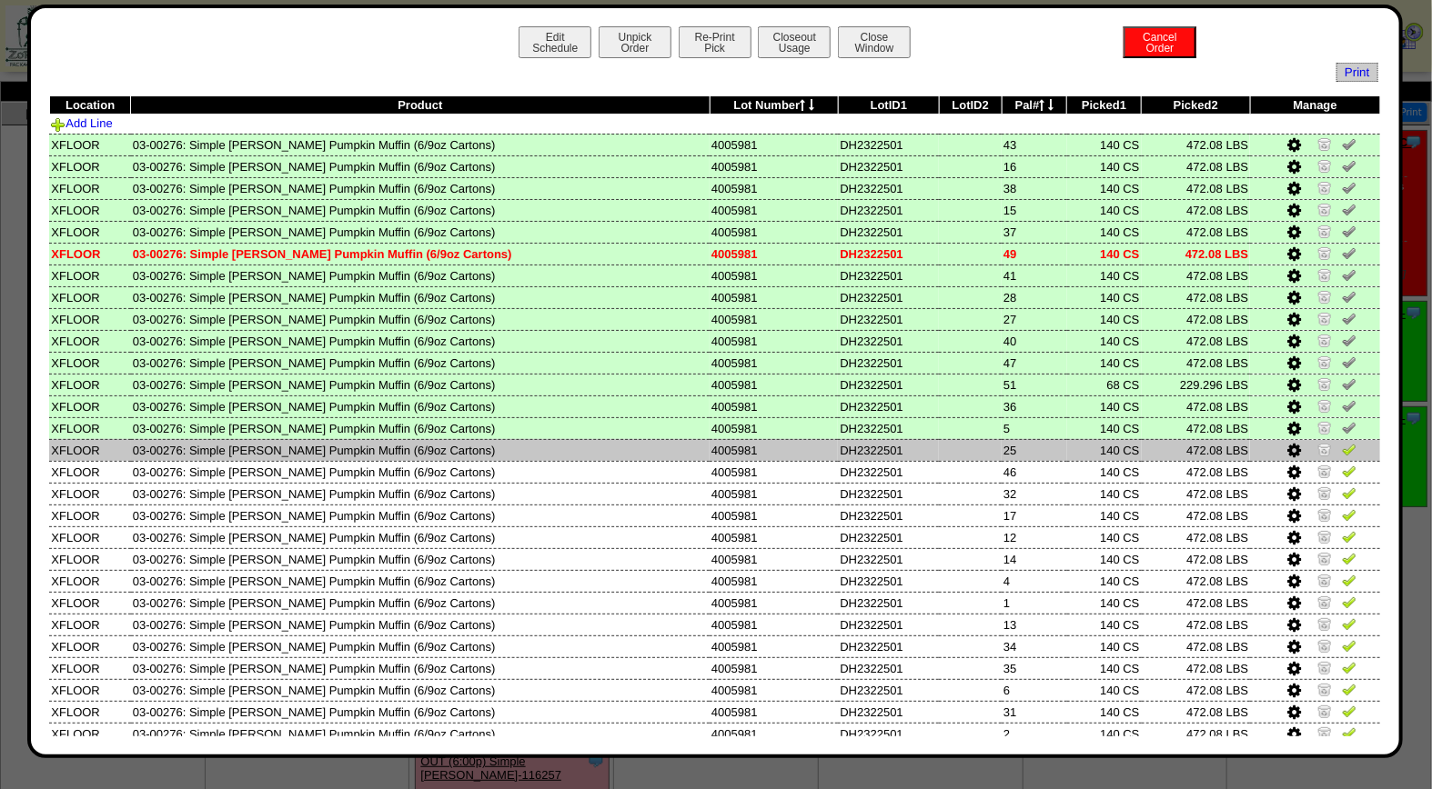
click at [1341, 448] on img at bounding box center [1348, 449] width 15 height 15
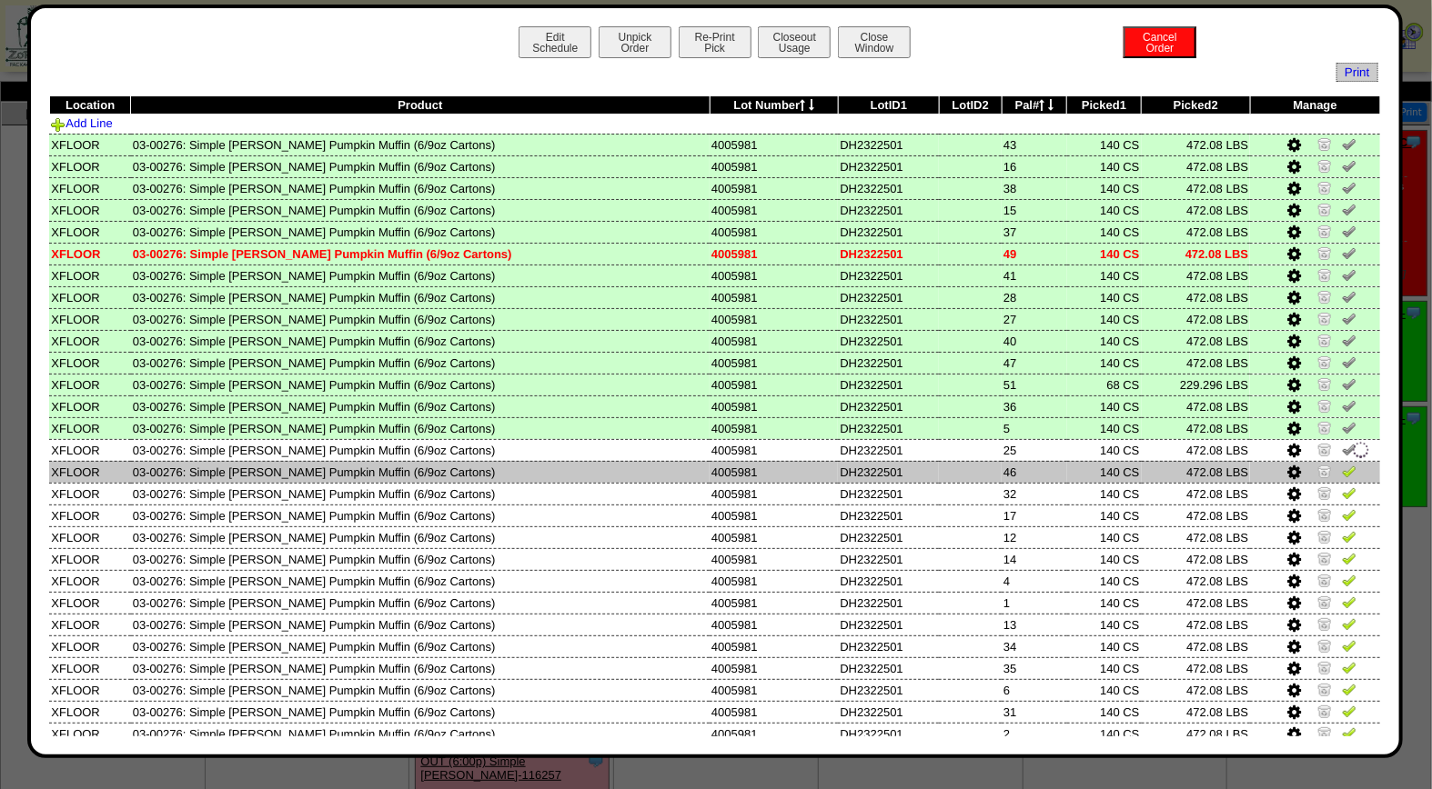
click at [1341, 468] on img at bounding box center [1348, 471] width 15 height 15
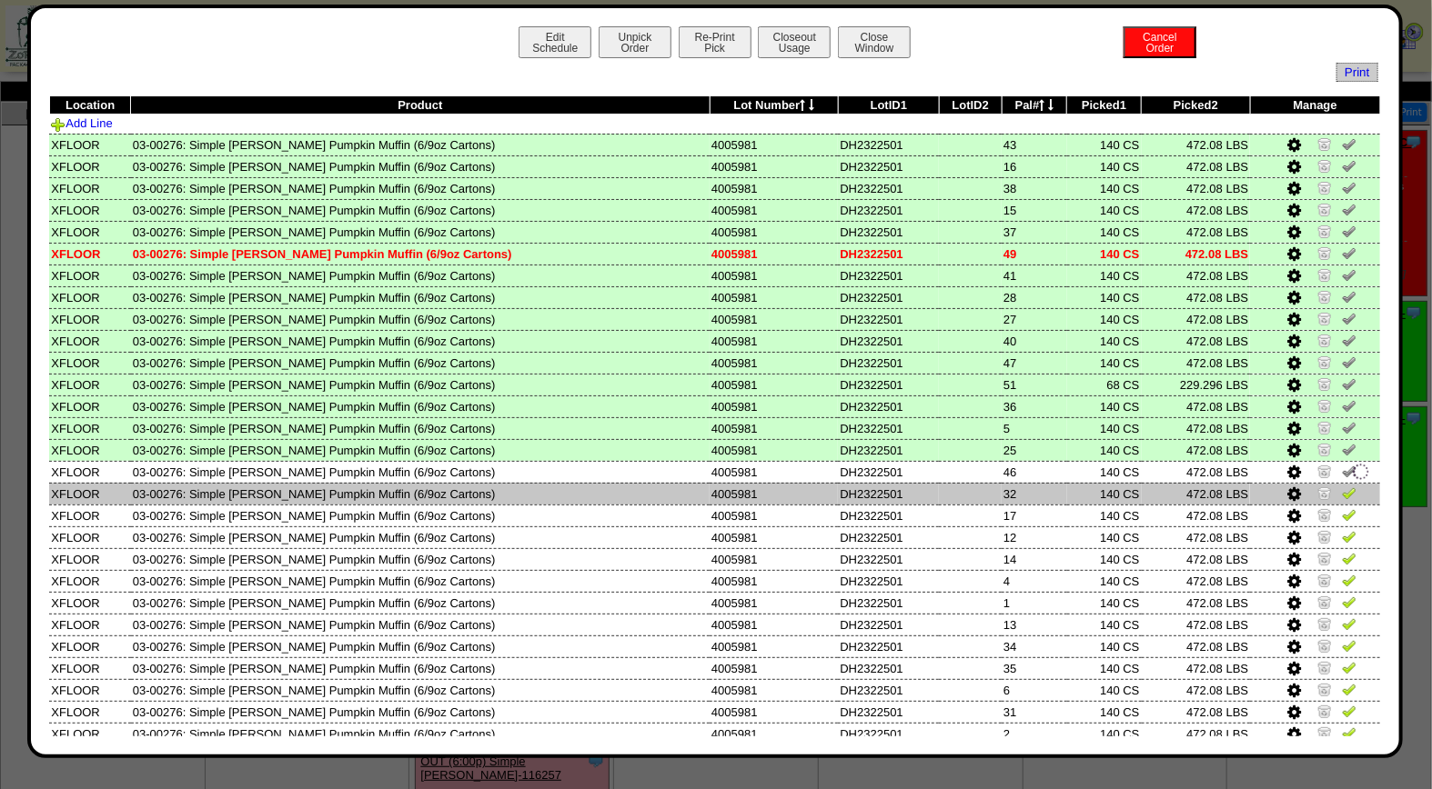
click at [1341, 486] on img at bounding box center [1348, 493] width 15 height 15
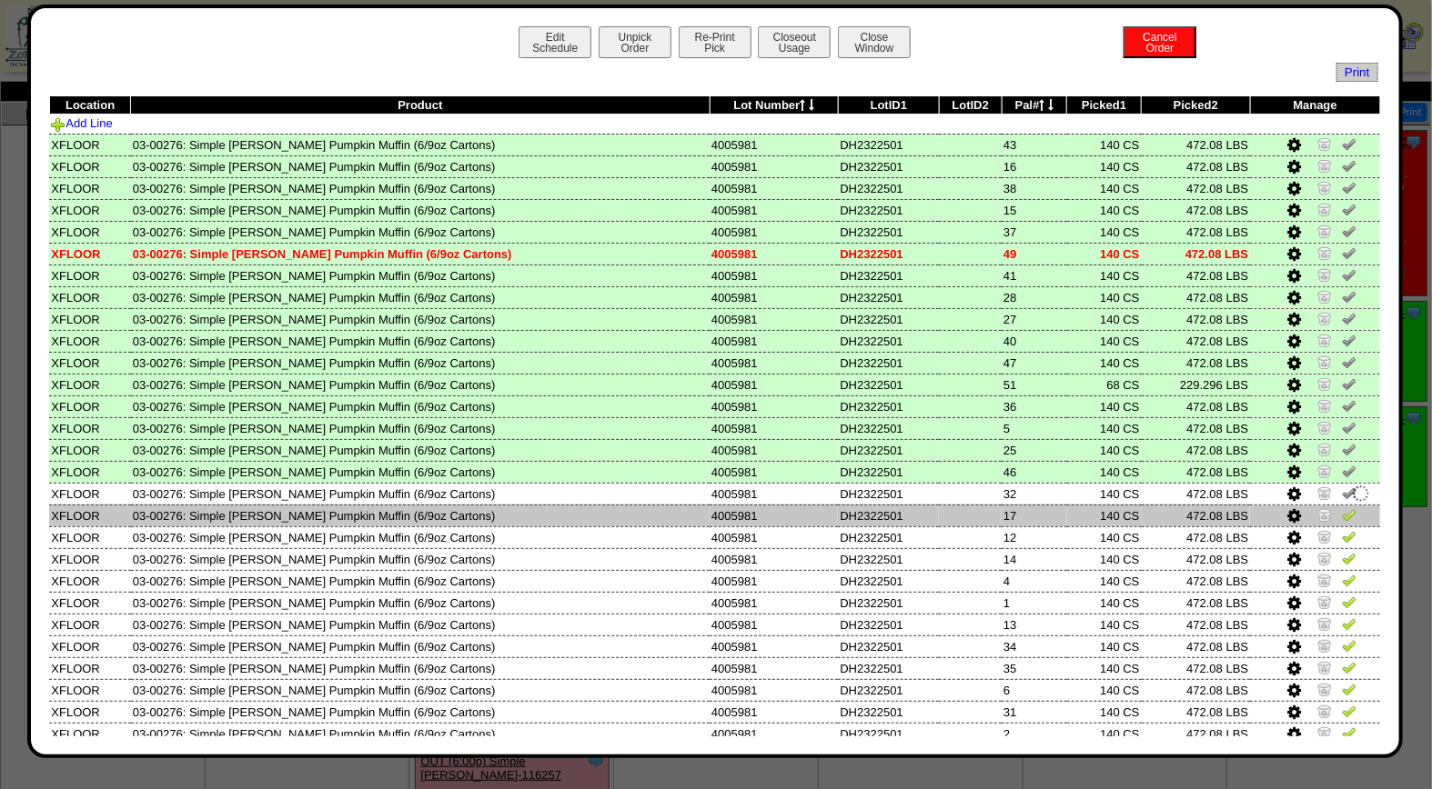
click at [1341, 507] on img at bounding box center [1348, 514] width 15 height 15
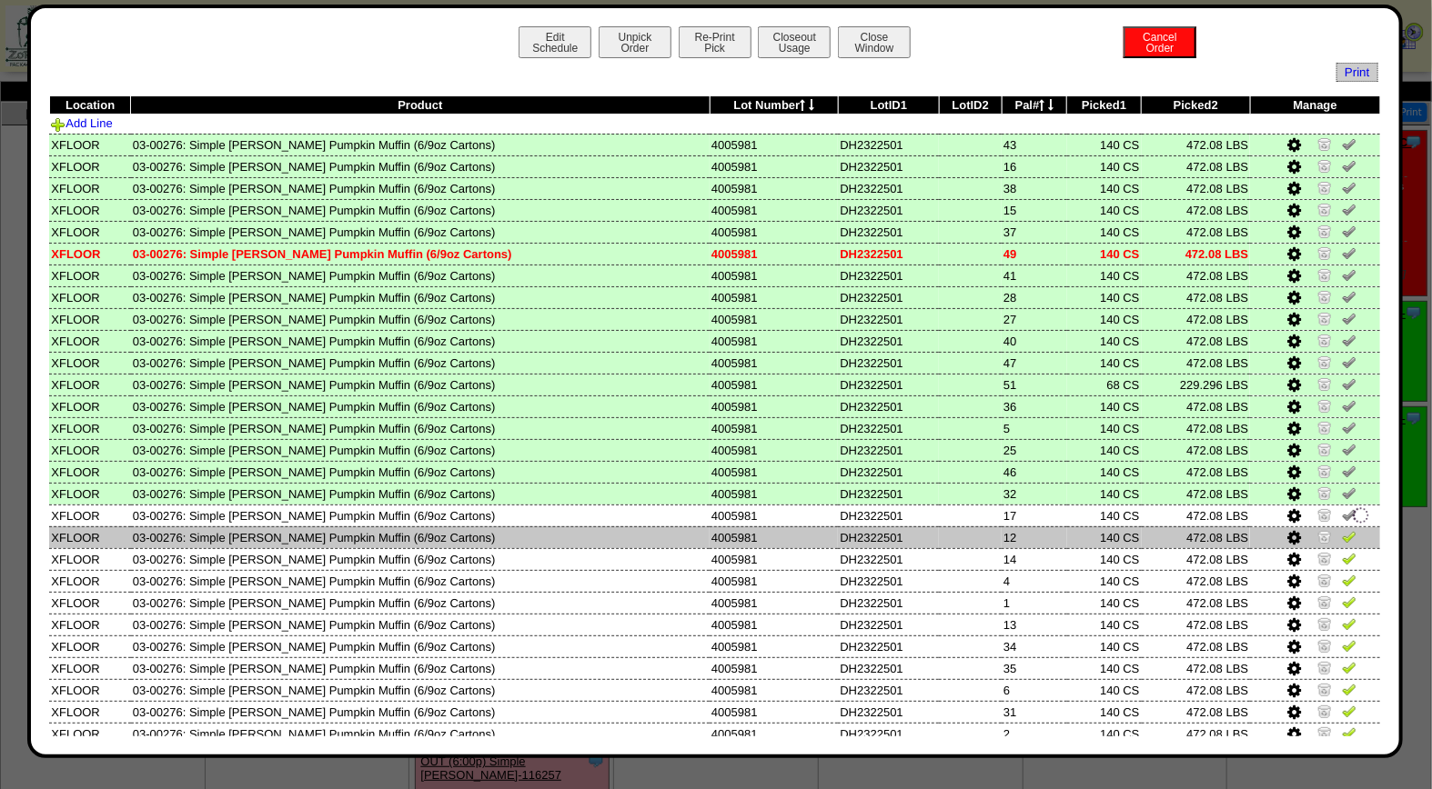
click at [1341, 529] on img at bounding box center [1348, 536] width 15 height 15
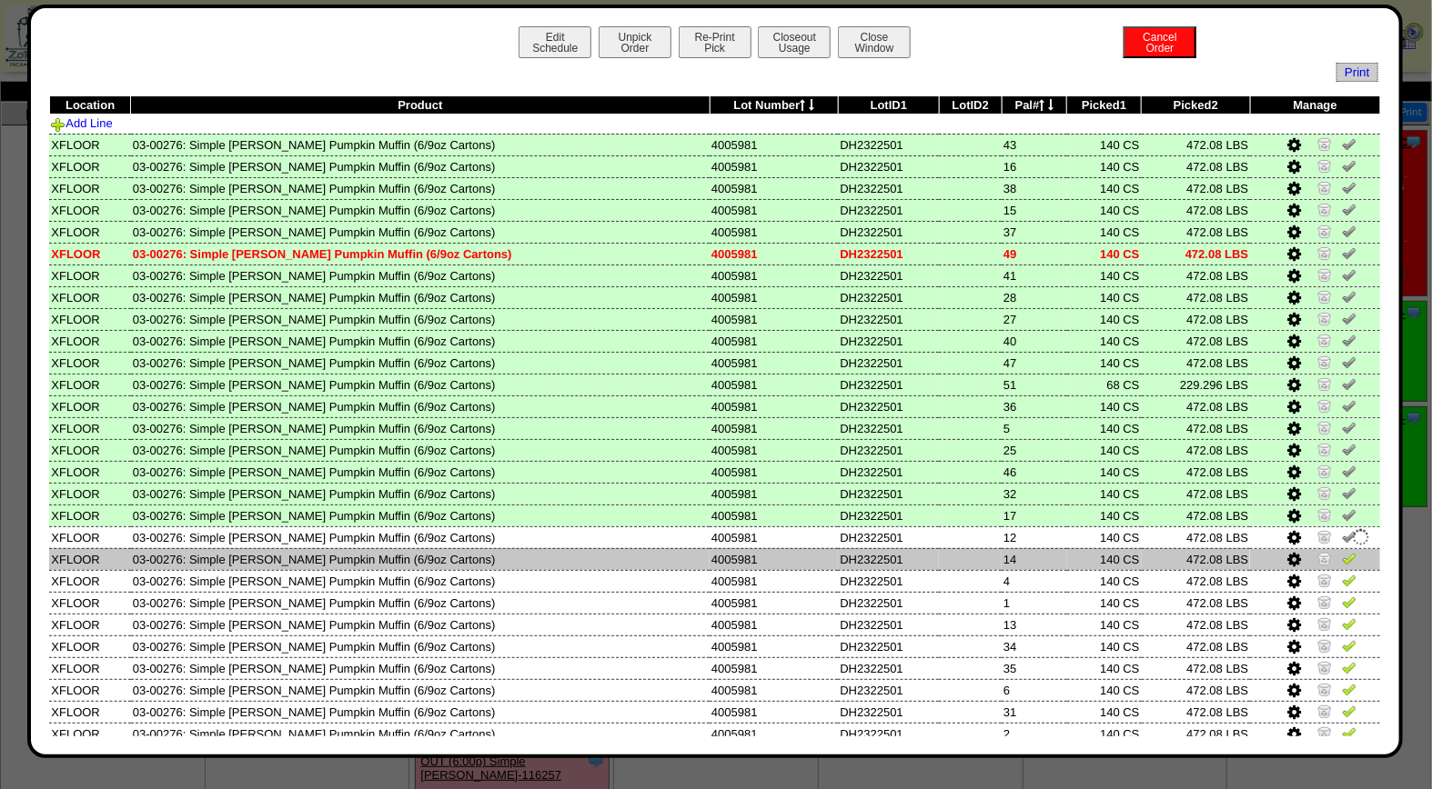
click at [1341, 551] on img at bounding box center [1348, 558] width 15 height 15
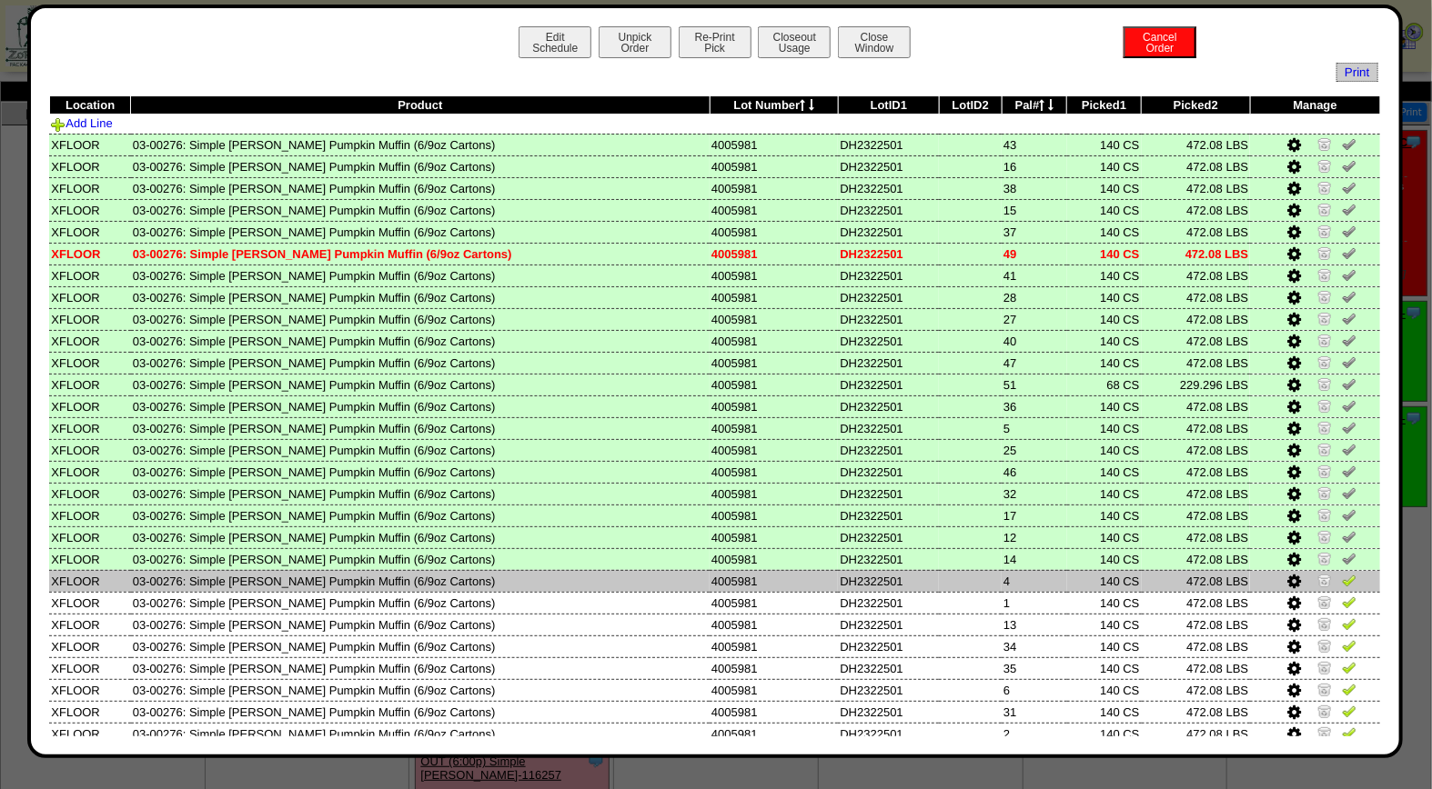
click at [1341, 577] on img at bounding box center [1348, 580] width 15 height 15
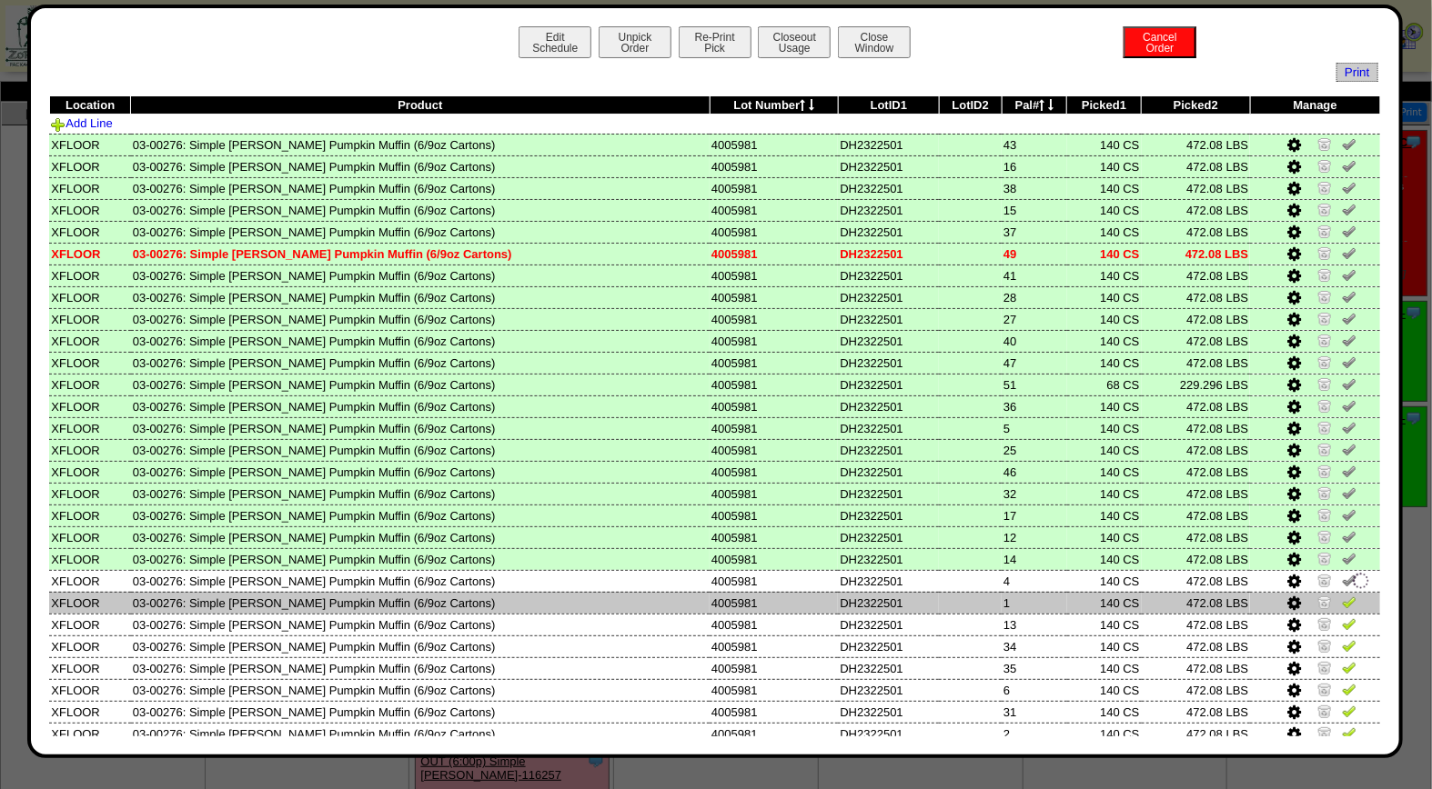
click at [1341, 601] on img at bounding box center [1348, 602] width 15 height 15
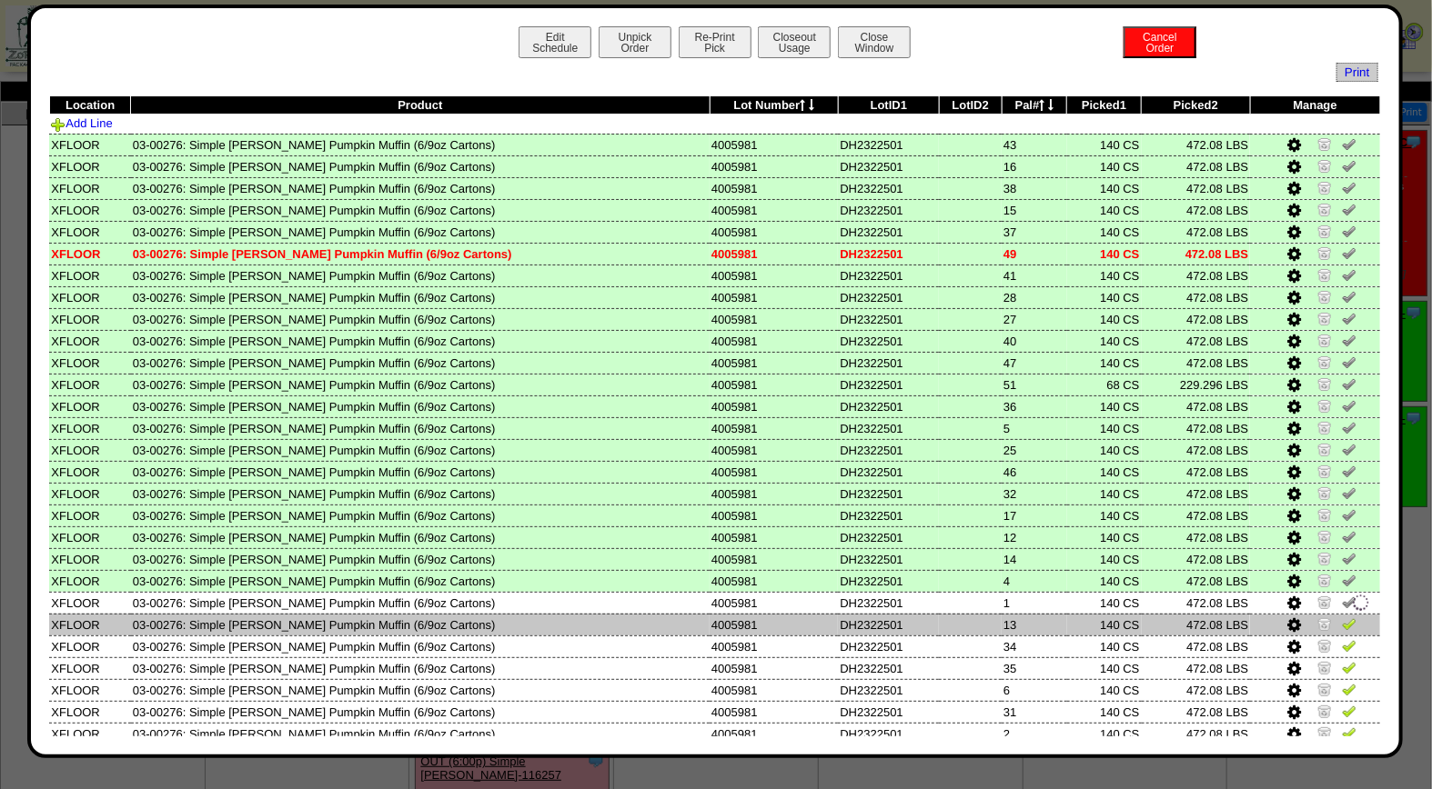
click at [1341, 623] on link at bounding box center [1348, 627] width 15 height 14
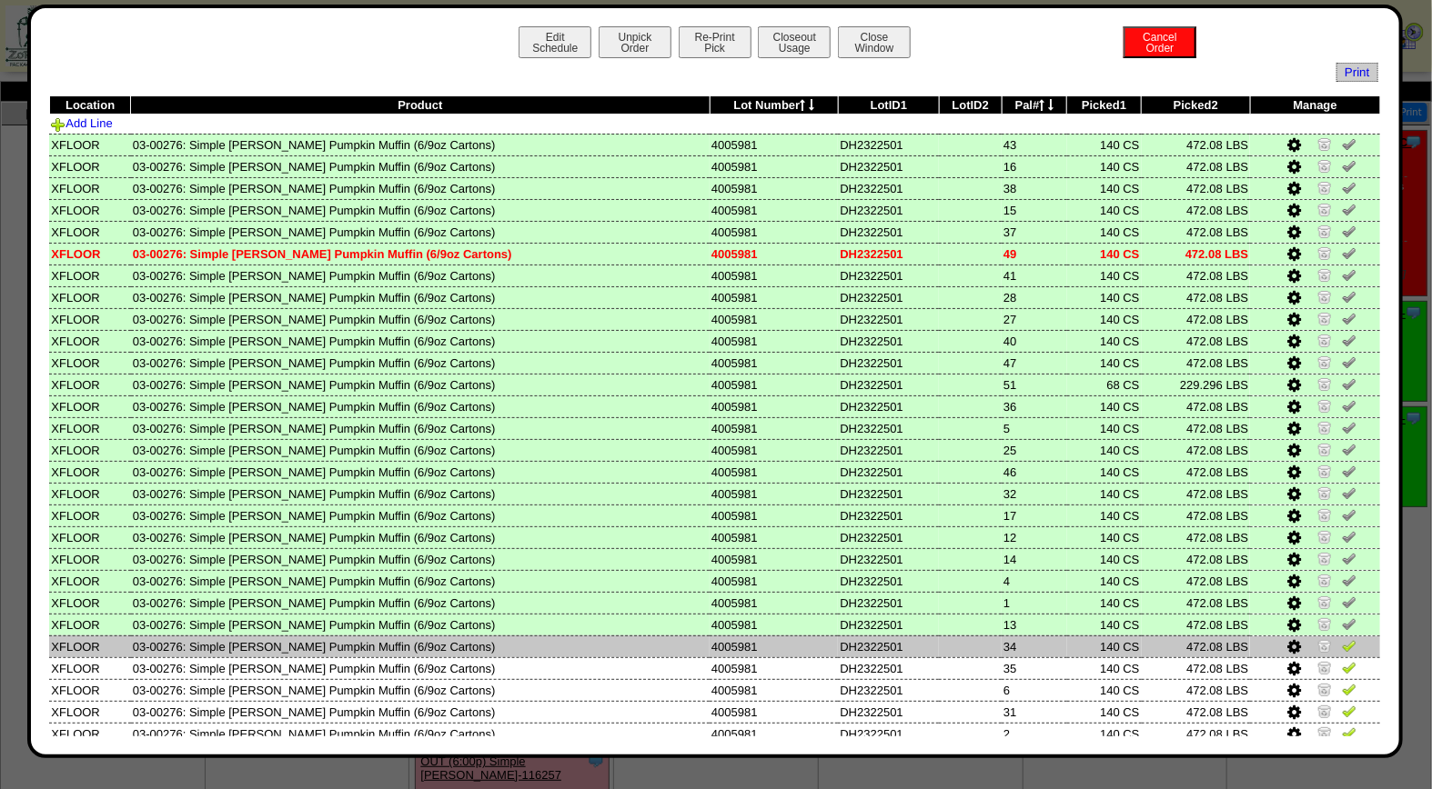
click at [1341, 638] on img at bounding box center [1348, 645] width 15 height 15
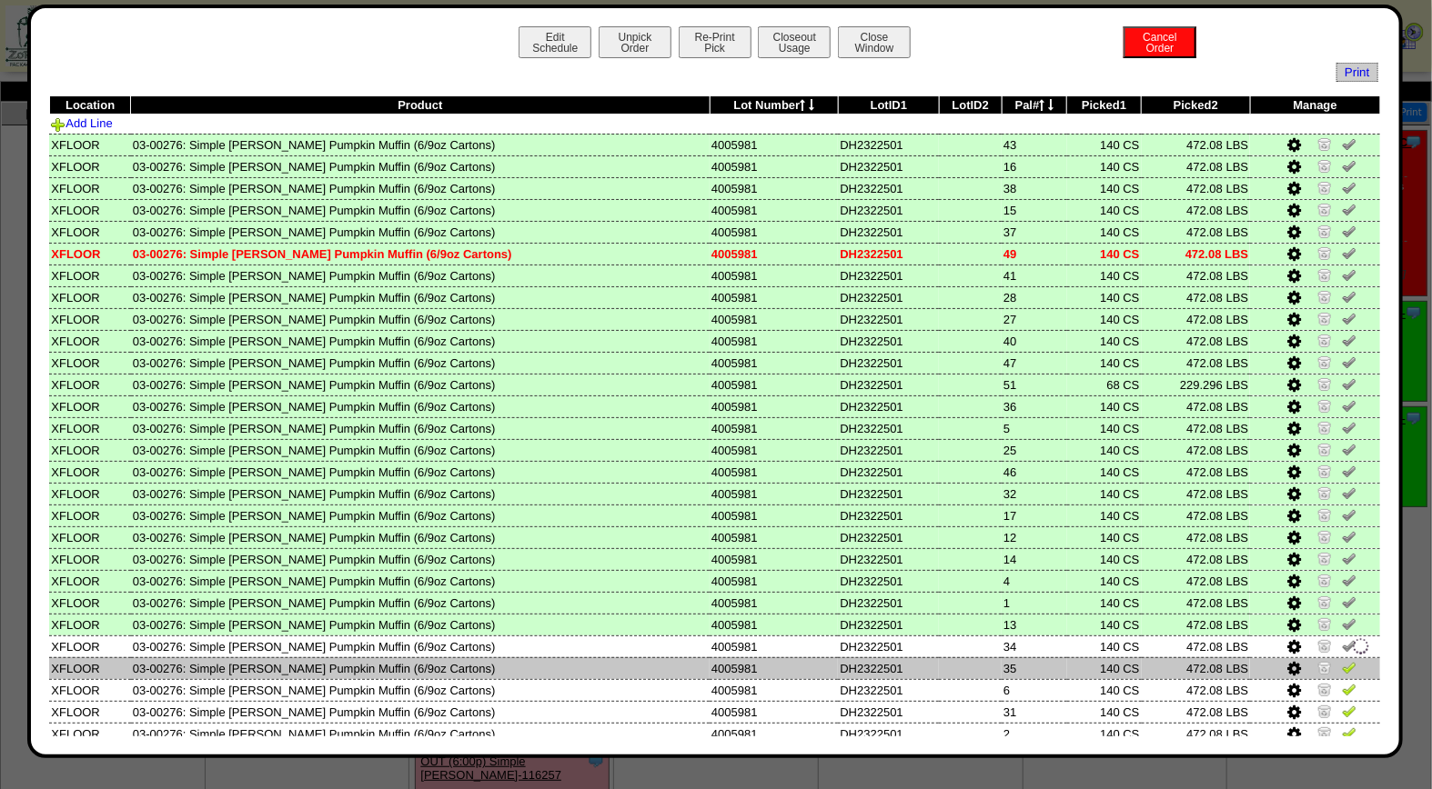
click at [1341, 660] on img at bounding box center [1348, 667] width 15 height 15
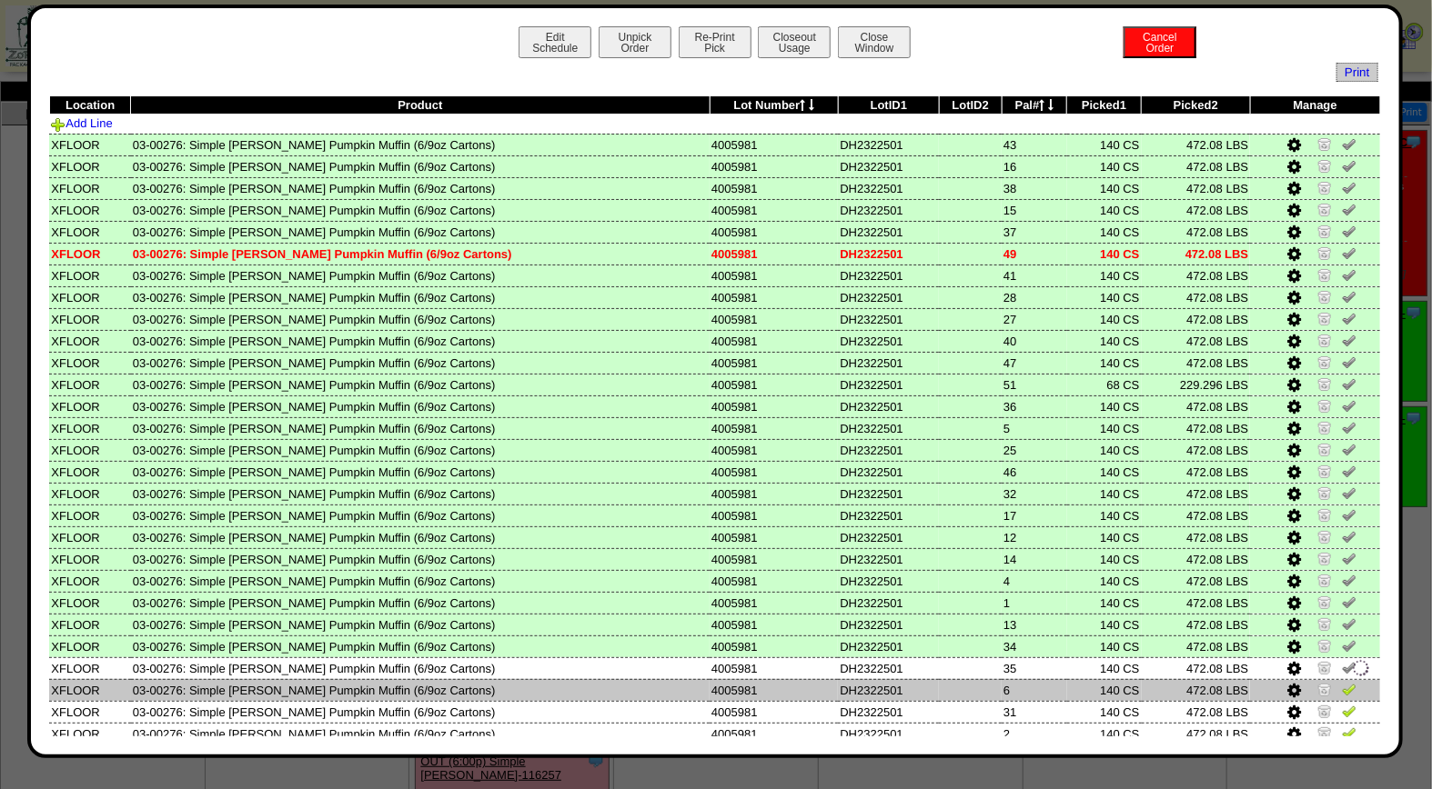
click at [1341, 682] on img at bounding box center [1348, 689] width 15 height 15
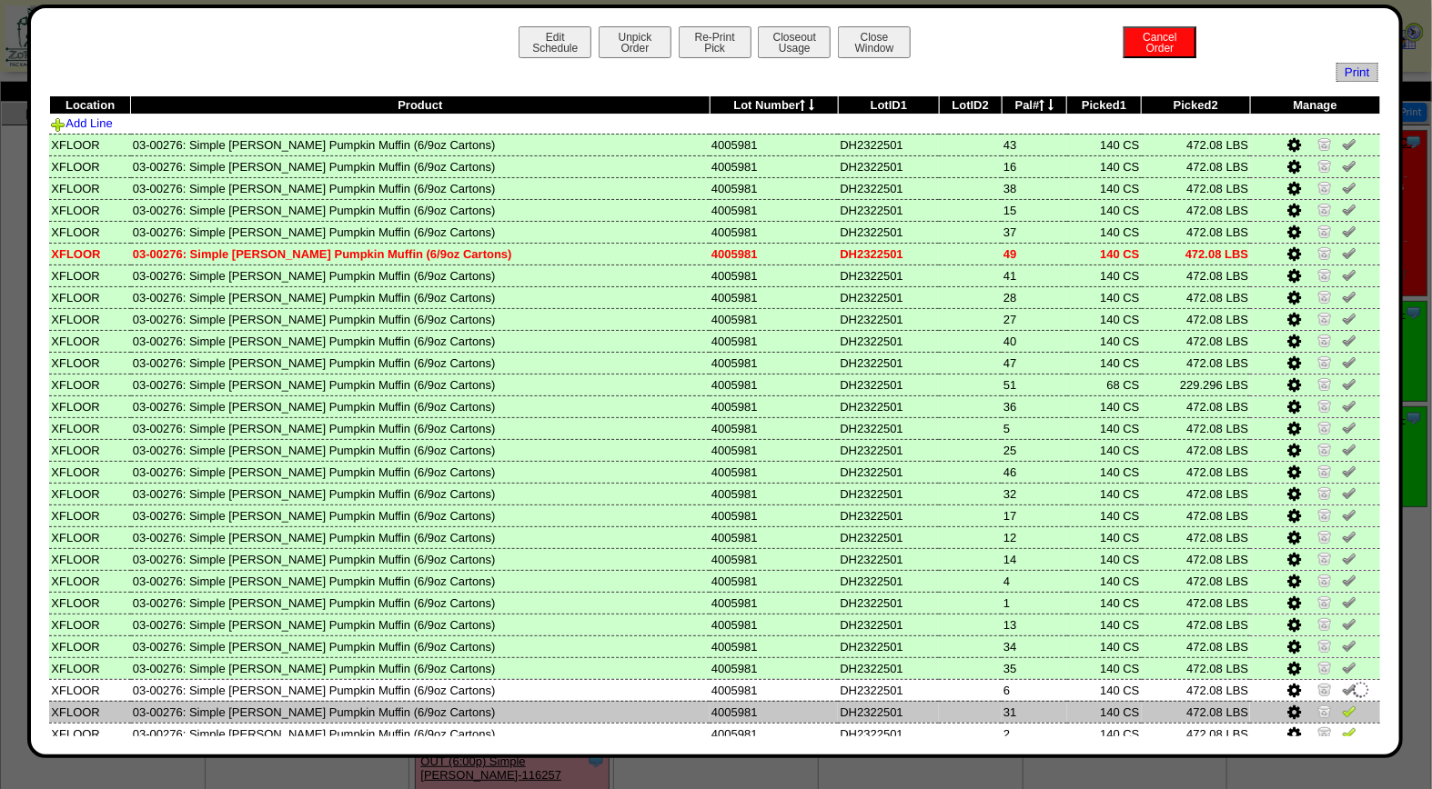
click at [1341, 704] on img at bounding box center [1348, 711] width 15 height 15
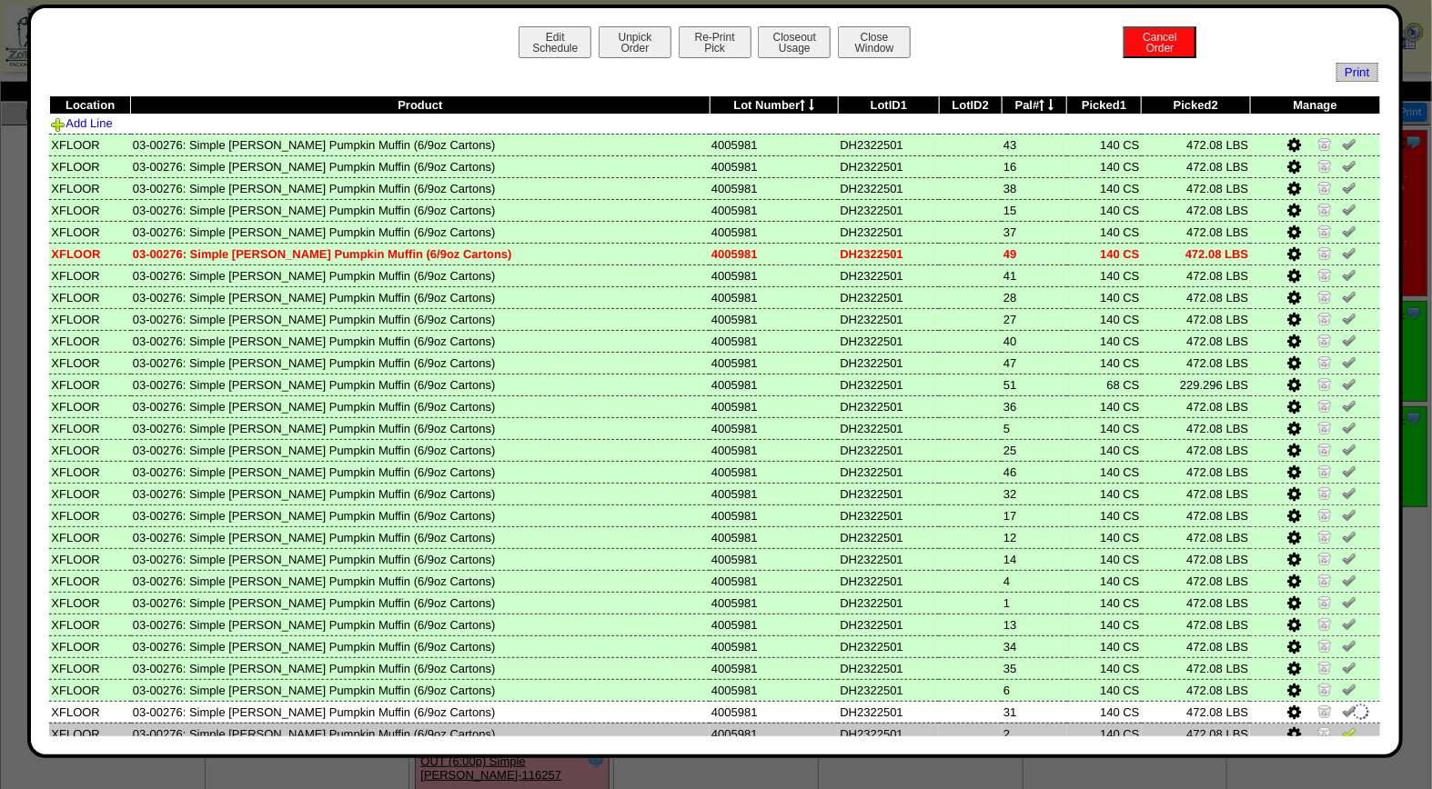
click at [1341, 726] on img at bounding box center [1348, 733] width 15 height 15
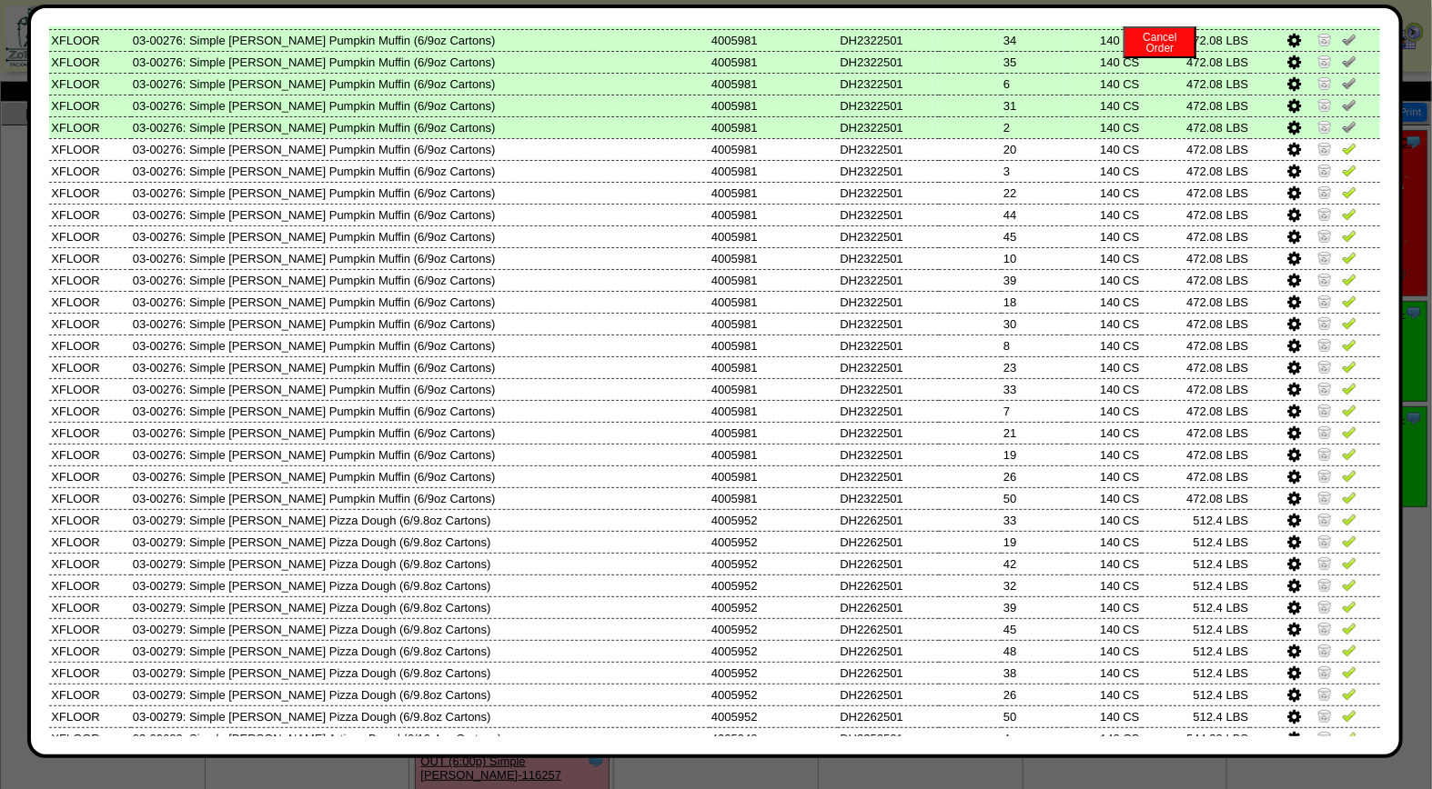
scroll to position [650, 0]
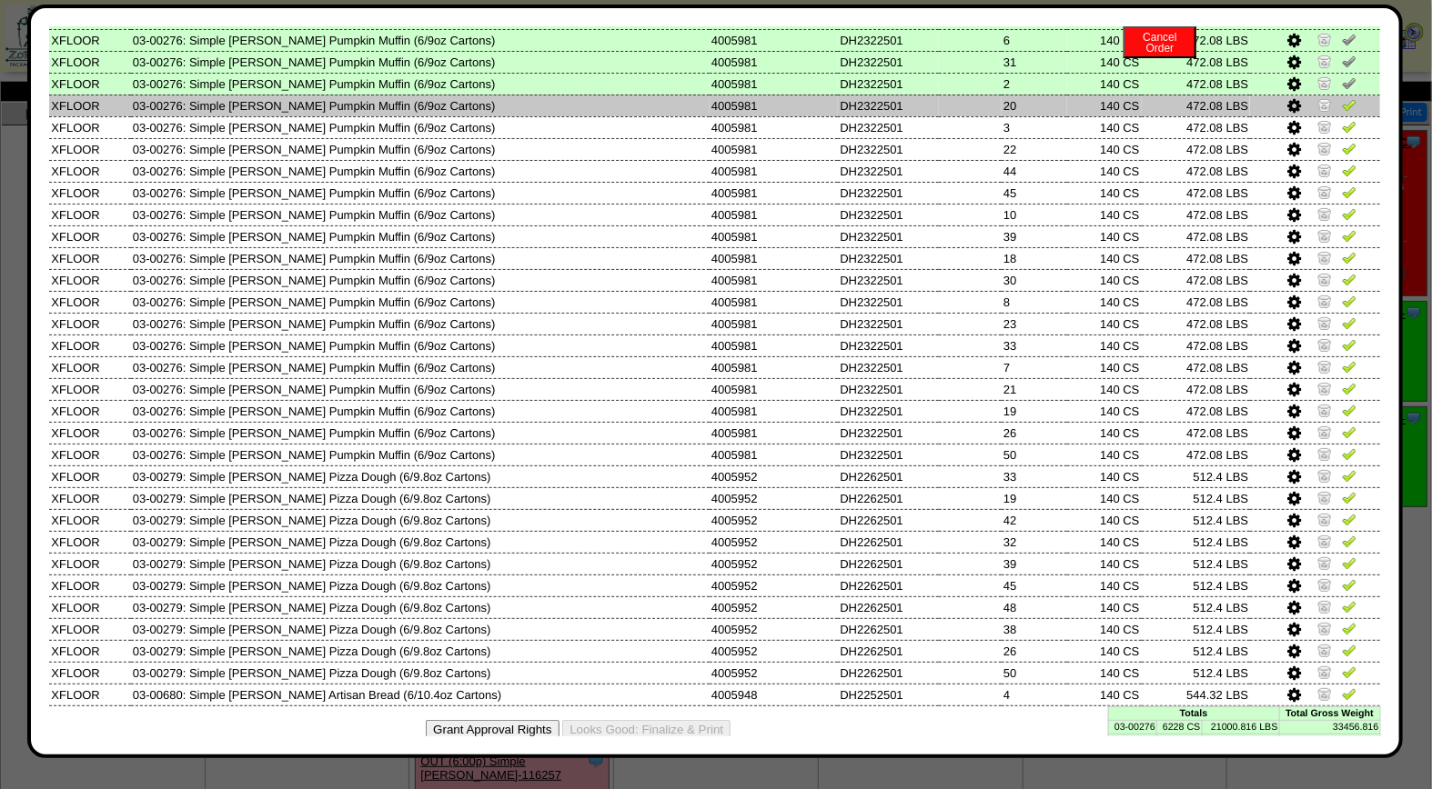
click at [1341, 97] on img at bounding box center [1348, 104] width 15 height 15
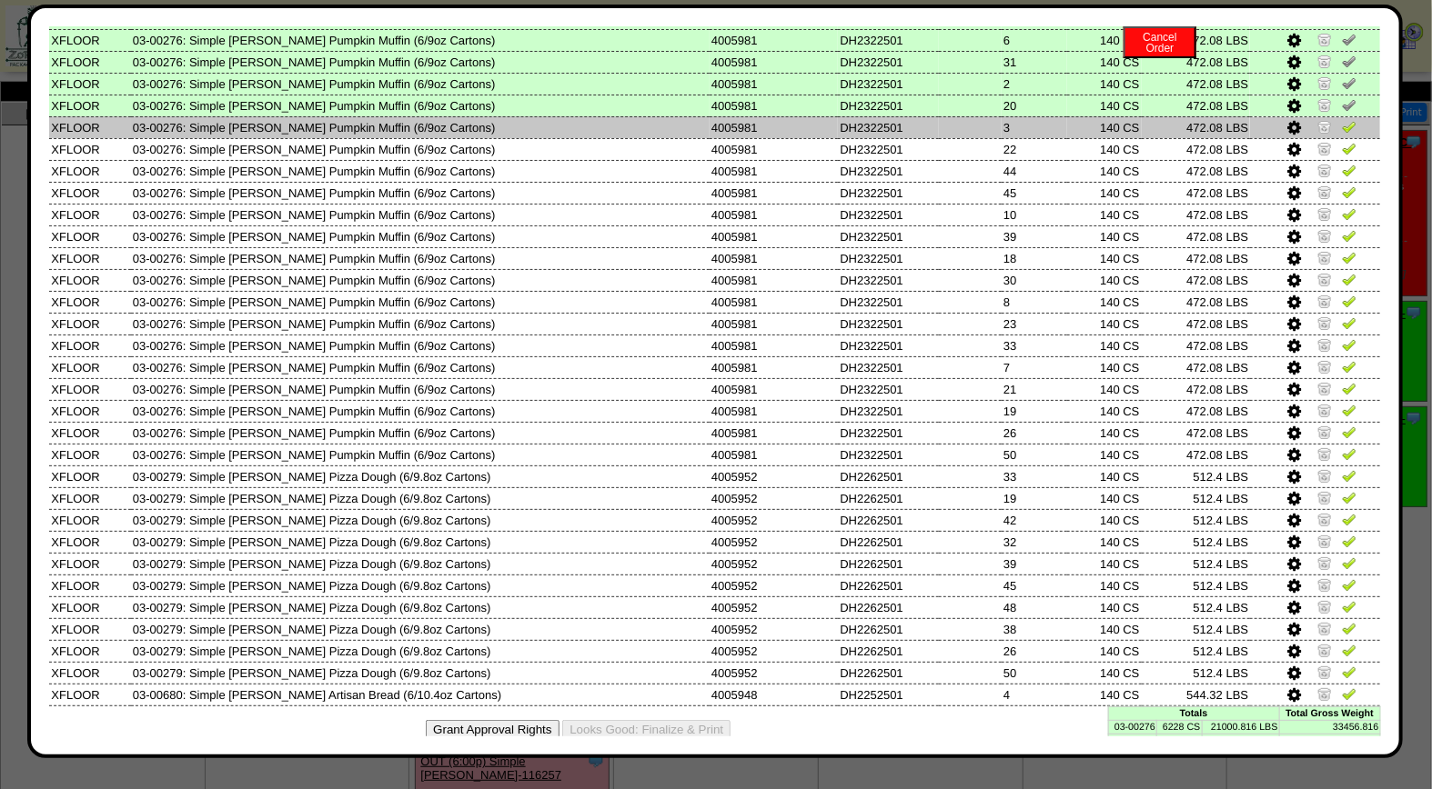
click at [1341, 120] on img at bounding box center [1348, 126] width 15 height 15
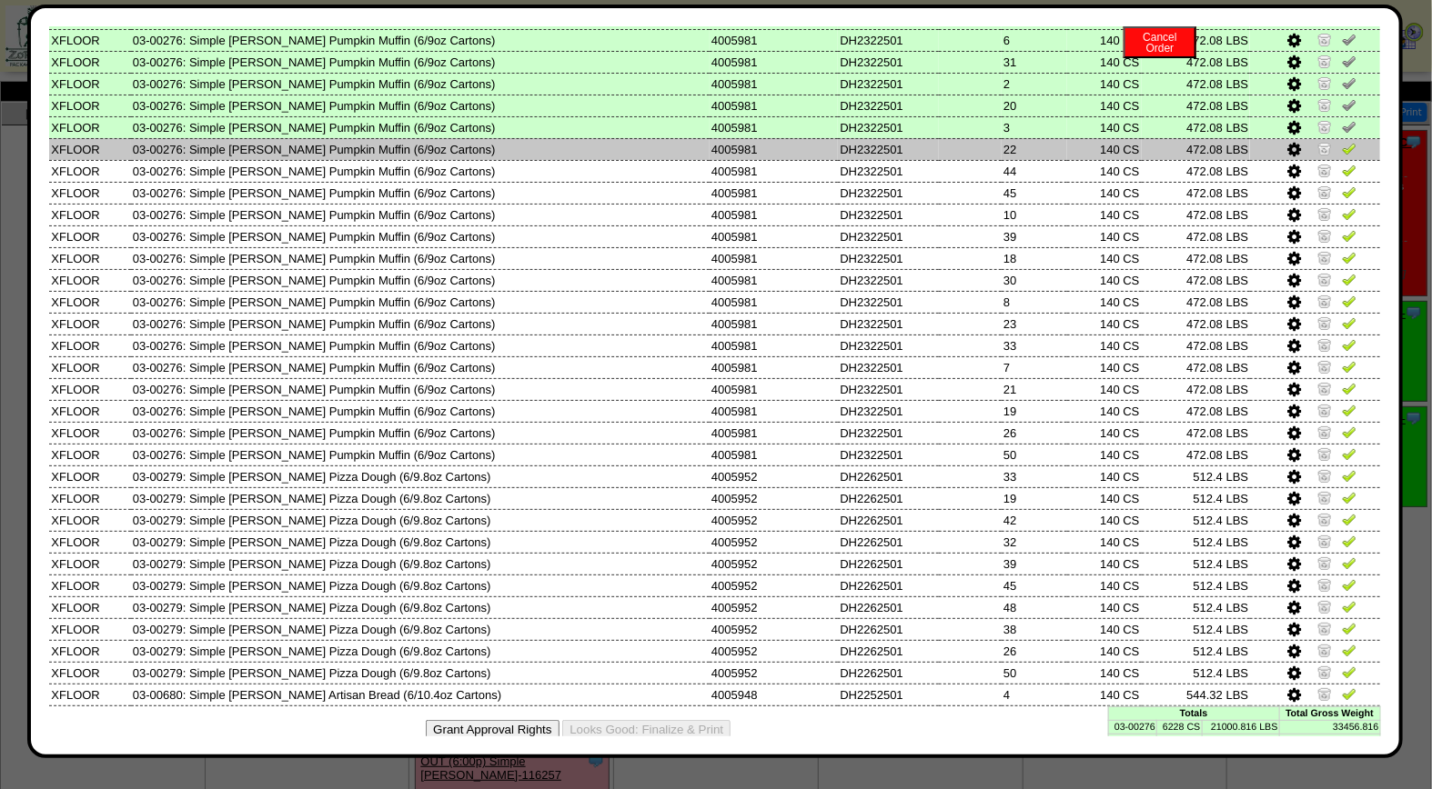
click at [1341, 141] on img at bounding box center [1348, 148] width 15 height 15
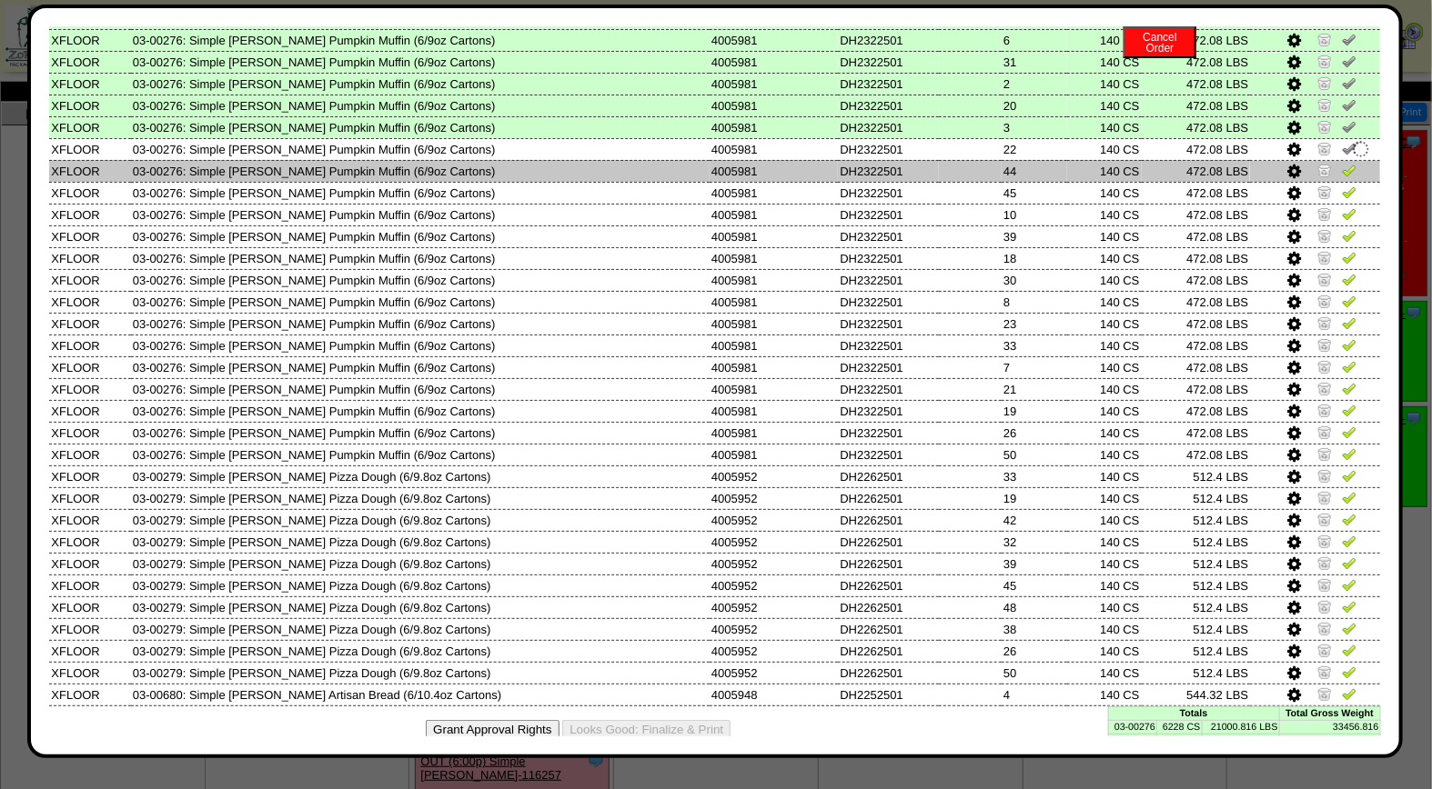
click at [1341, 164] on img at bounding box center [1348, 170] width 15 height 15
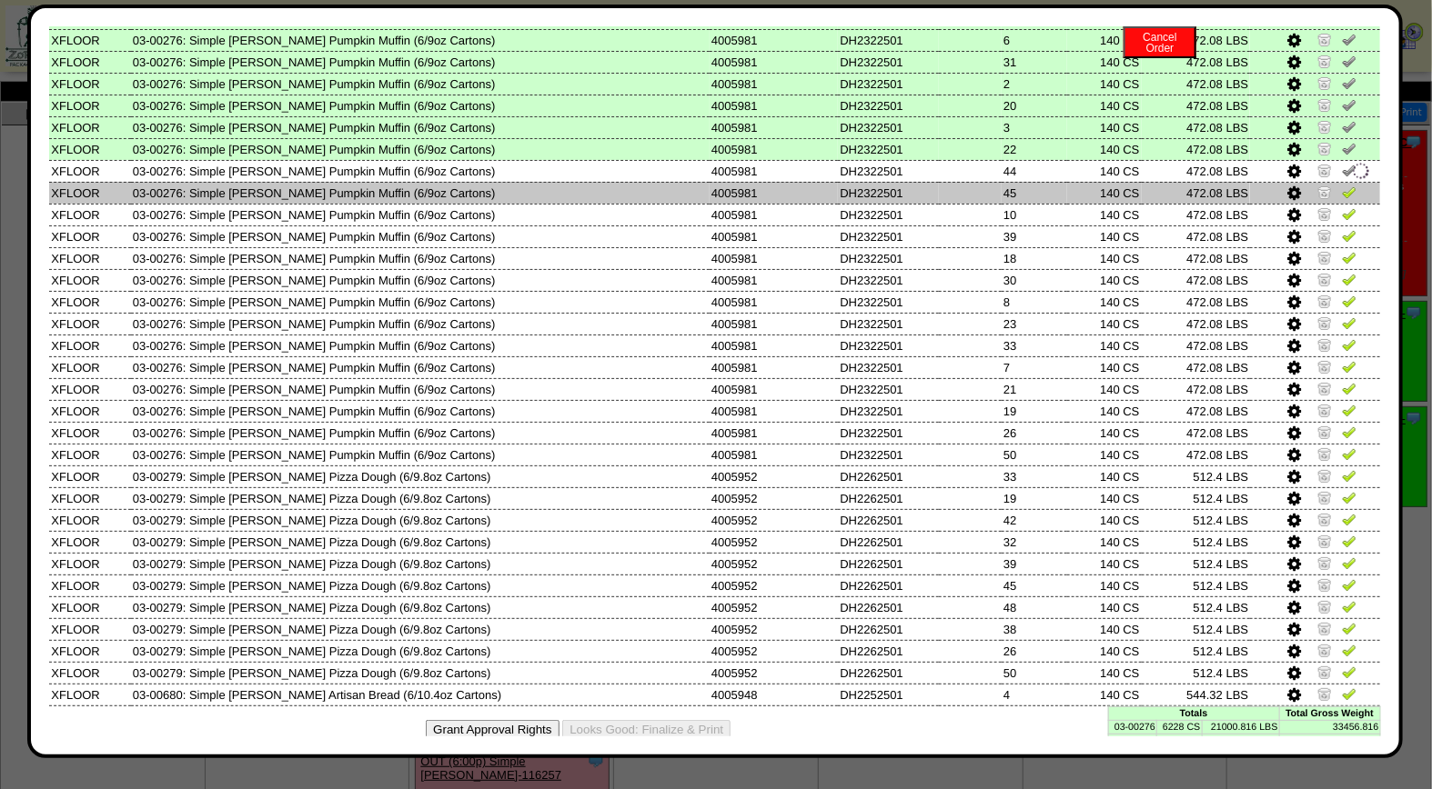
click at [1341, 185] on img at bounding box center [1348, 192] width 15 height 15
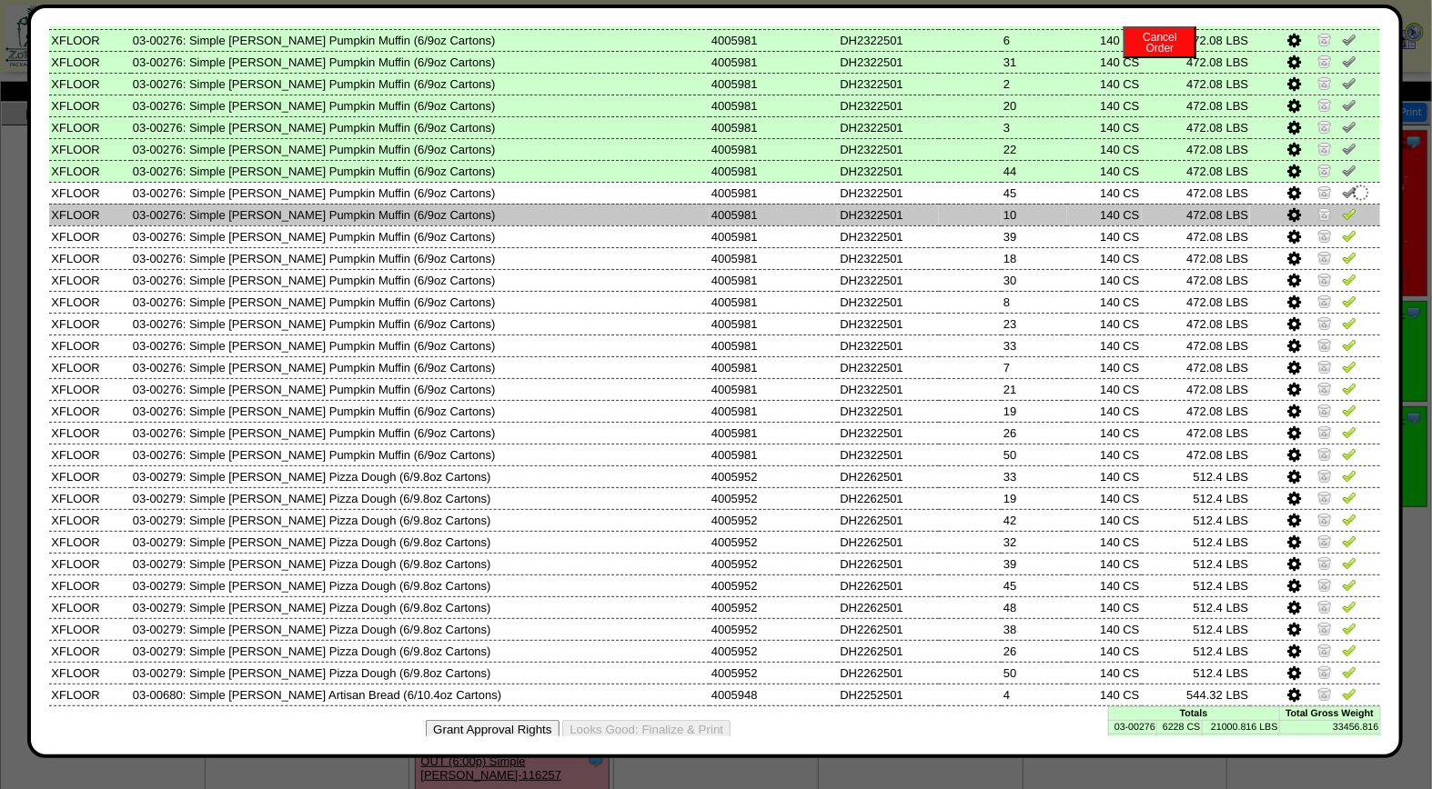
click at [1341, 206] on img at bounding box center [1348, 213] width 15 height 15
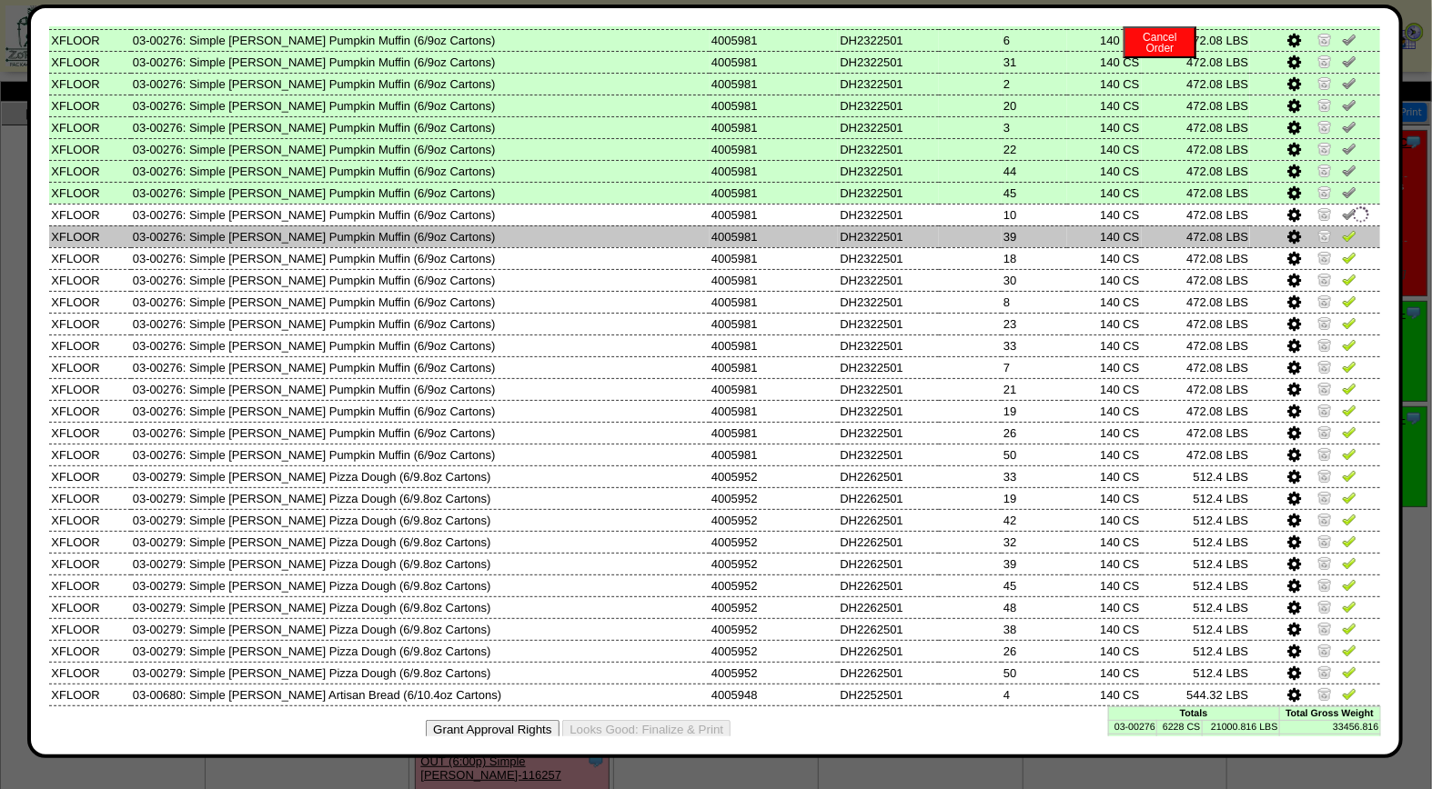
click at [1341, 228] on img at bounding box center [1348, 235] width 15 height 15
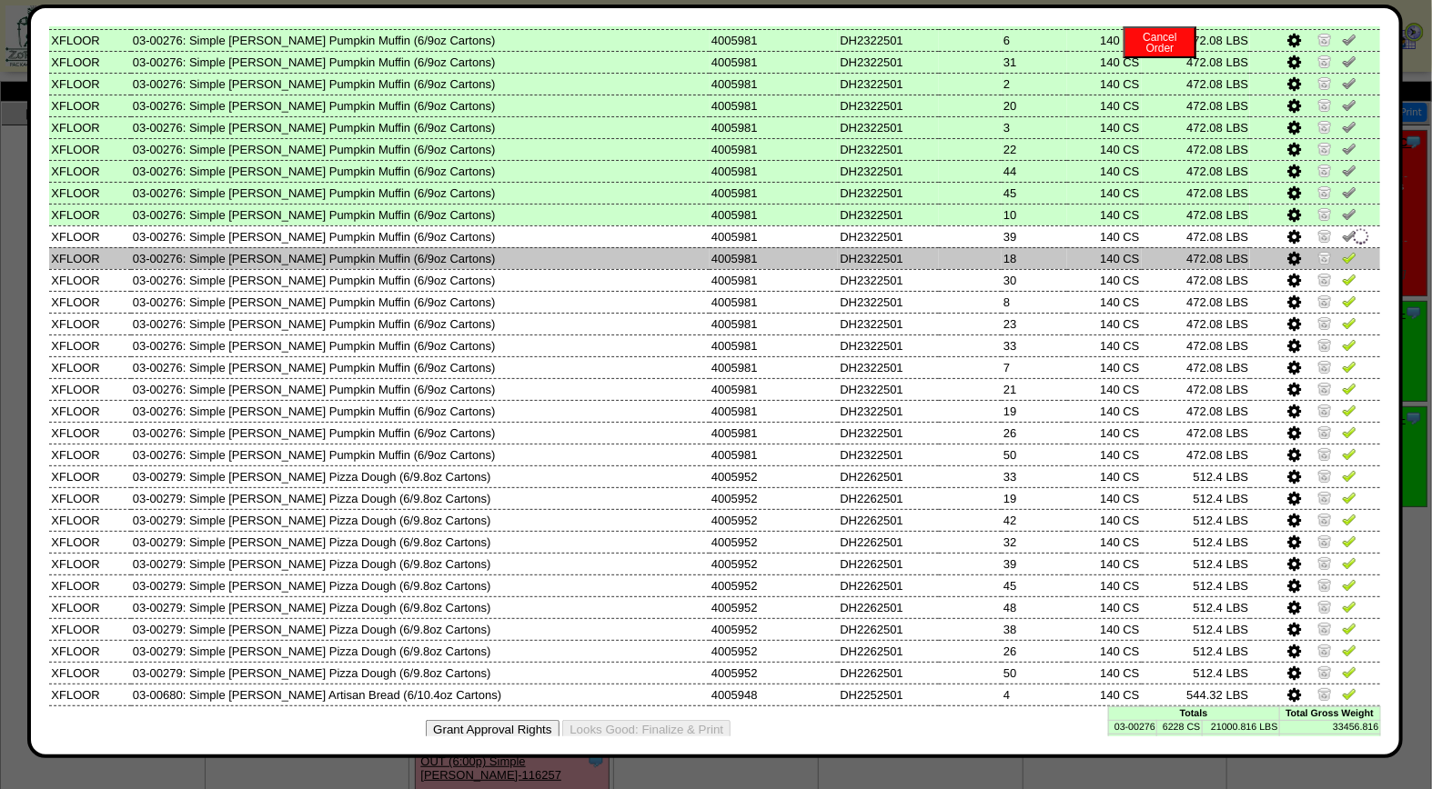
click at [1341, 250] on img at bounding box center [1348, 257] width 15 height 15
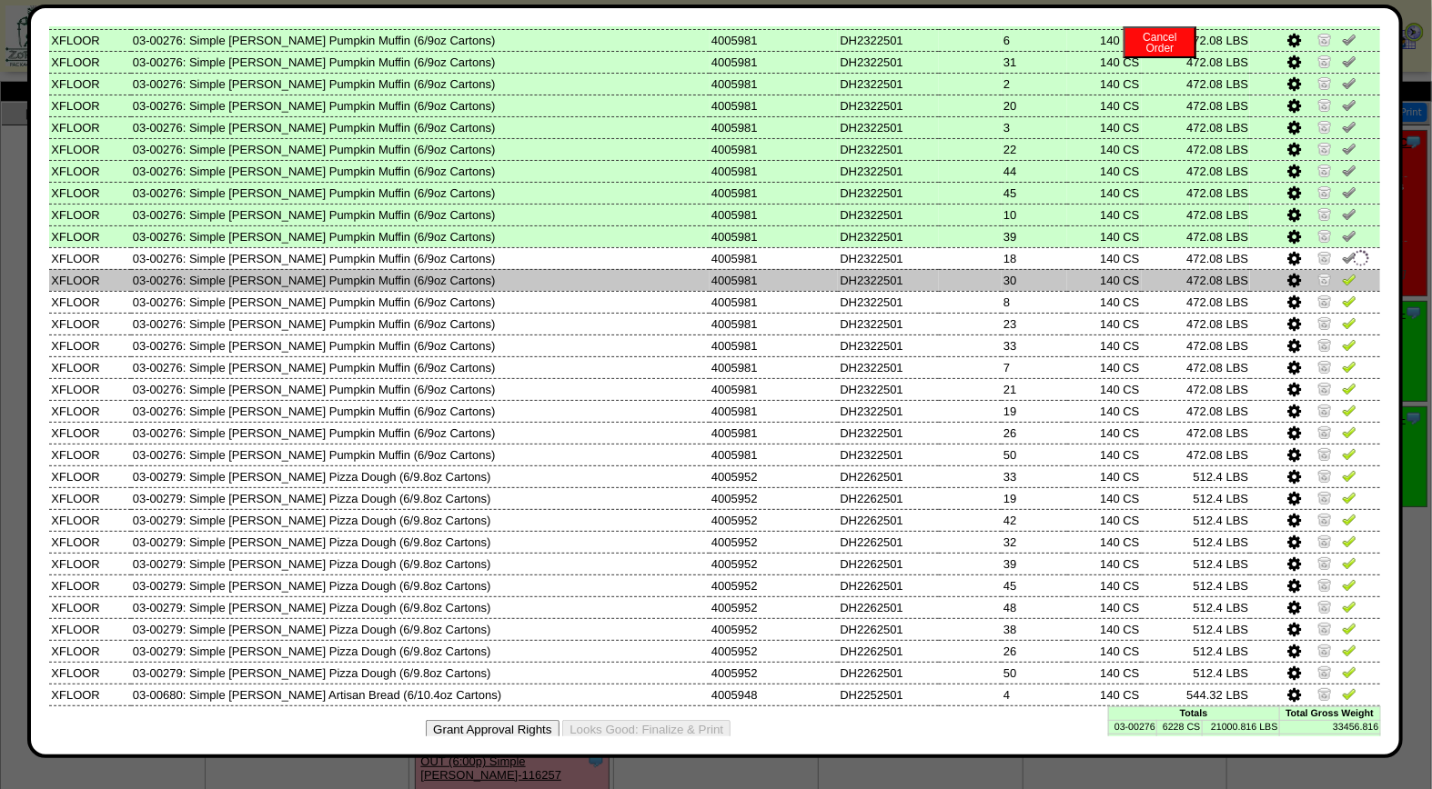
click at [1341, 272] on img at bounding box center [1348, 279] width 15 height 15
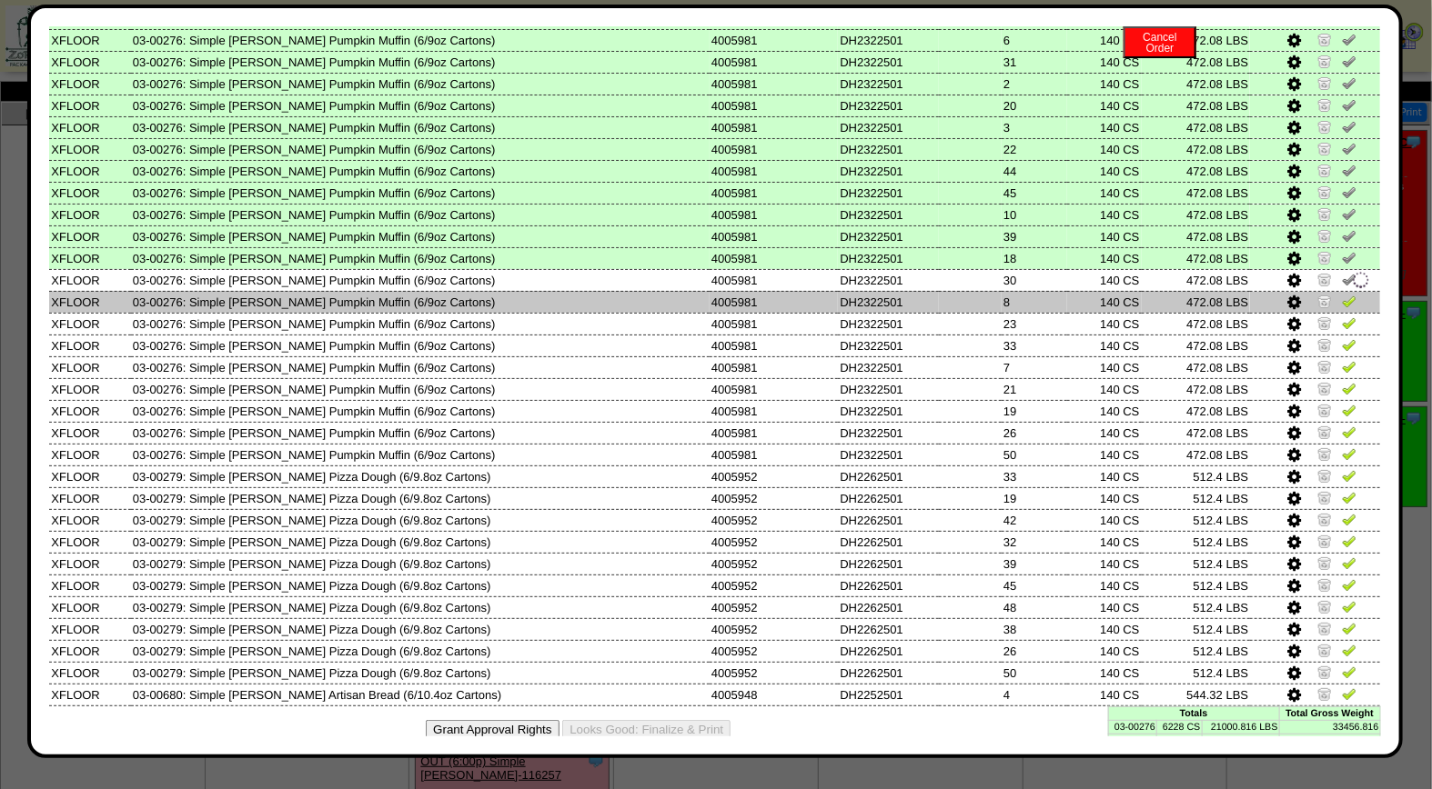
click at [1341, 294] on img at bounding box center [1348, 301] width 15 height 15
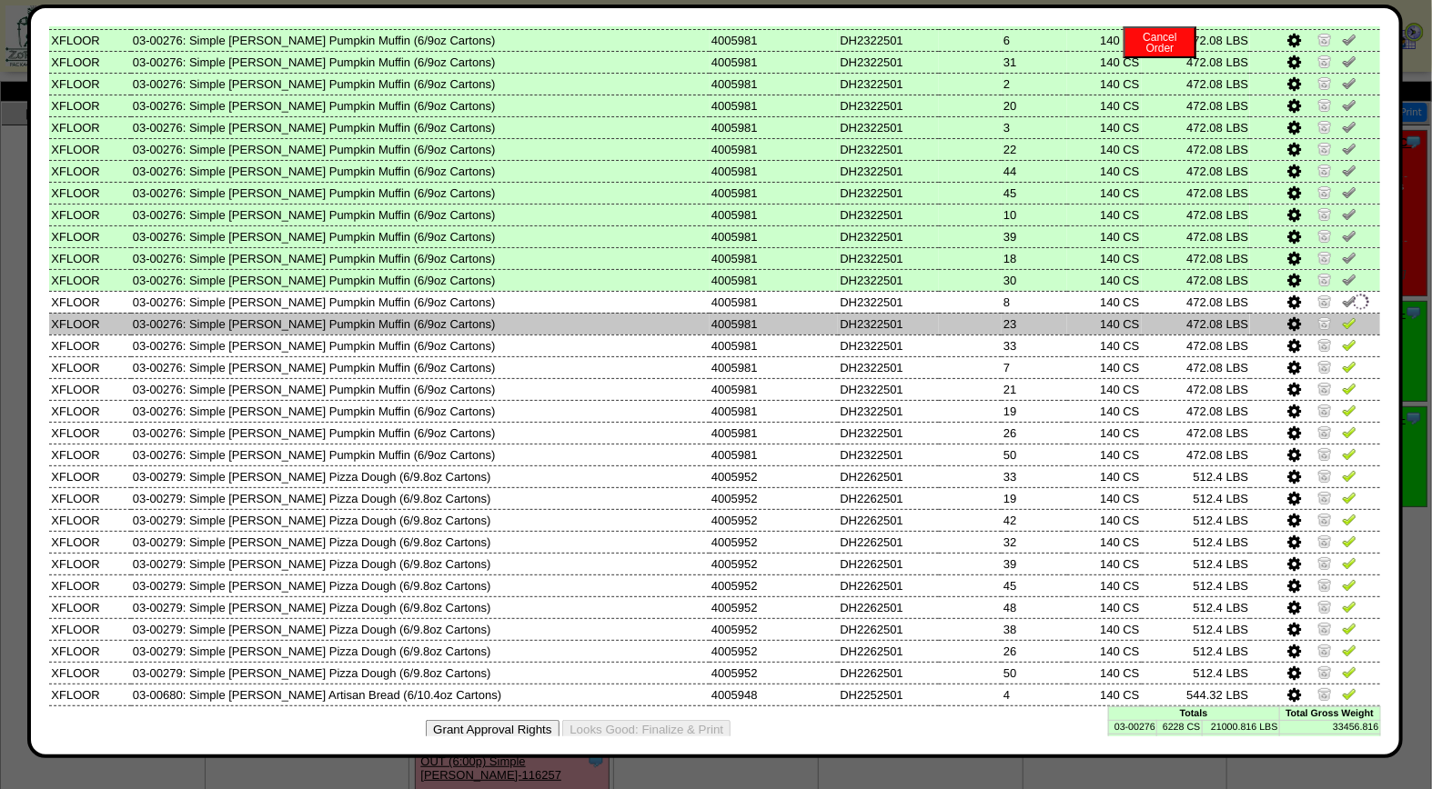
click at [1341, 316] on img at bounding box center [1348, 323] width 15 height 15
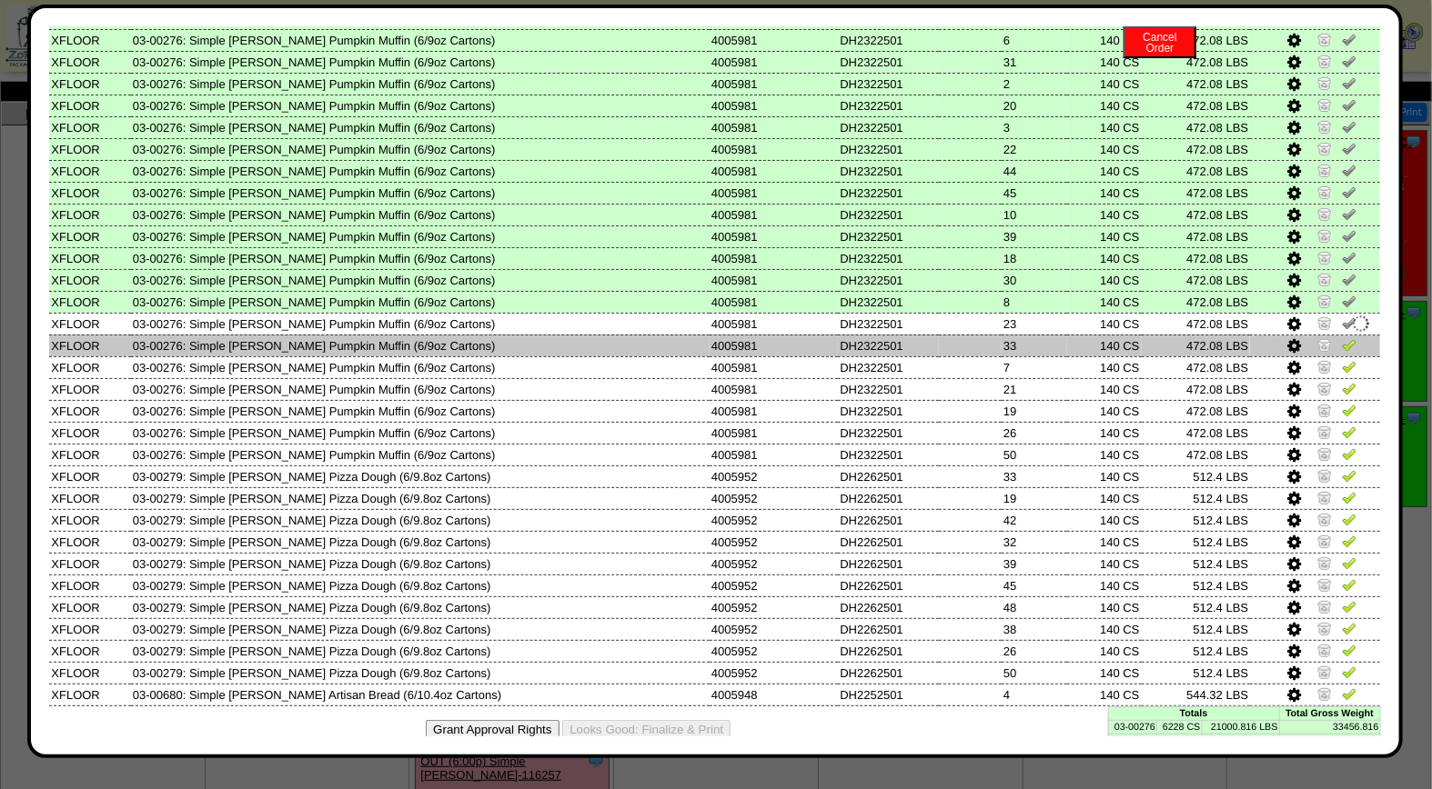
click at [1341, 337] on img at bounding box center [1348, 344] width 15 height 15
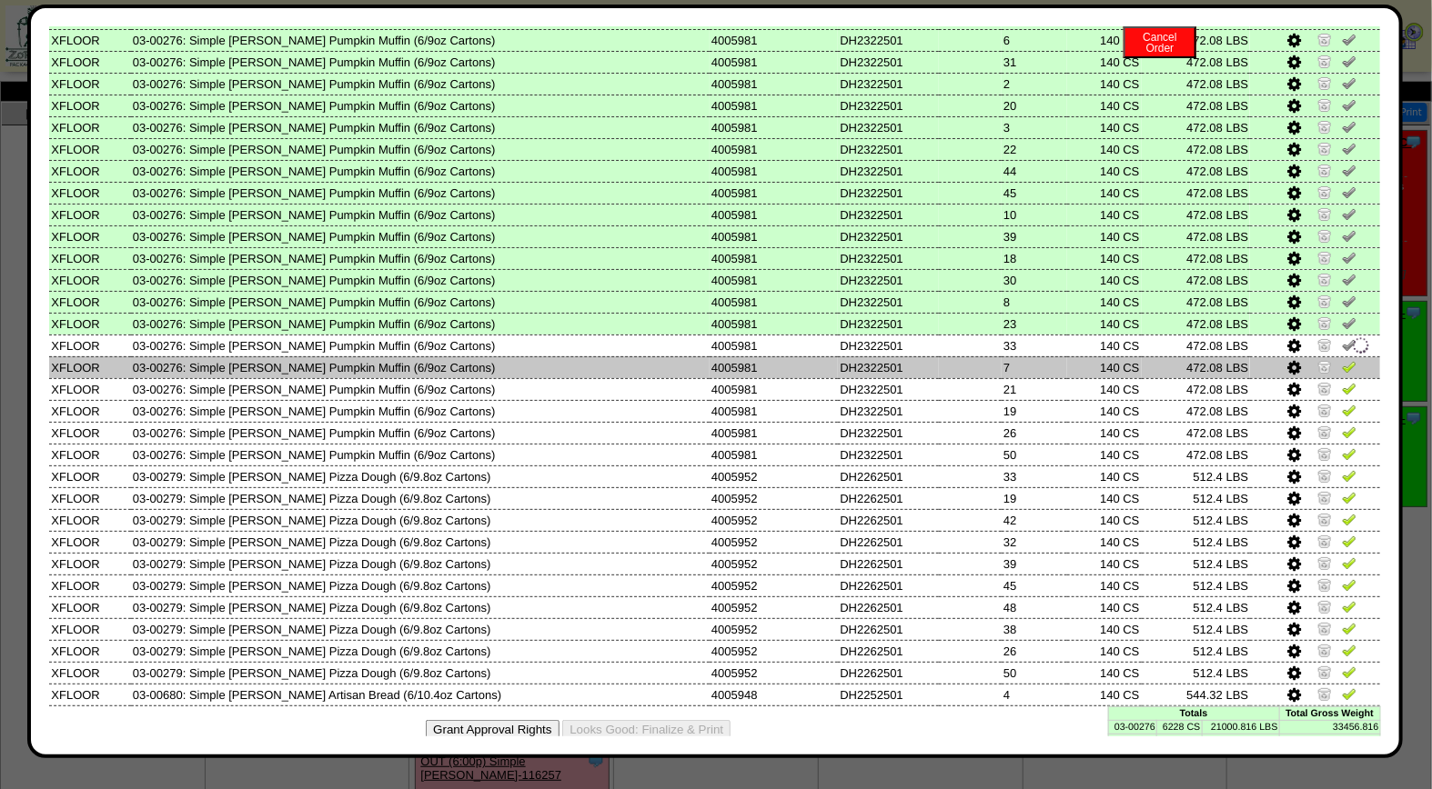
click at [1341, 359] on img at bounding box center [1348, 366] width 15 height 15
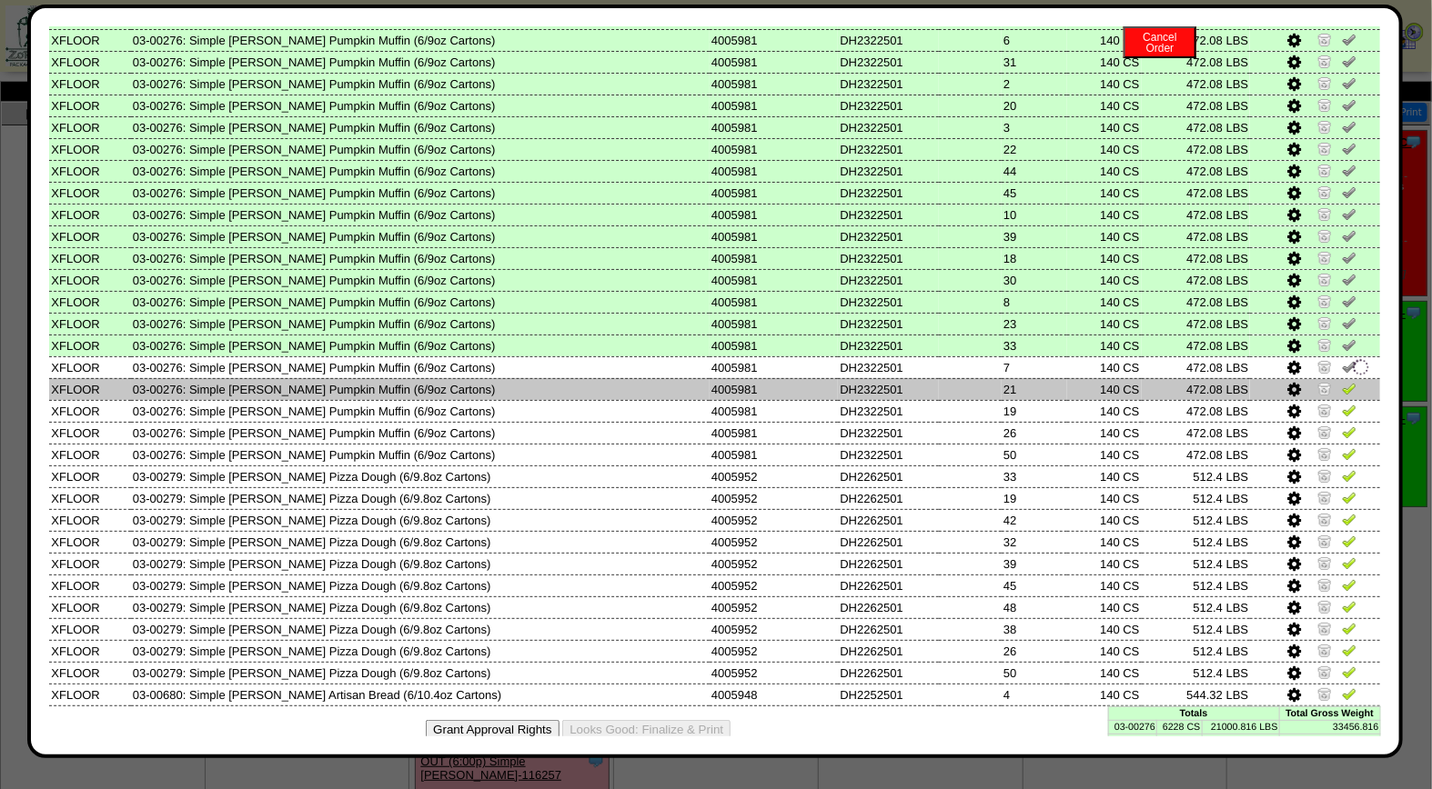
click at [1341, 381] on img at bounding box center [1348, 388] width 15 height 15
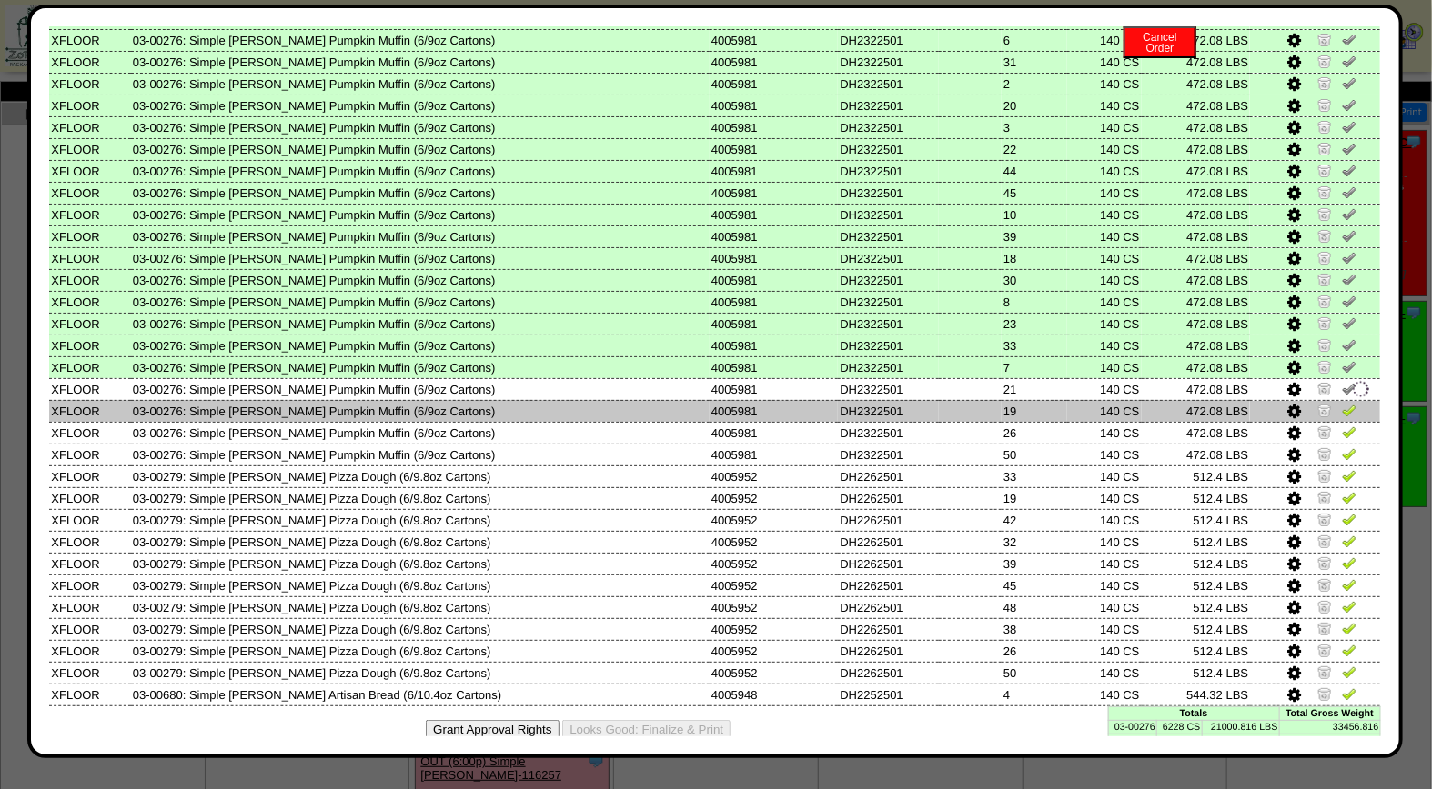
click at [1341, 403] on img at bounding box center [1348, 410] width 15 height 15
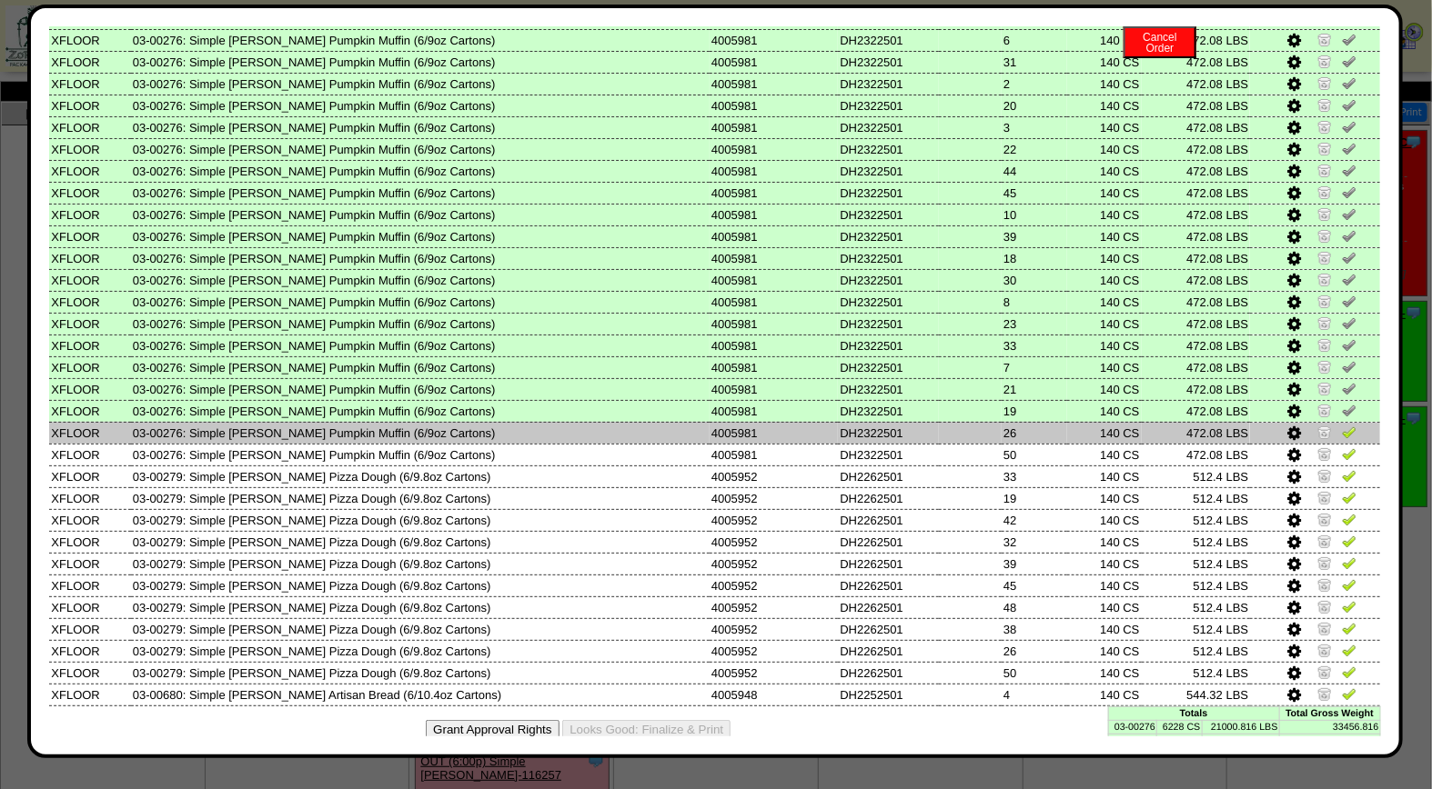
click at [1341, 425] on img at bounding box center [1348, 432] width 15 height 15
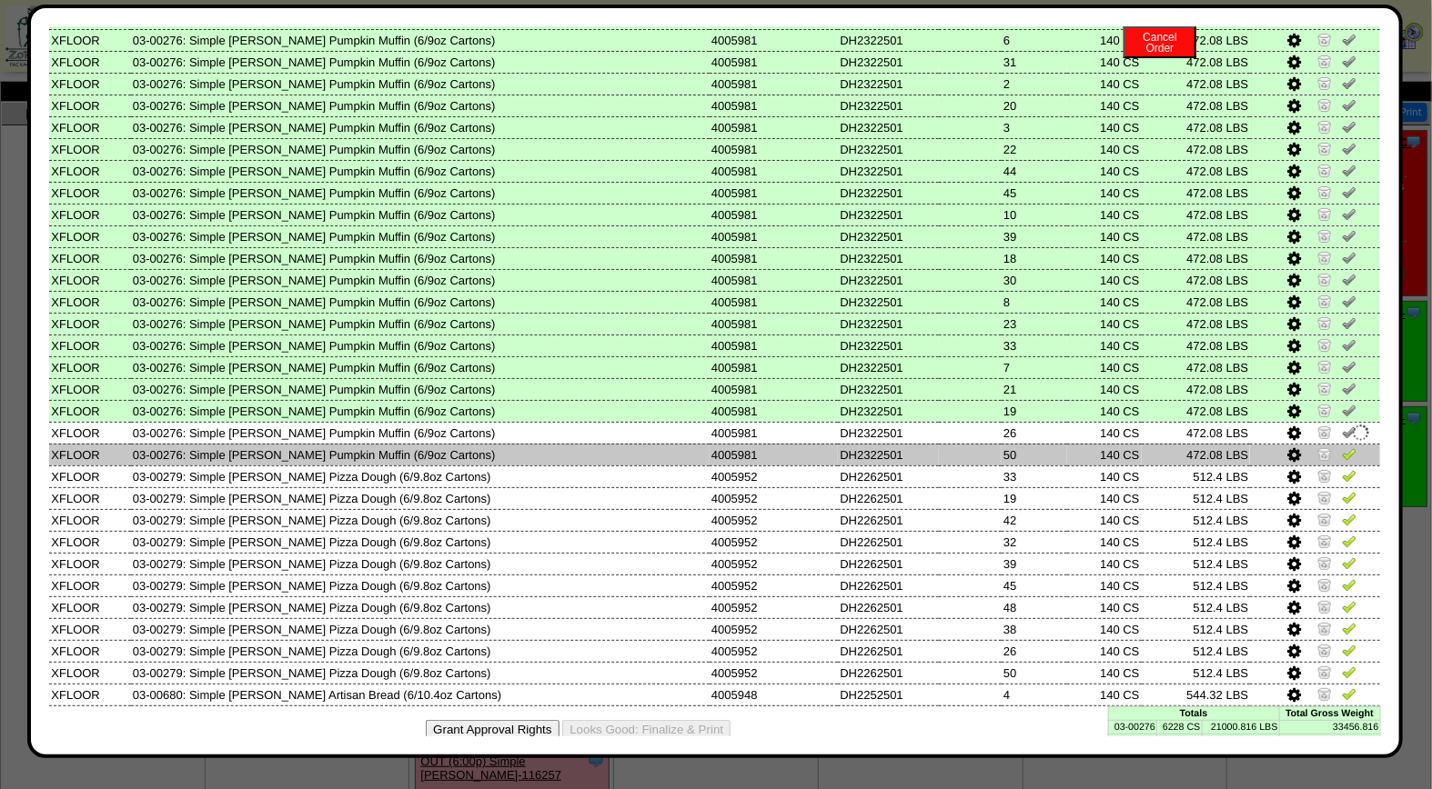
click at [1341, 447] on img at bounding box center [1348, 454] width 15 height 15
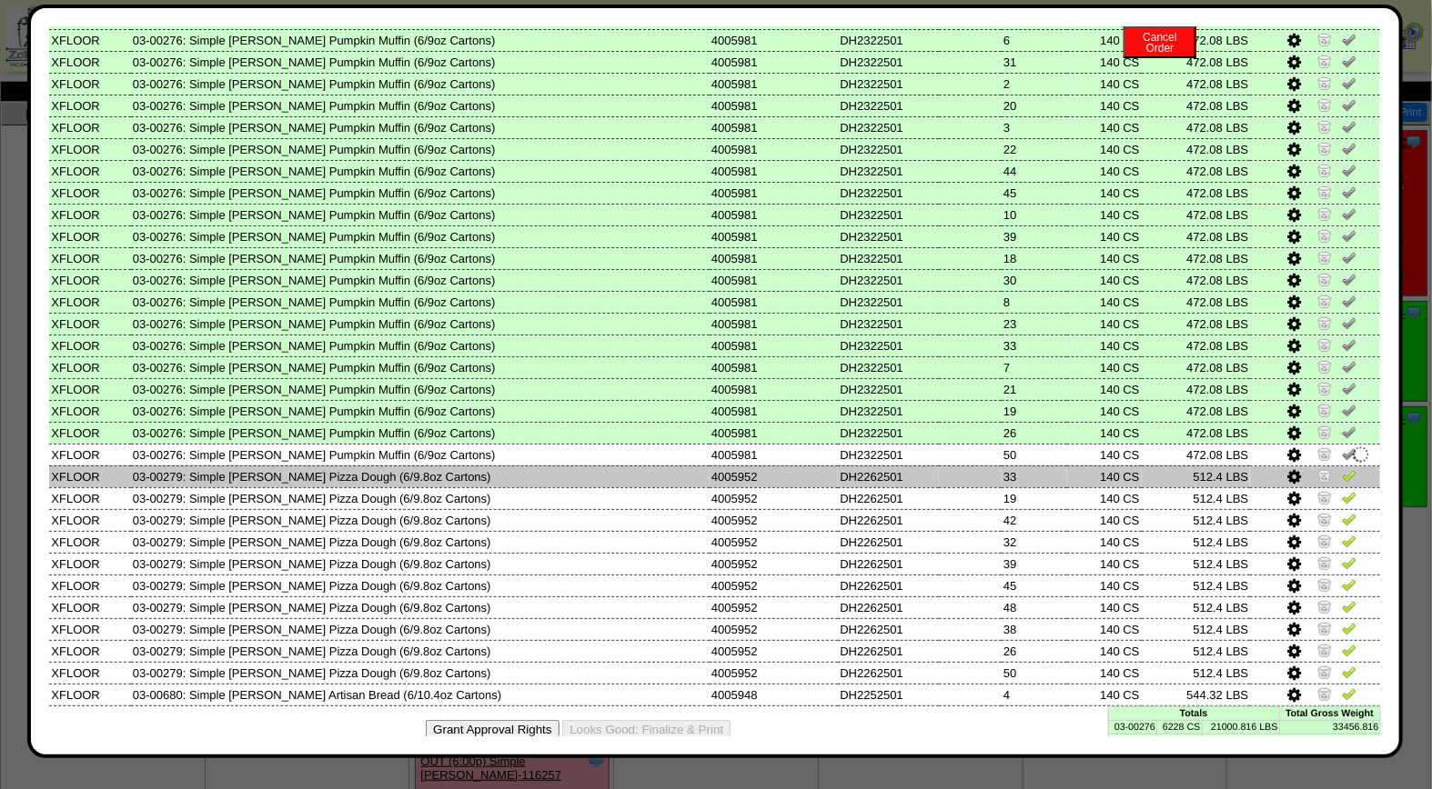
click at [1341, 468] on img at bounding box center [1348, 475] width 15 height 15
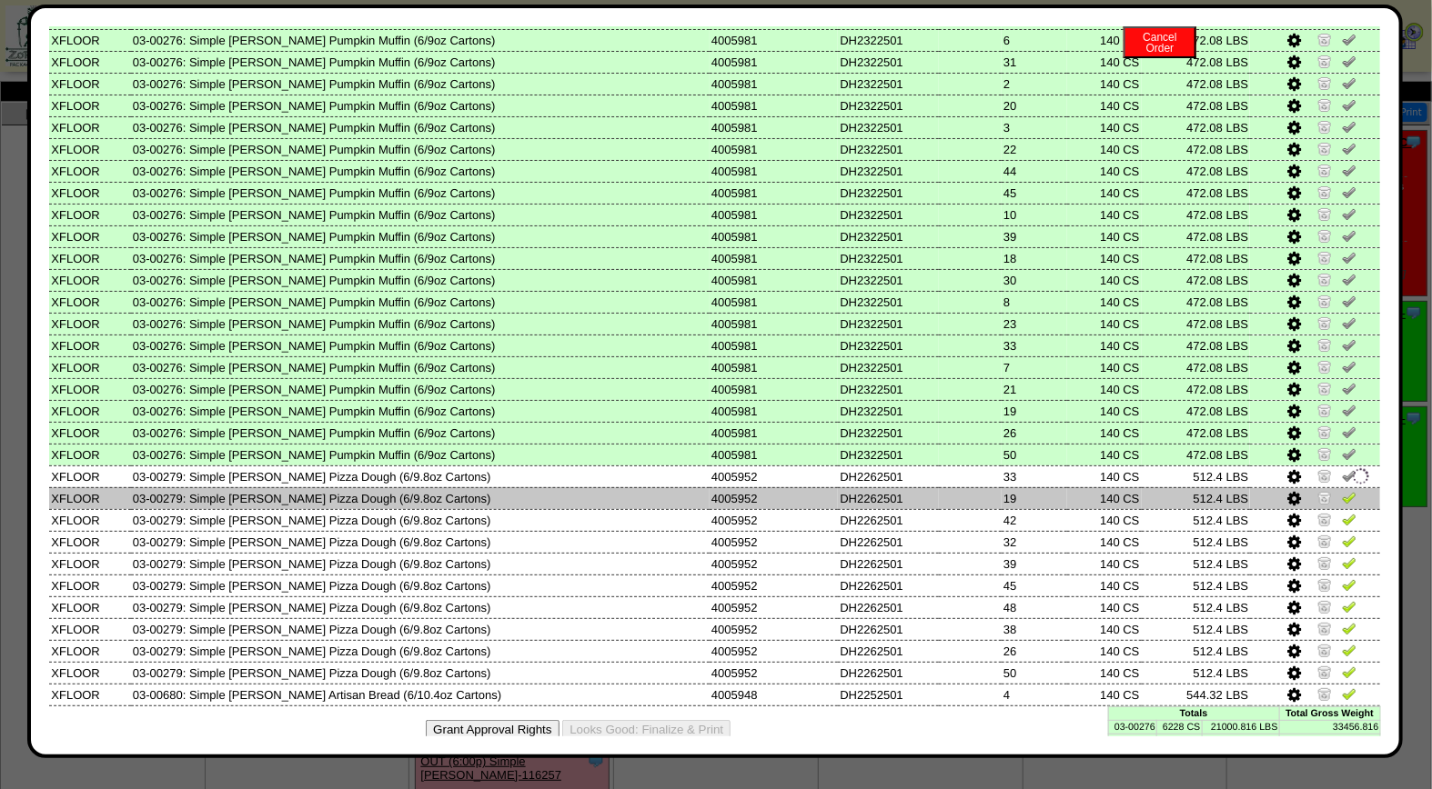
click at [1341, 490] on img at bounding box center [1348, 497] width 15 height 15
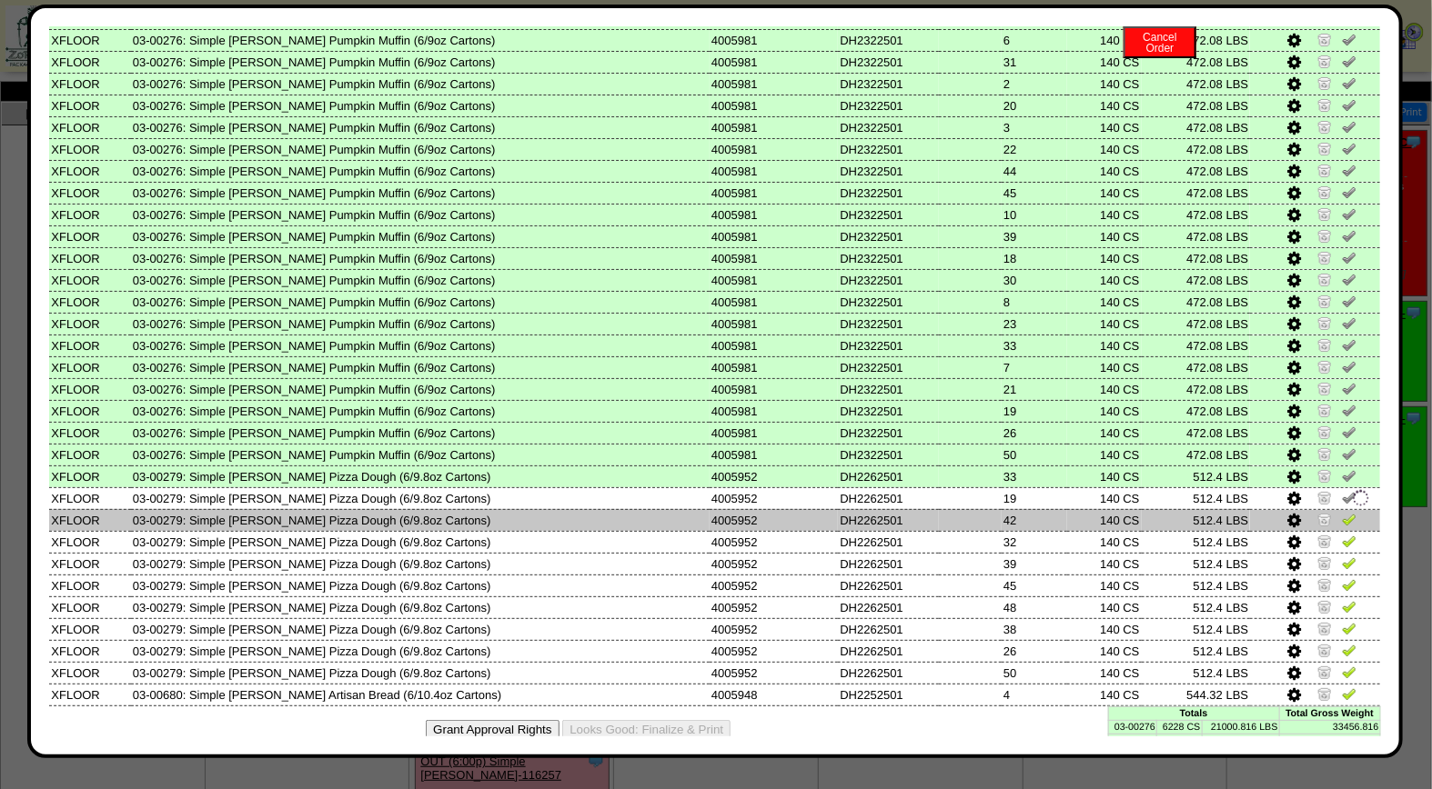
click at [1341, 512] on img at bounding box center [1348, 519] width 15 height 15
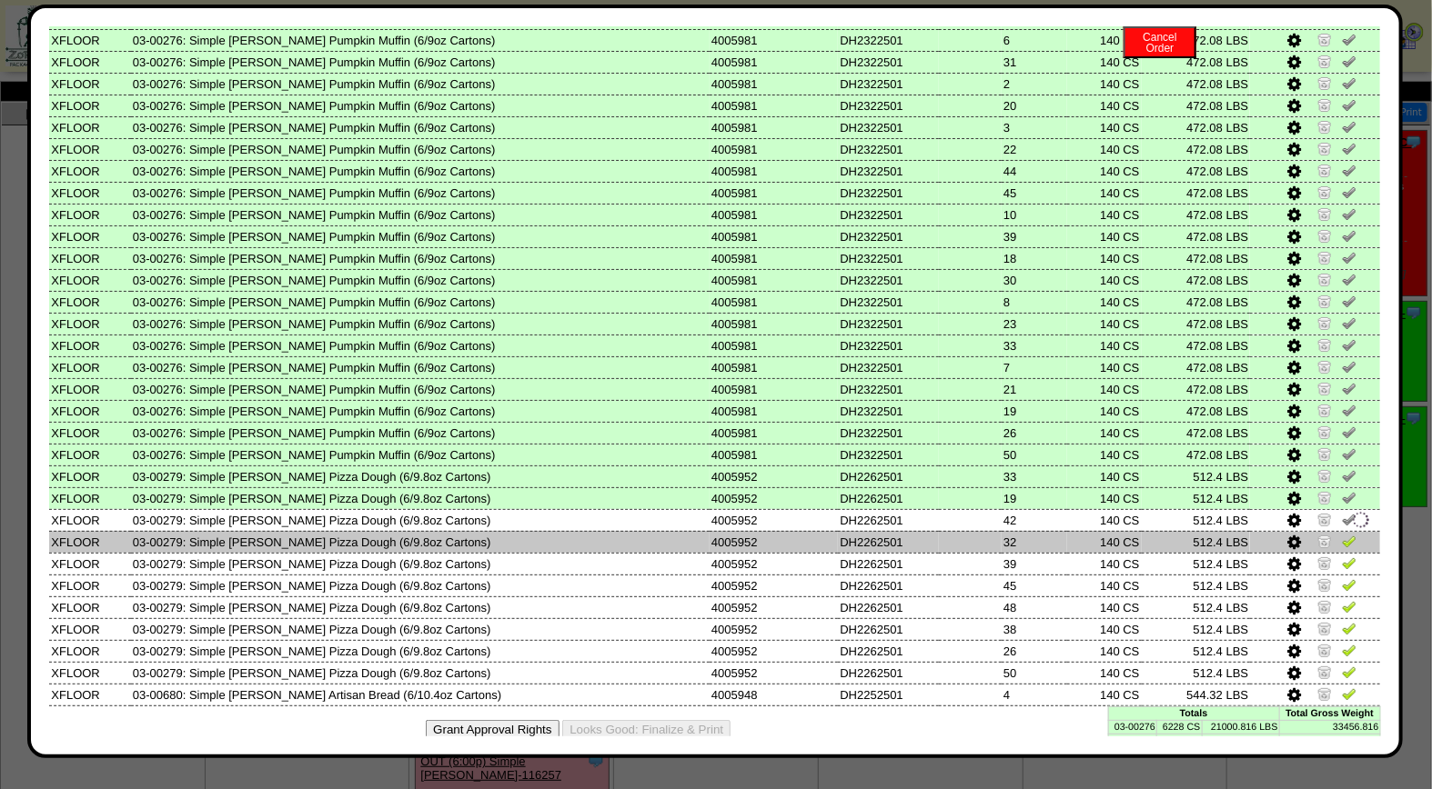
click at [1341, 534] on img at bounding box center [1348, 541] width 15 height 15
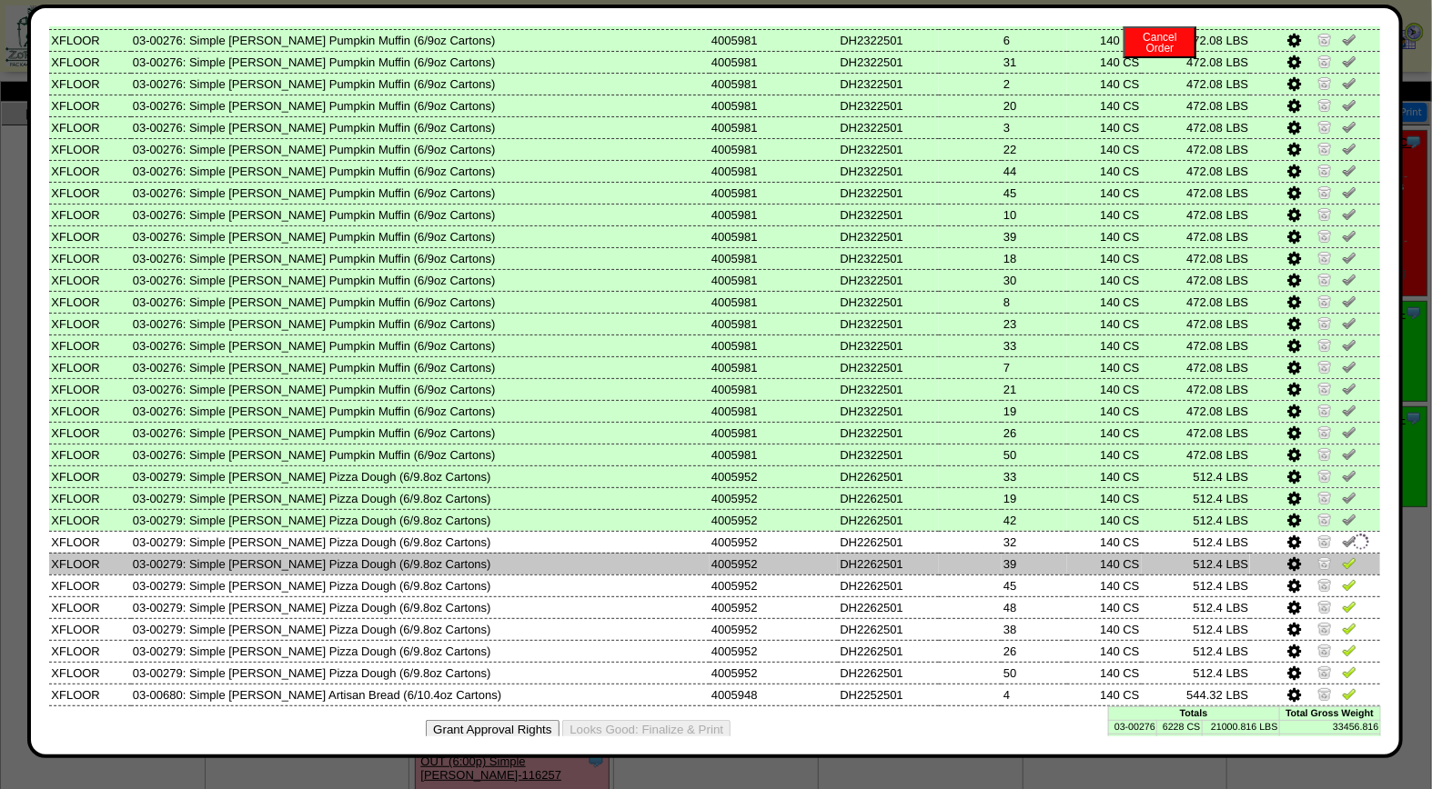
click at [1341, 556] on img at bounding box center [1348, 563] width 15 height 15
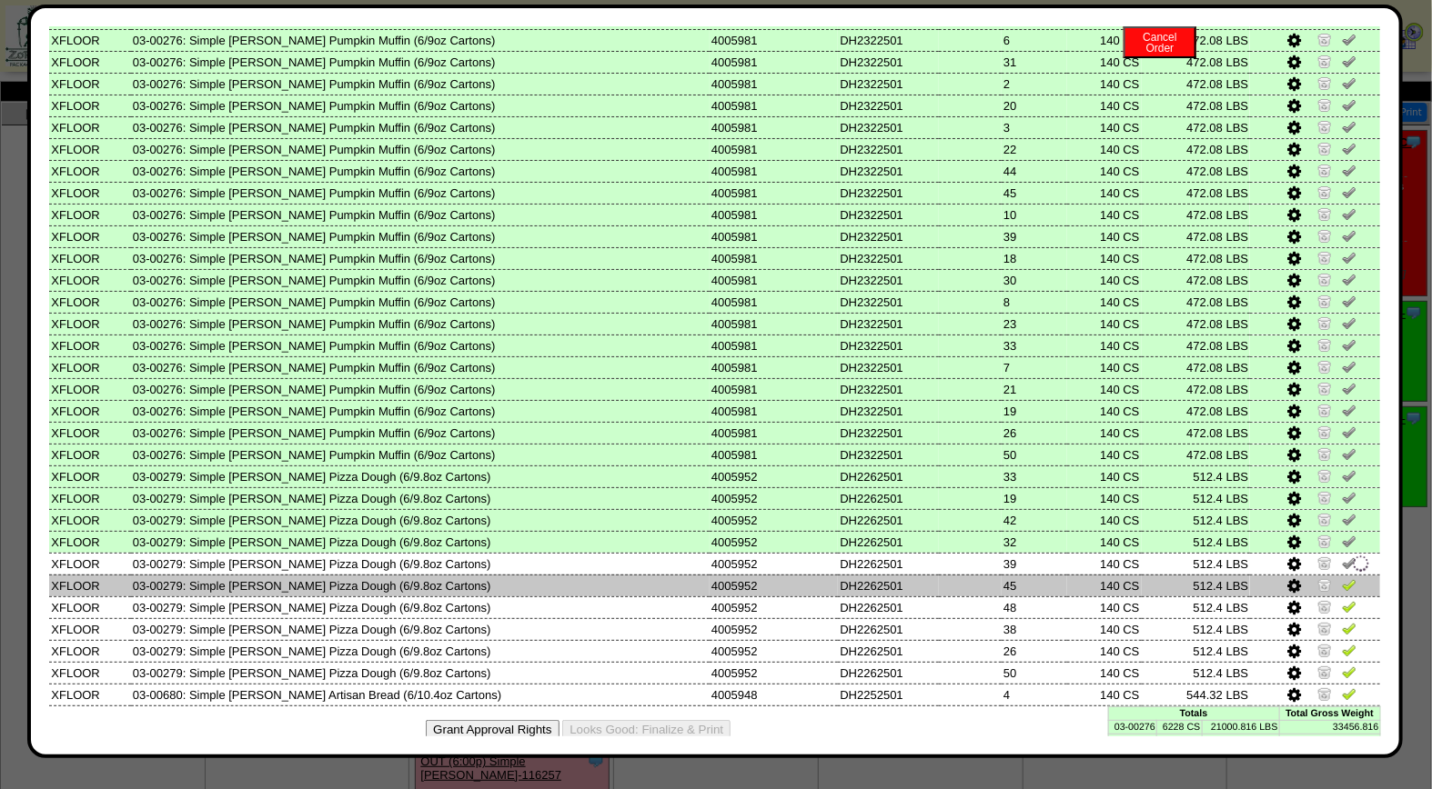
click at [1341, 578] on img at bounding box center [1348, 585] width 15 height 15
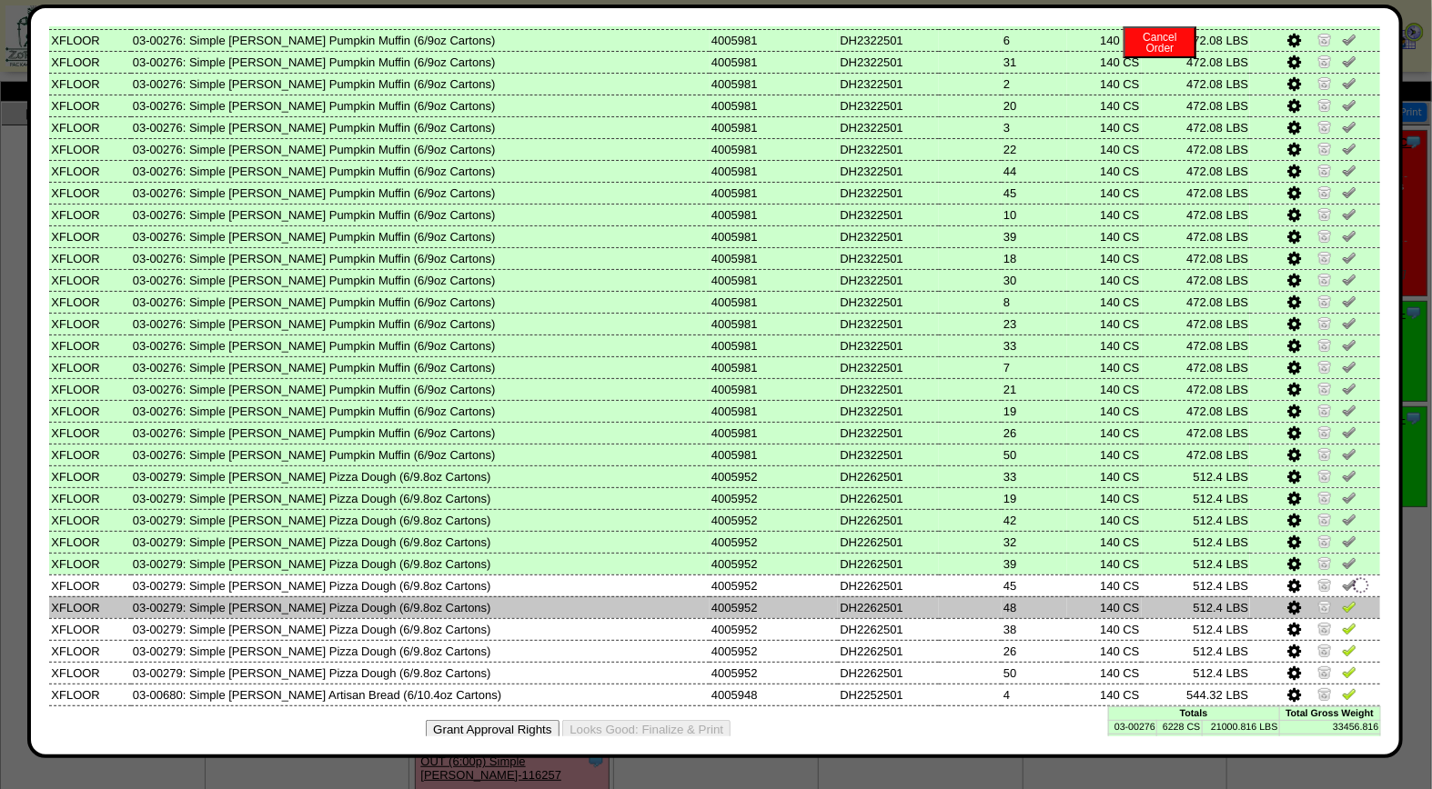
click at [1331, 597] on td at bounding box center [1315, 608] width 130 height 22
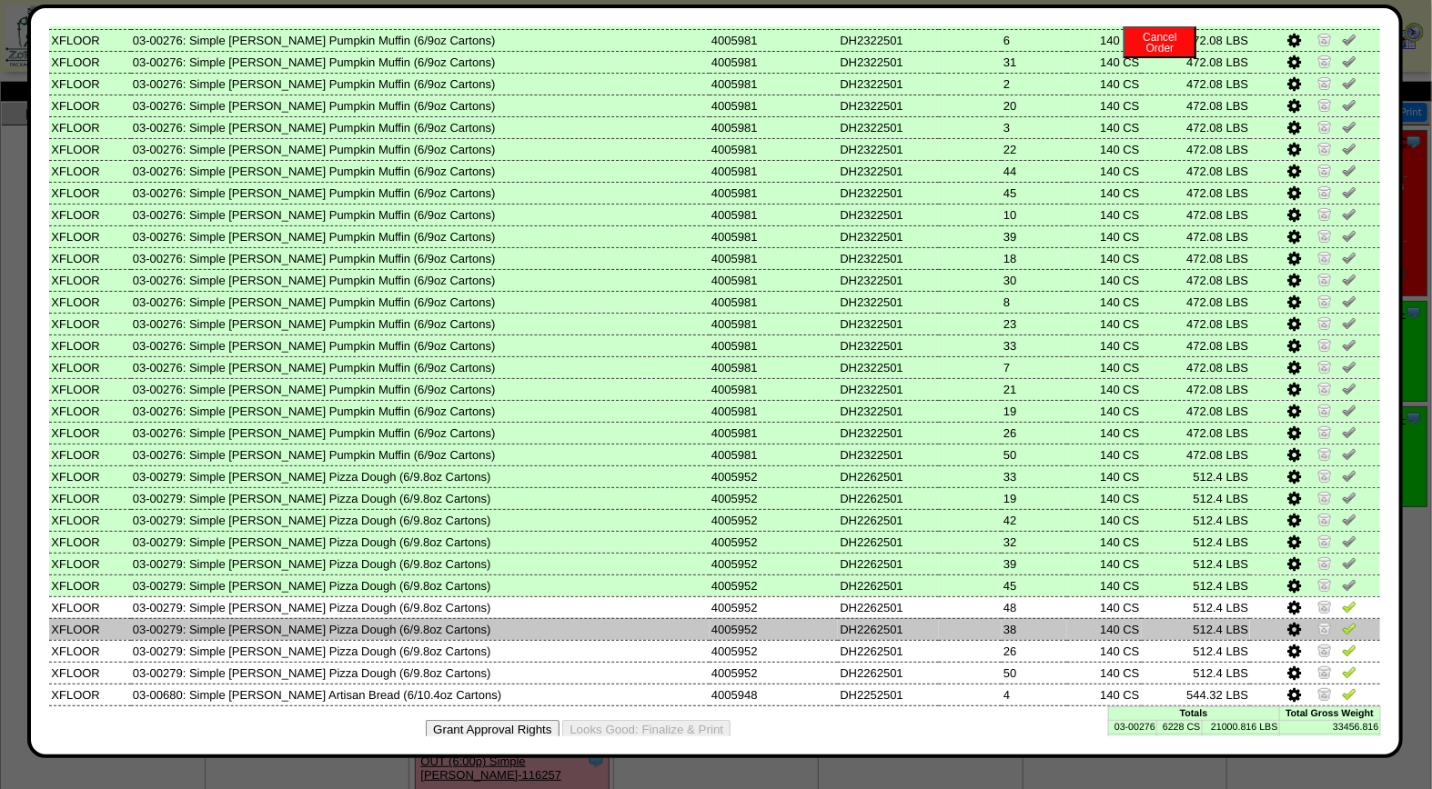
drag, startPoint x: 1330, startPoint y: 588, endPoint x: 1328, endPoint y: 601, distance: 12.9
click at [1341, 599] on img at bounding box center [1348, 606] width 15 height 15
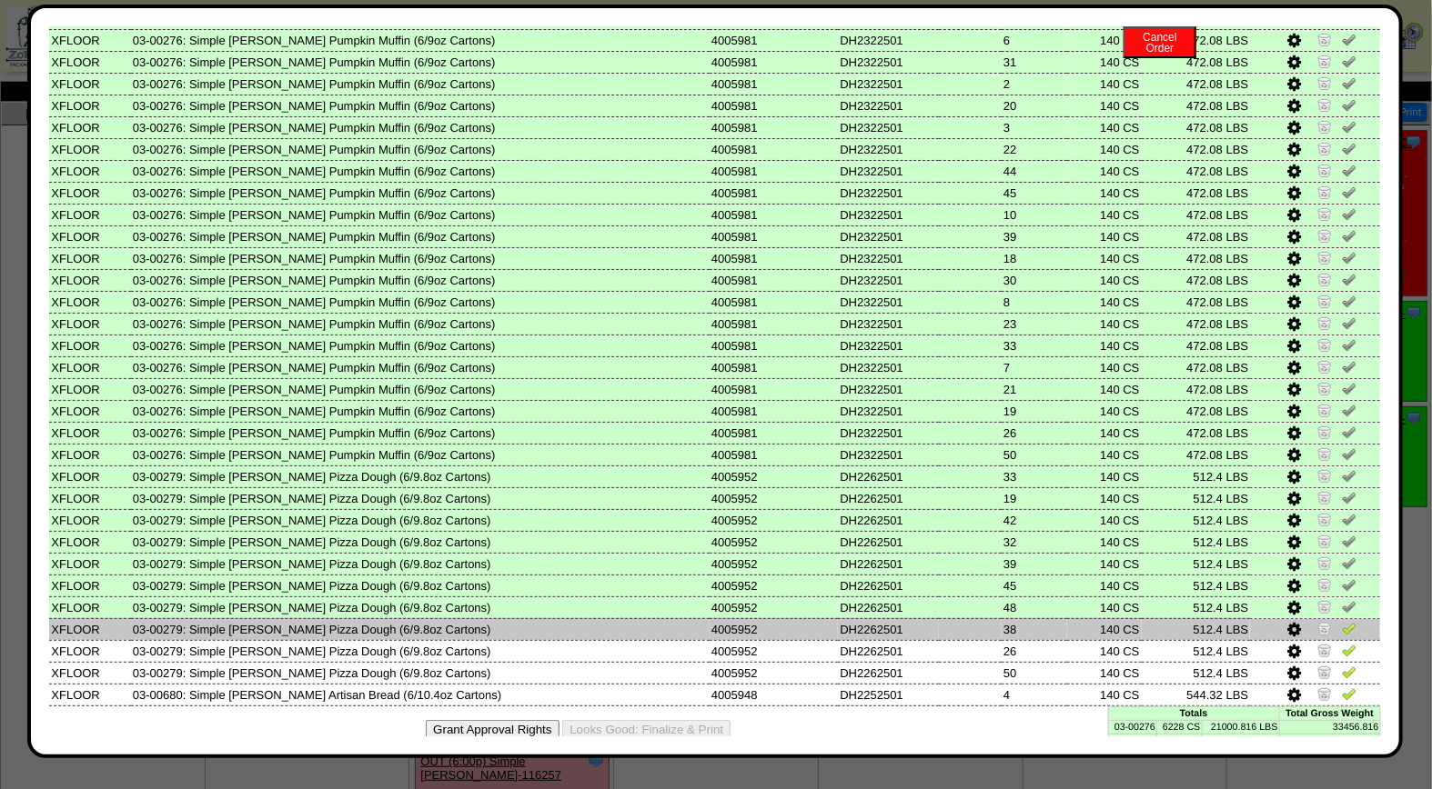
click at [1341, 621] on img at bounding box center [1348, 628] width 15 height 15
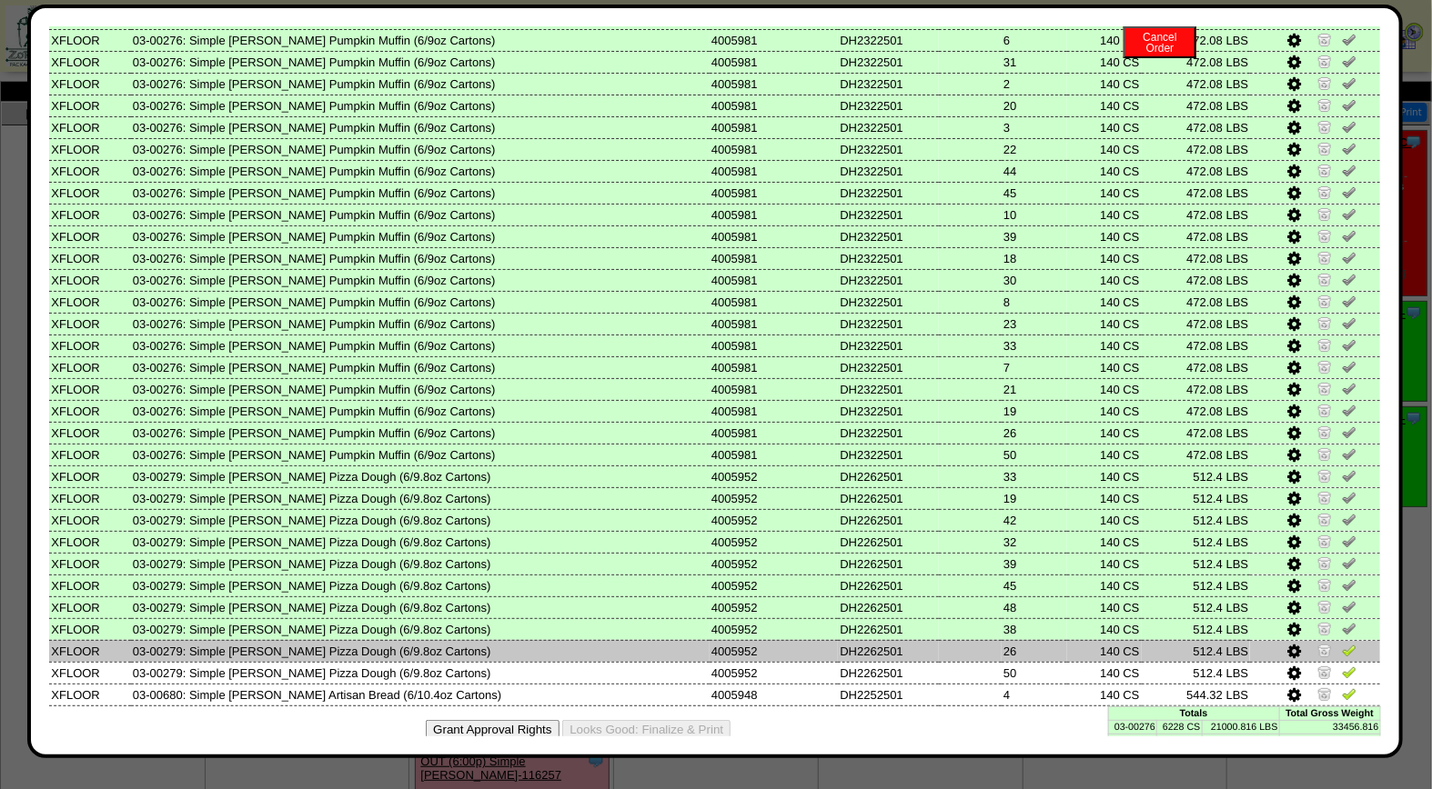
click at [1341, 643] on img at bounding box center [1348, 650] width 15 height 15
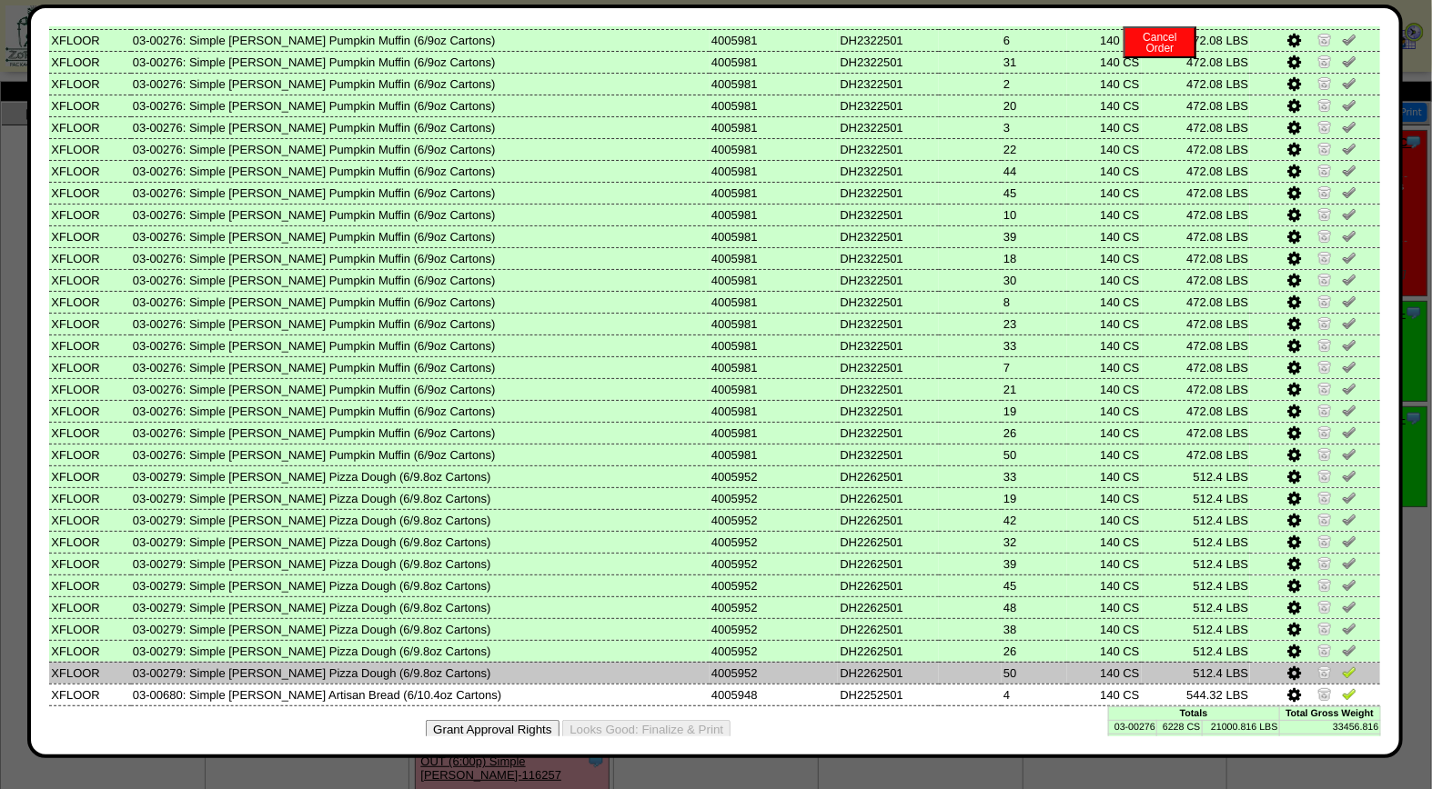
click at [1341, 665] on img at bounding box center [1348, 672] width 15 height 15
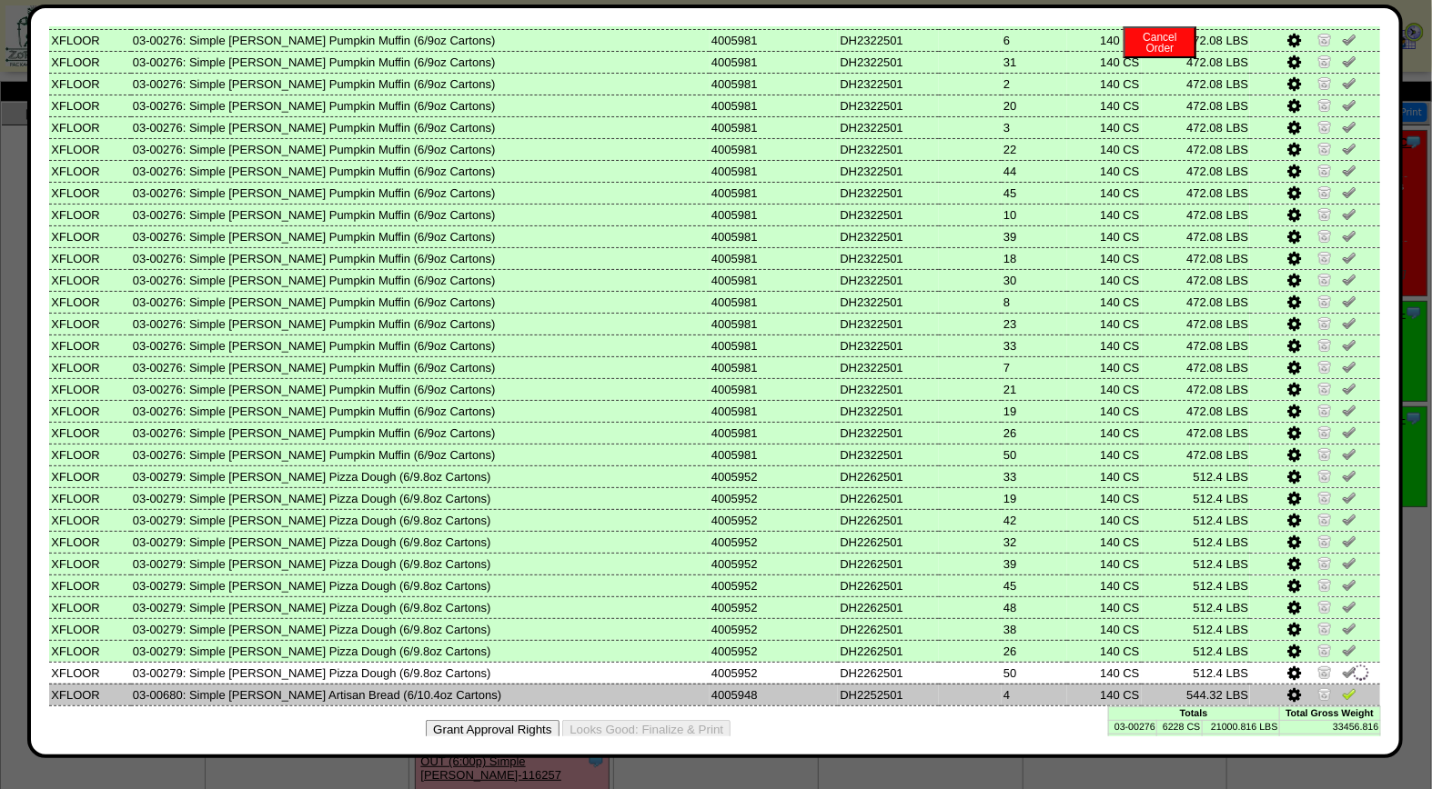
click at [1341, 687] on img at bounding box center [1348, 694] width 15 height 15
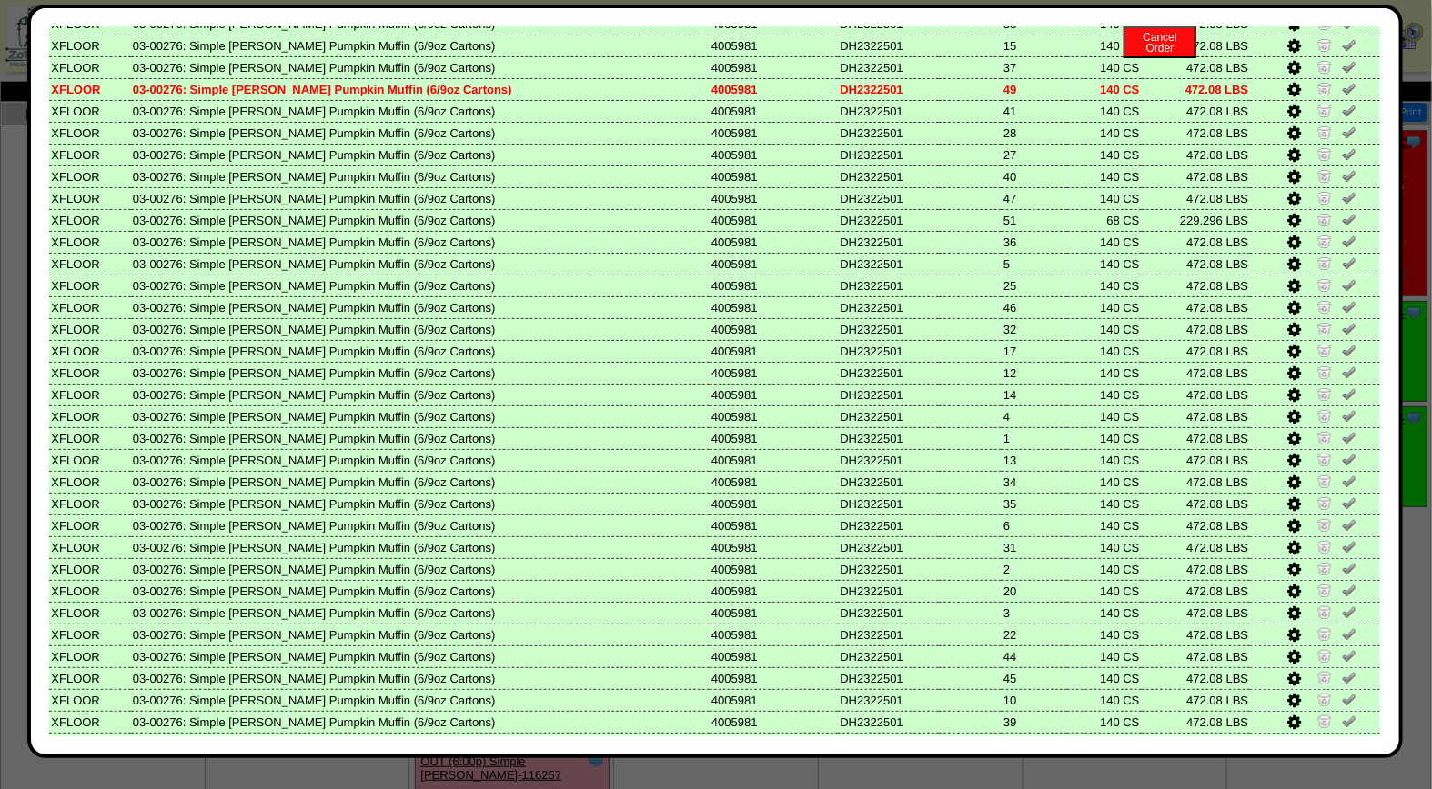
scroll to position [0, 0]
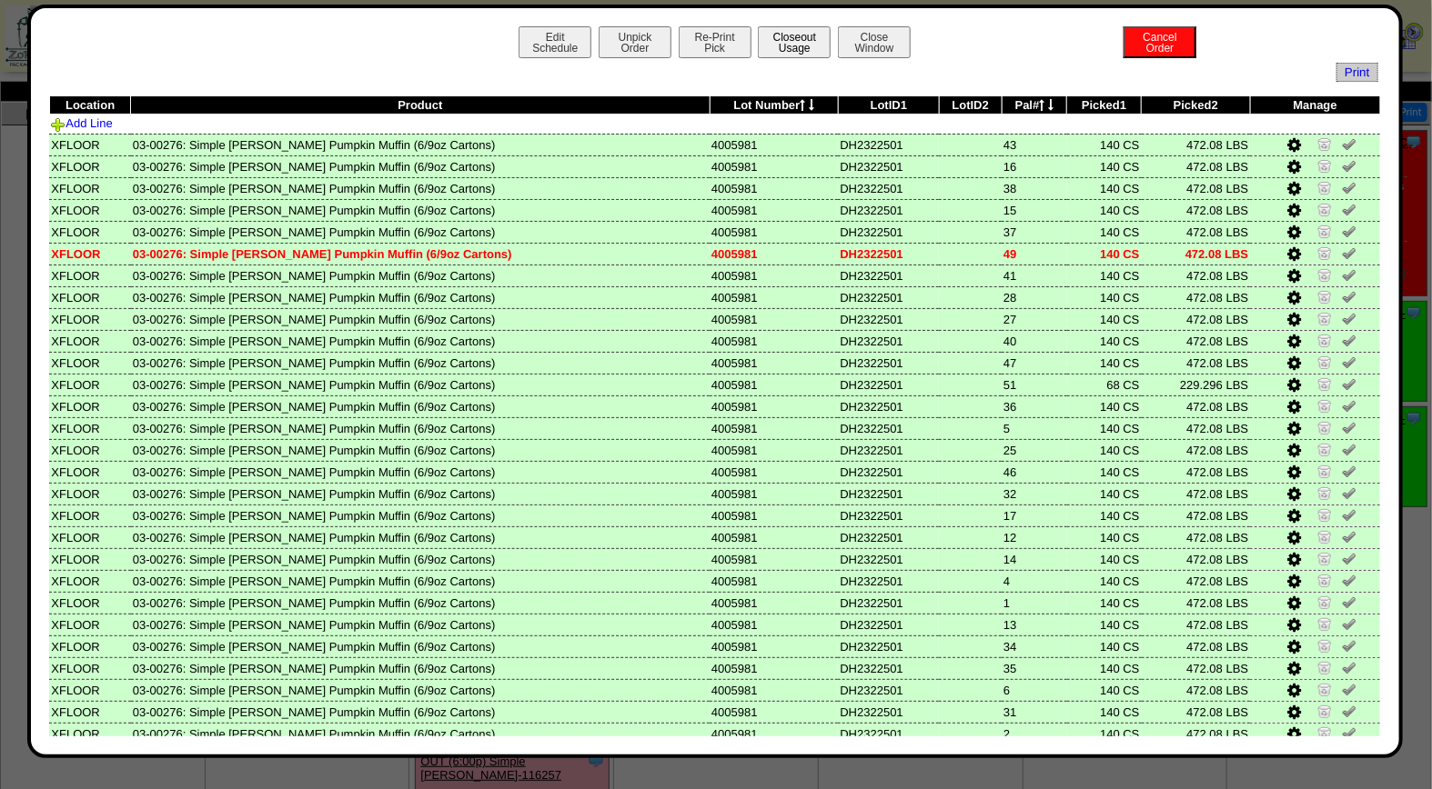
click at [785, 37] on button "Closeout Usage" at bounding box center [794, 42] width 73 height 32
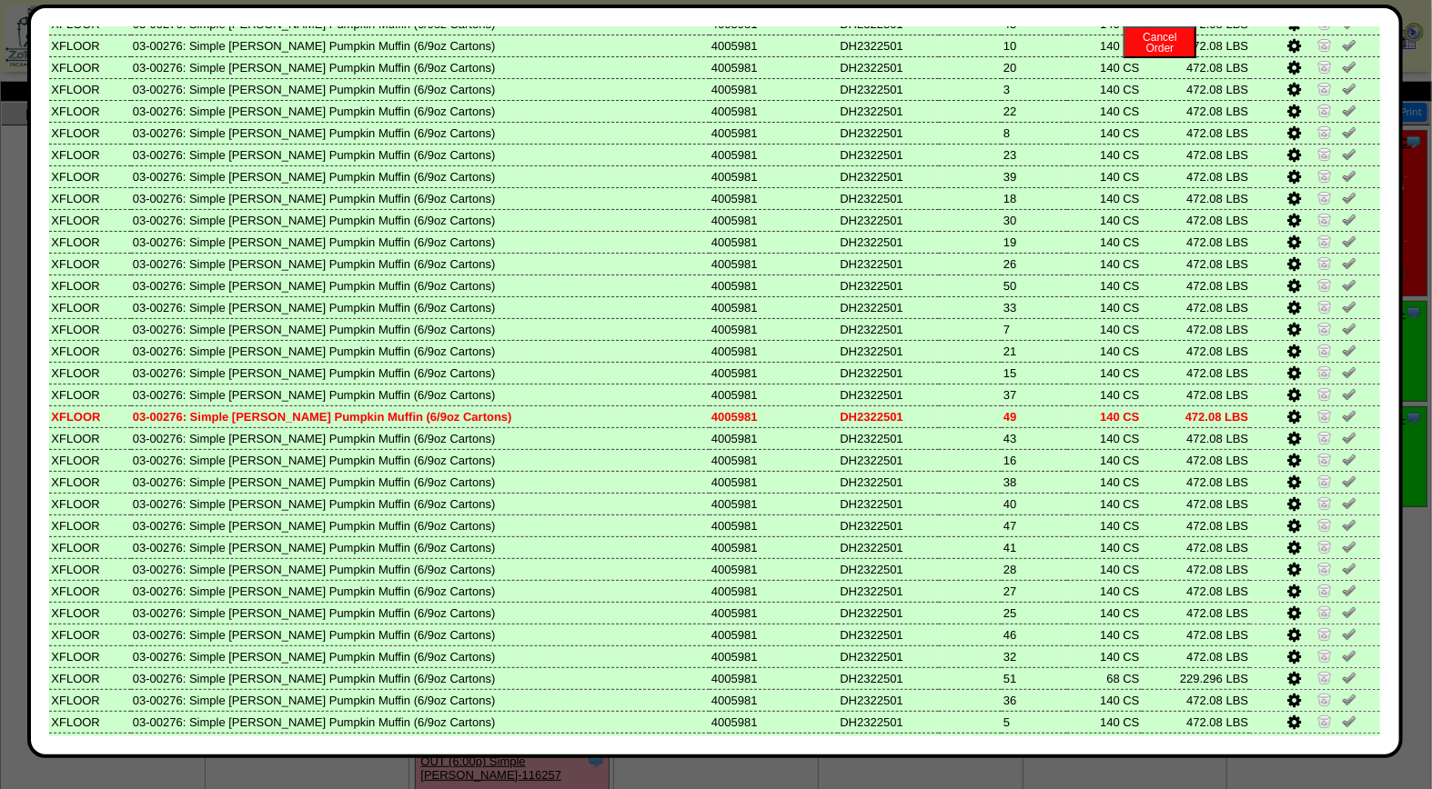
scroll to position [655, 0]
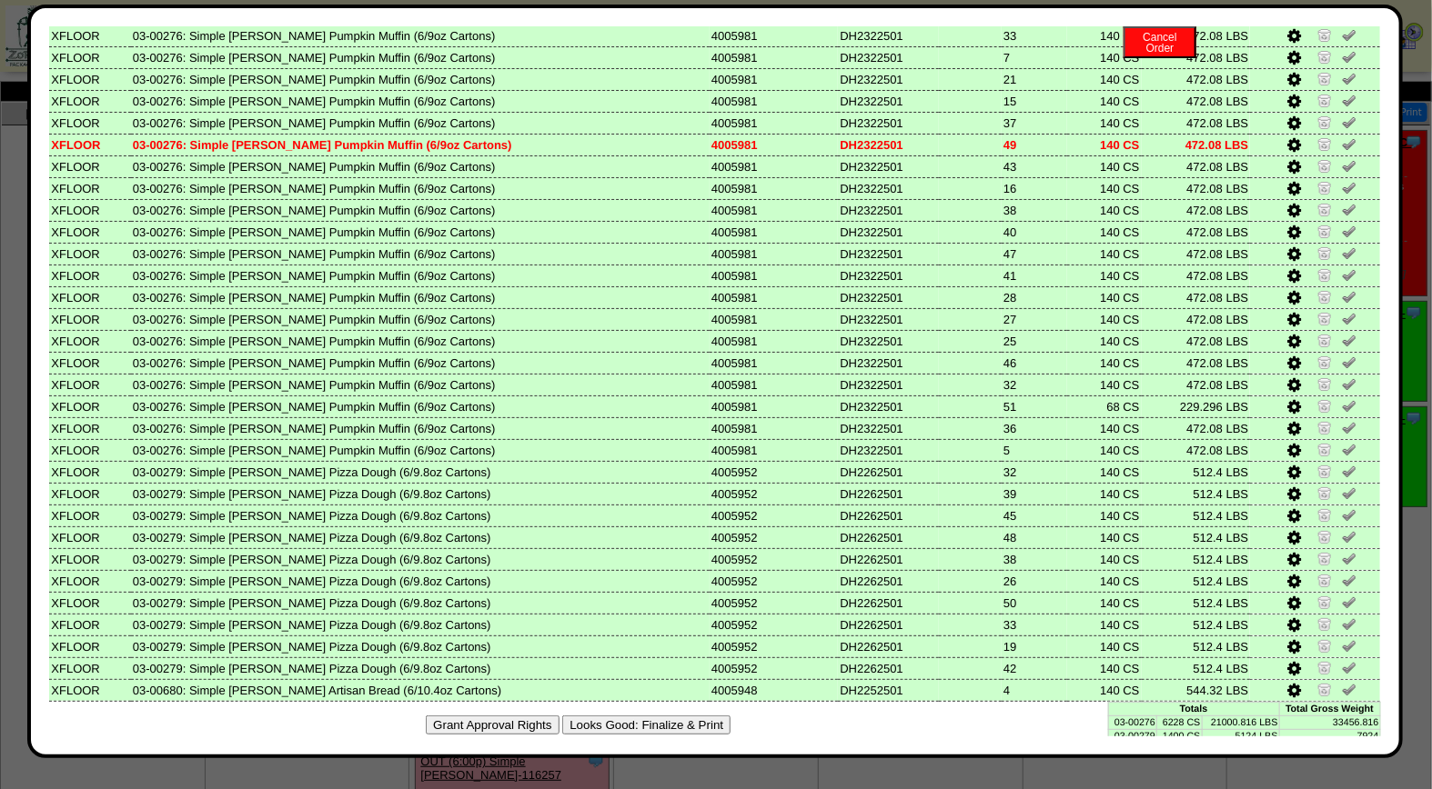
click at [678, 716] on button "Looks Good: Finalize & Print" at bounding box center [646, 725] width 168 height 19
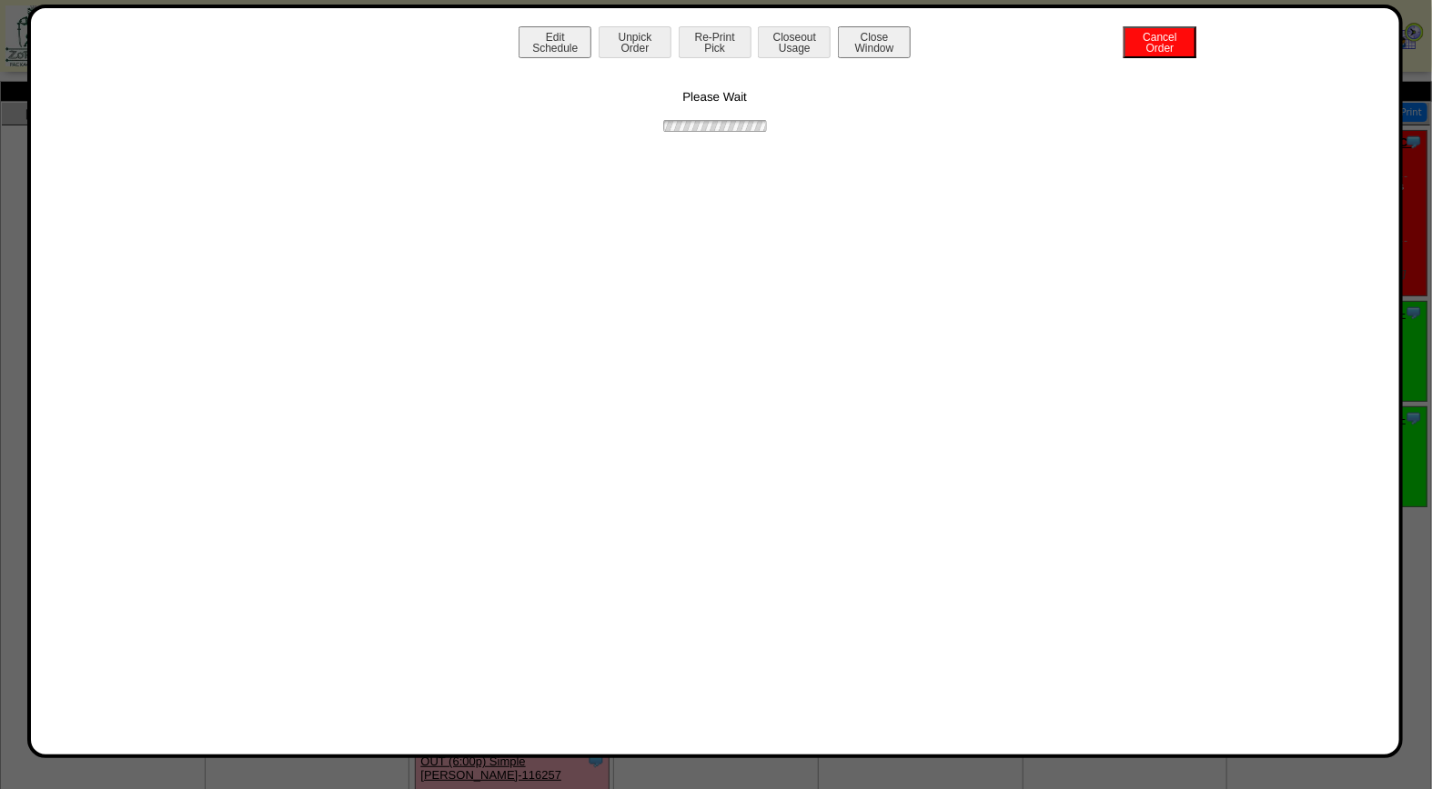
scroll to position [0, 0]
click at [704, 34] on button "Print BOL" at bounding box center [714, 42] width 73 height 32
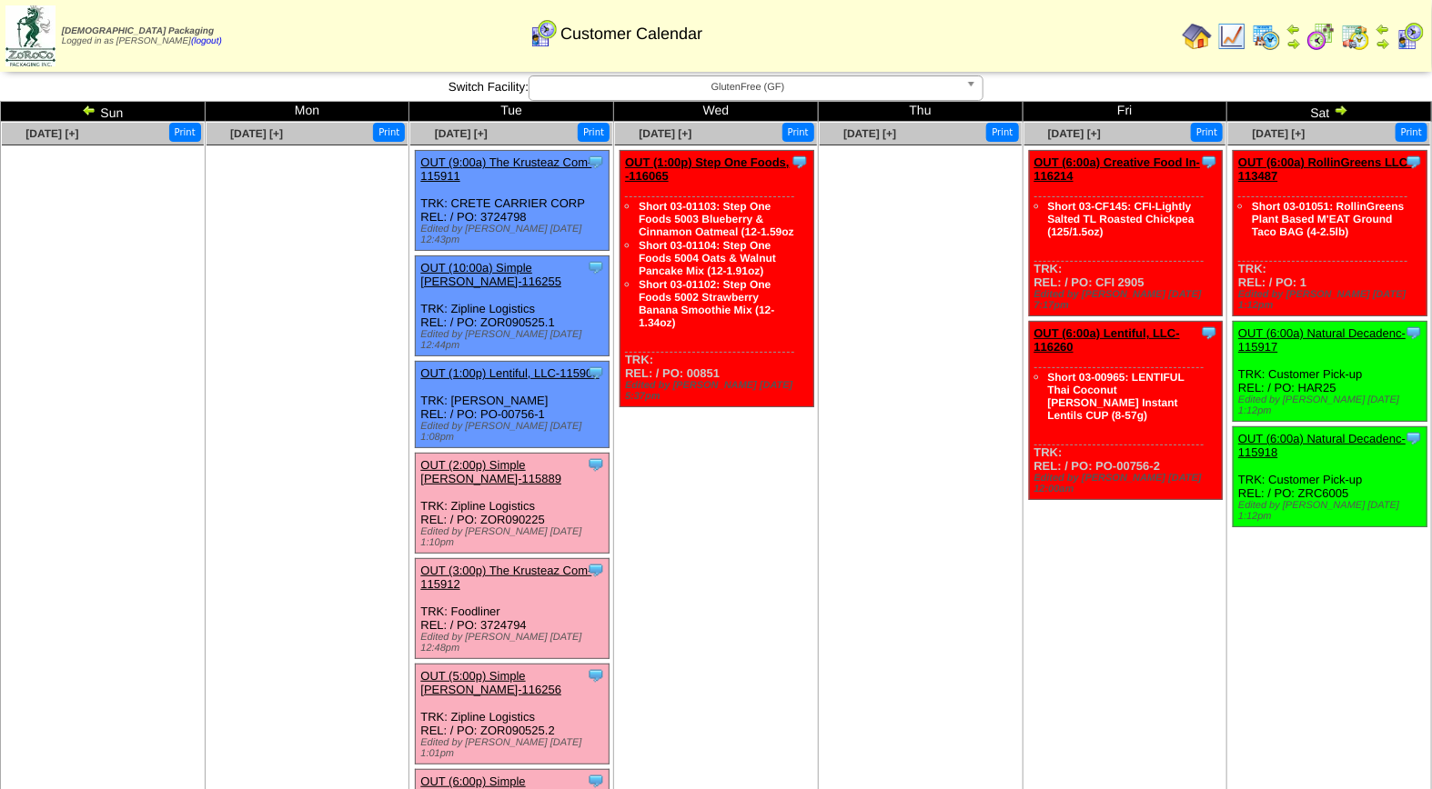
click at [765, 93] on span "GlutenFree (GF)" at bounding box center [748, 87] width 422 height 22
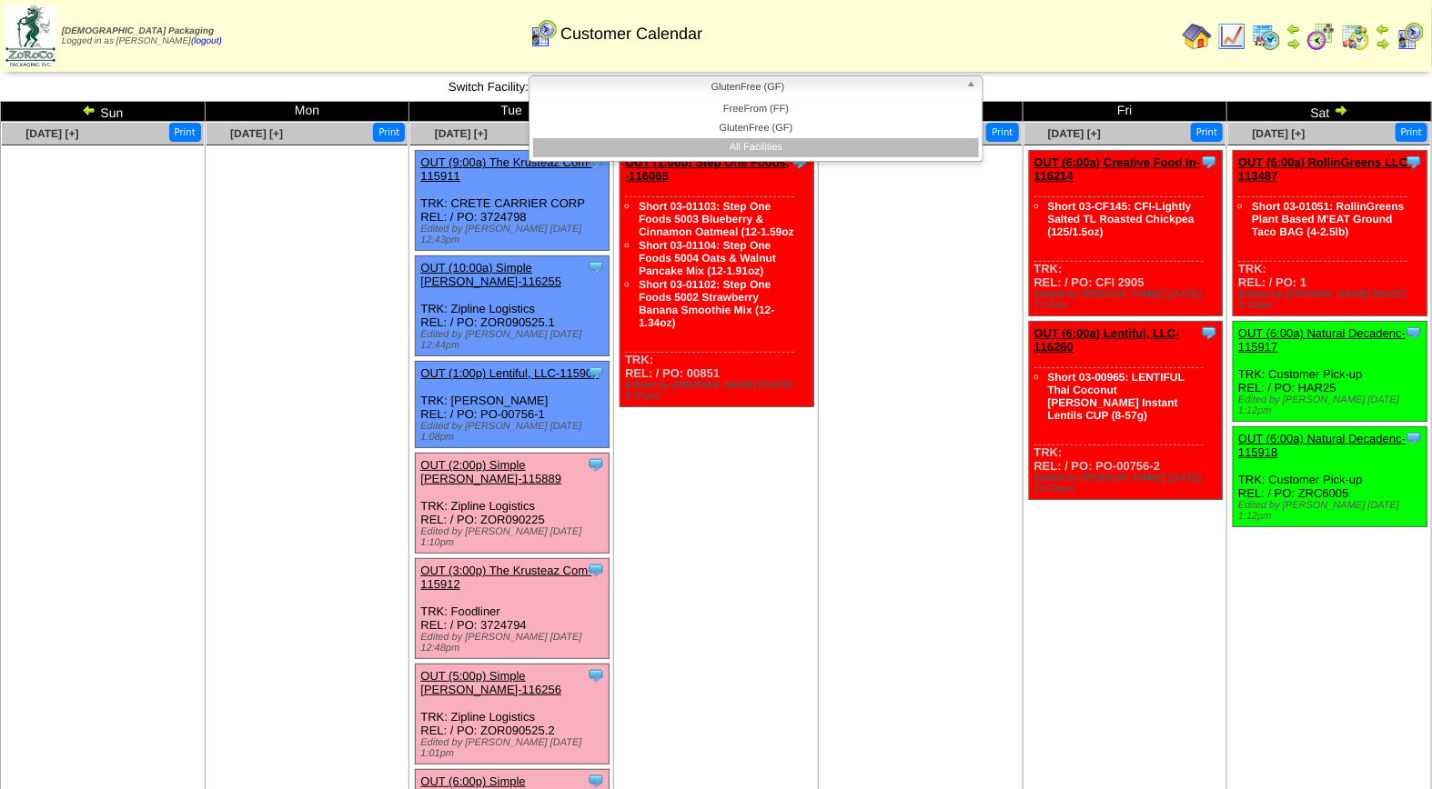
drag, startPoint x: 764, startPoint y: 146, endPoint x: 759, endPoint y: 250, distance: 103.8
click at [764, 147] on li "All Facilities" at bounding box center [756, 147] width 446 height 19
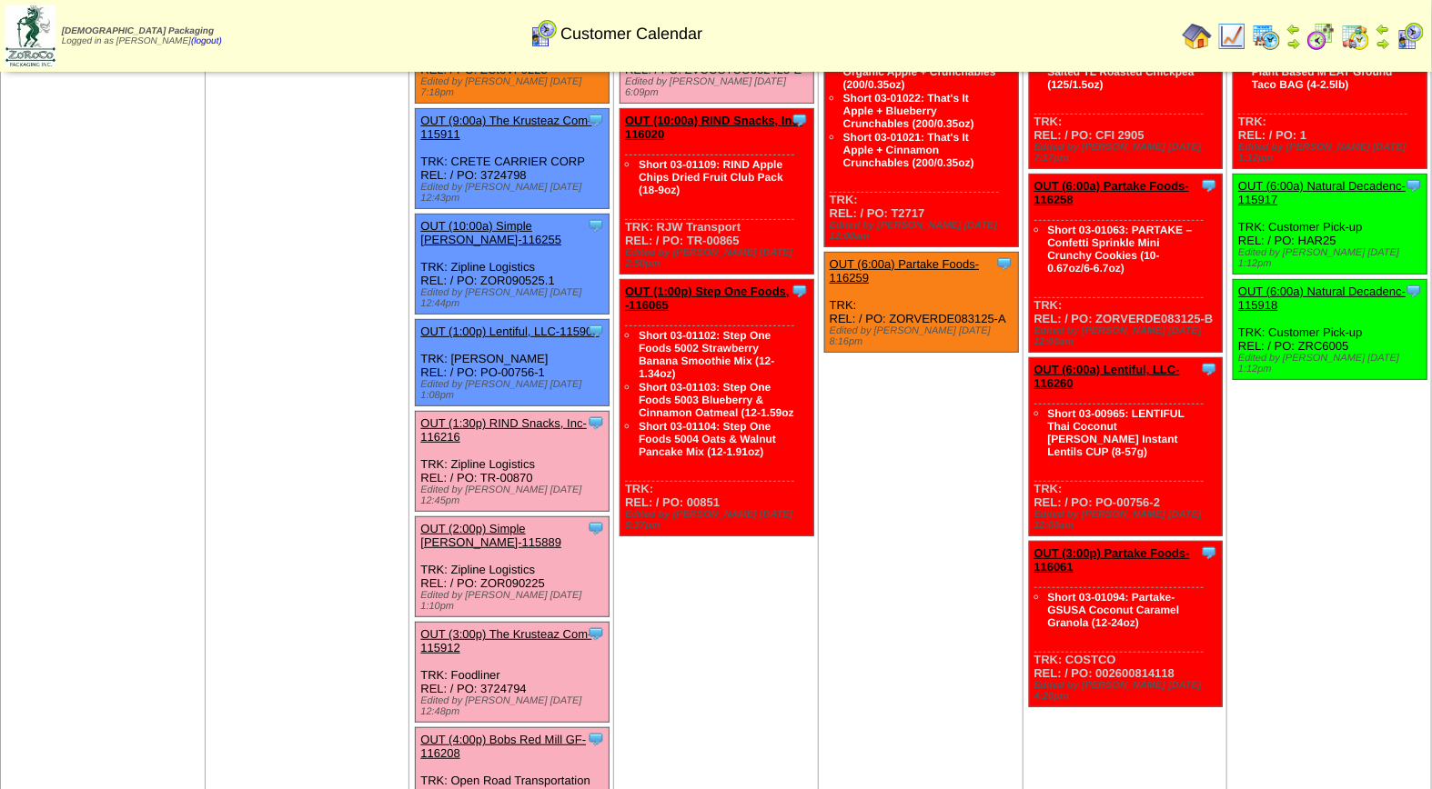
scroll to position [167, 0]
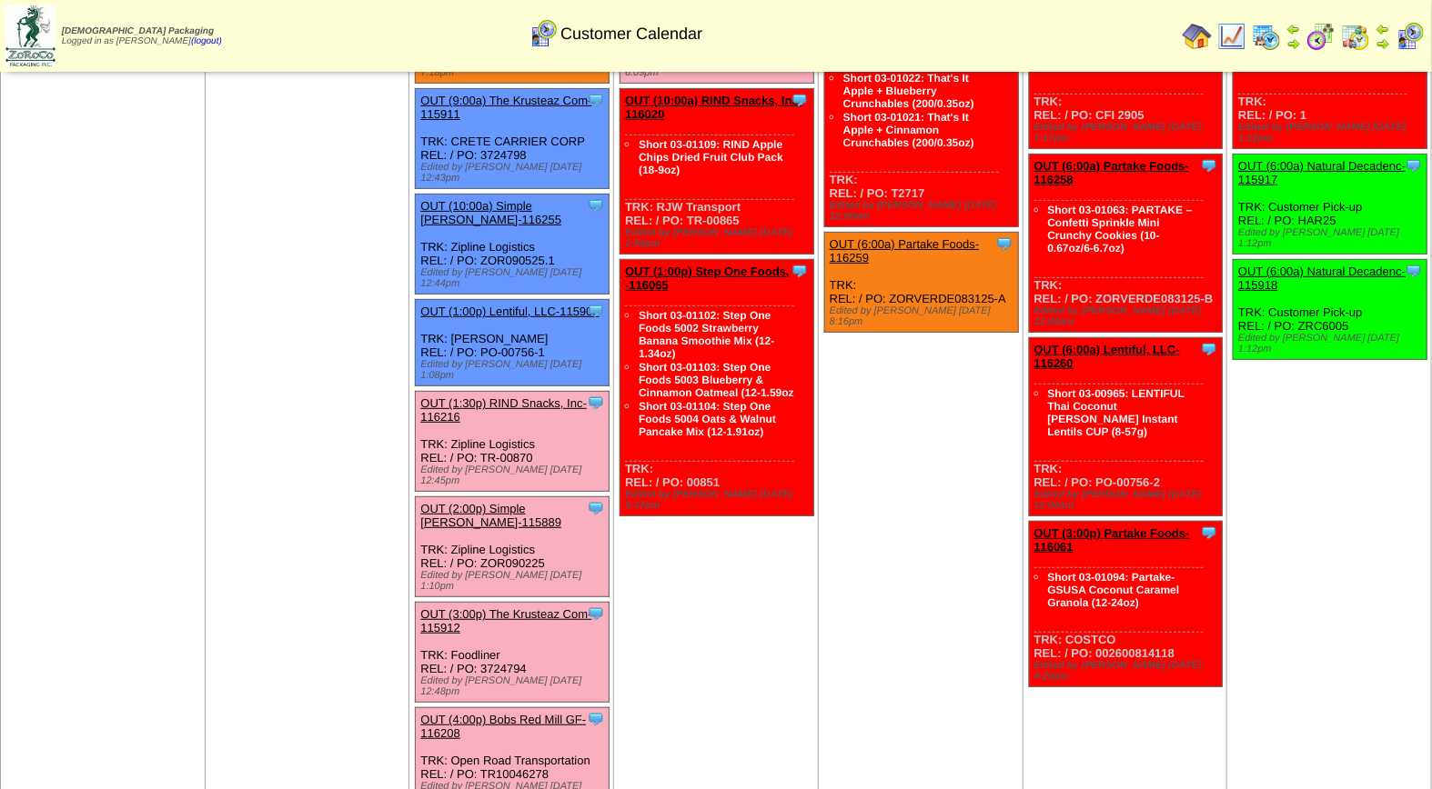
click at [510, 397] on link "OUT (1:30p) RIND Snacks, Inc-116216" at bounding box center [503, 410] width 166 height 27
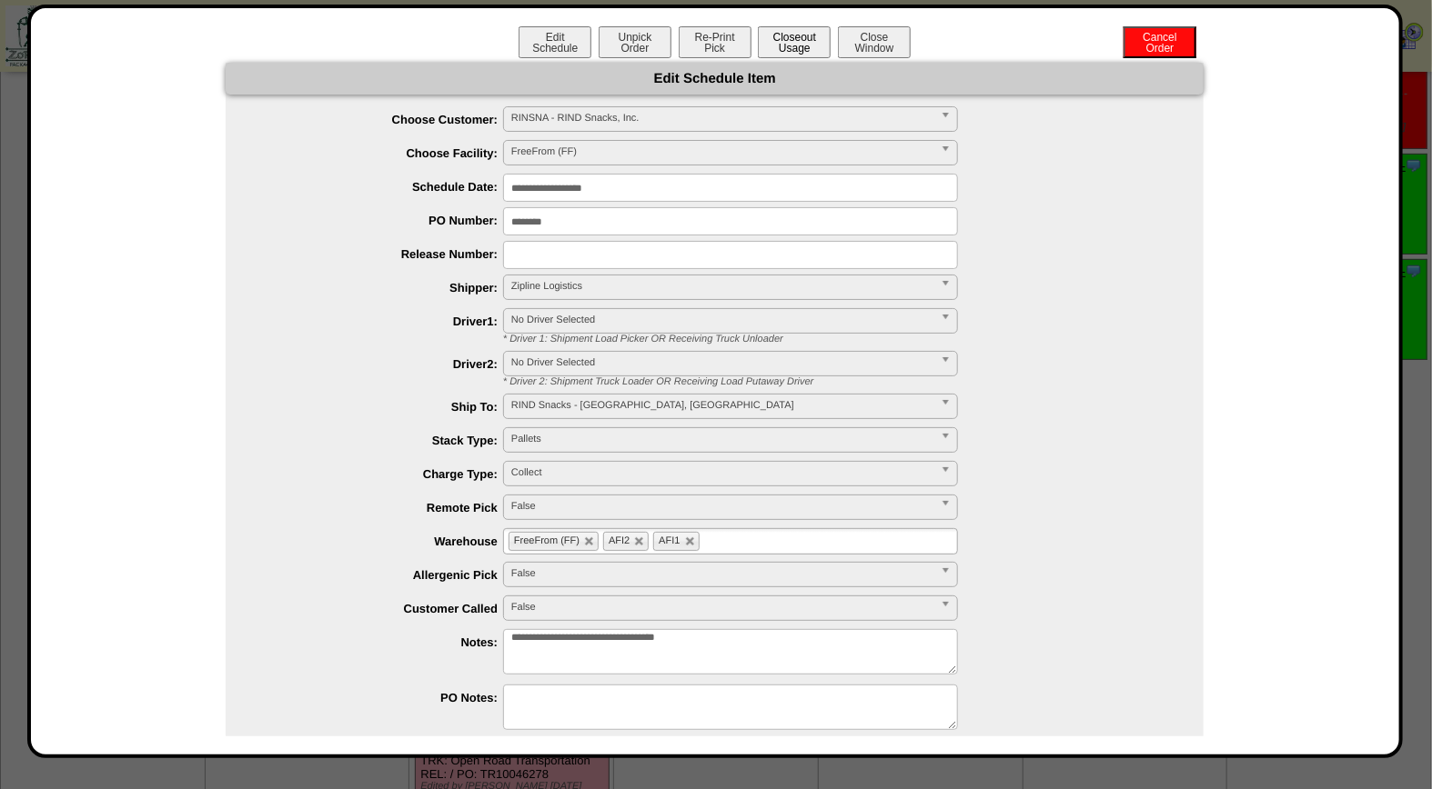
click at [787, 40] on button "Closeout Usage" at bounding box center [794, 42] width 73 height 32
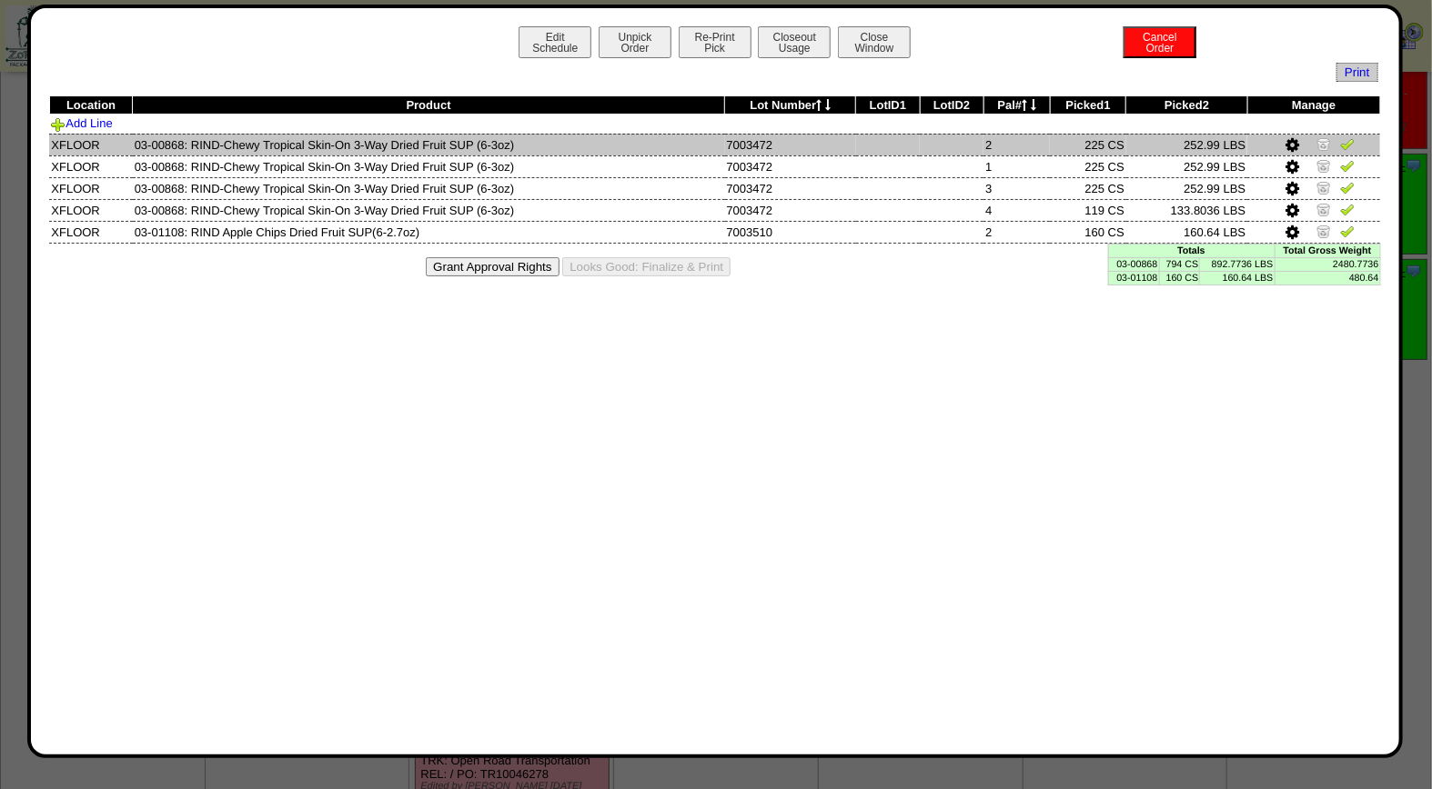
click at [1348, 146] on img at bounding box center [1347, 143] width 15 height 15
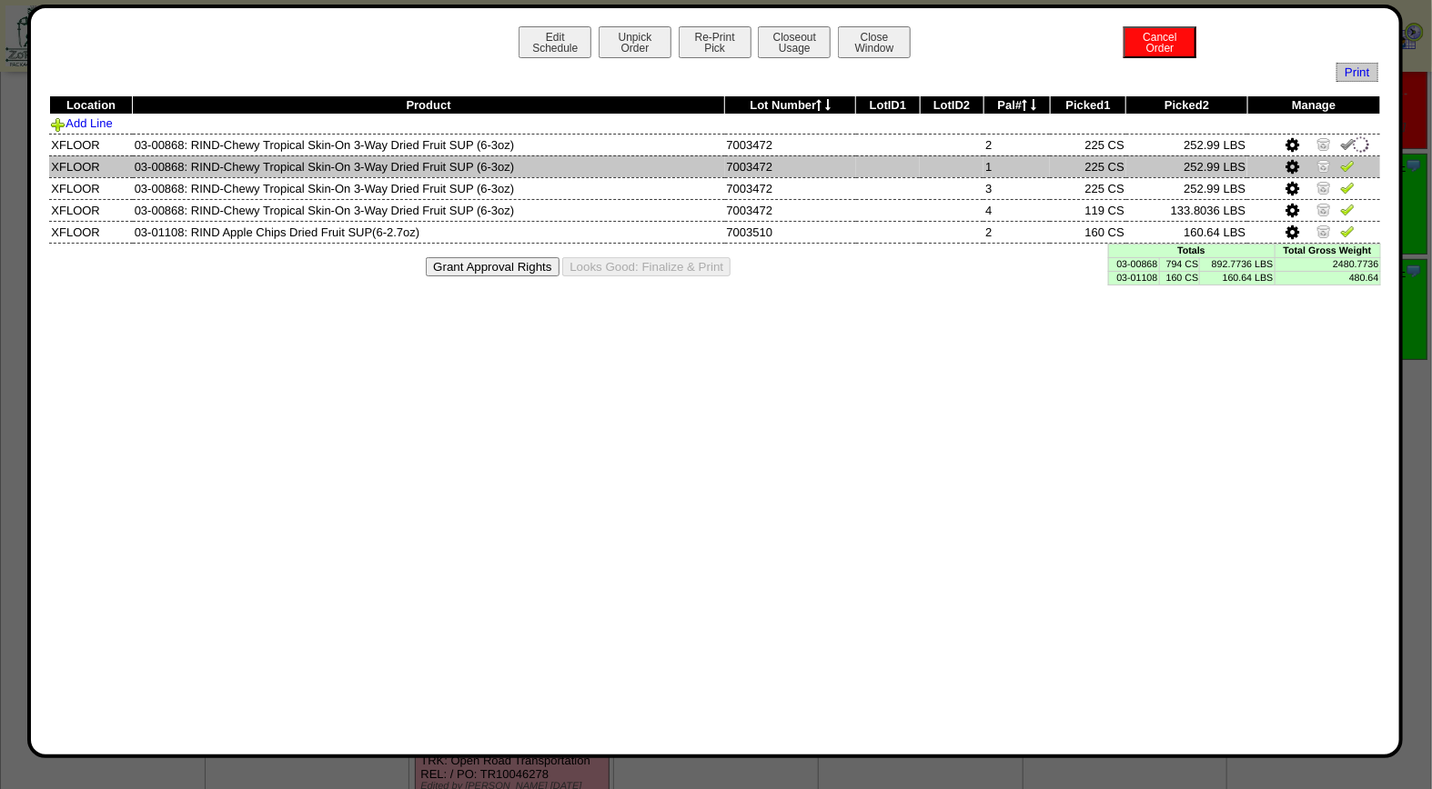
click at [1348, 162] on img at bounding box center [1347, 165] width 15 height 15
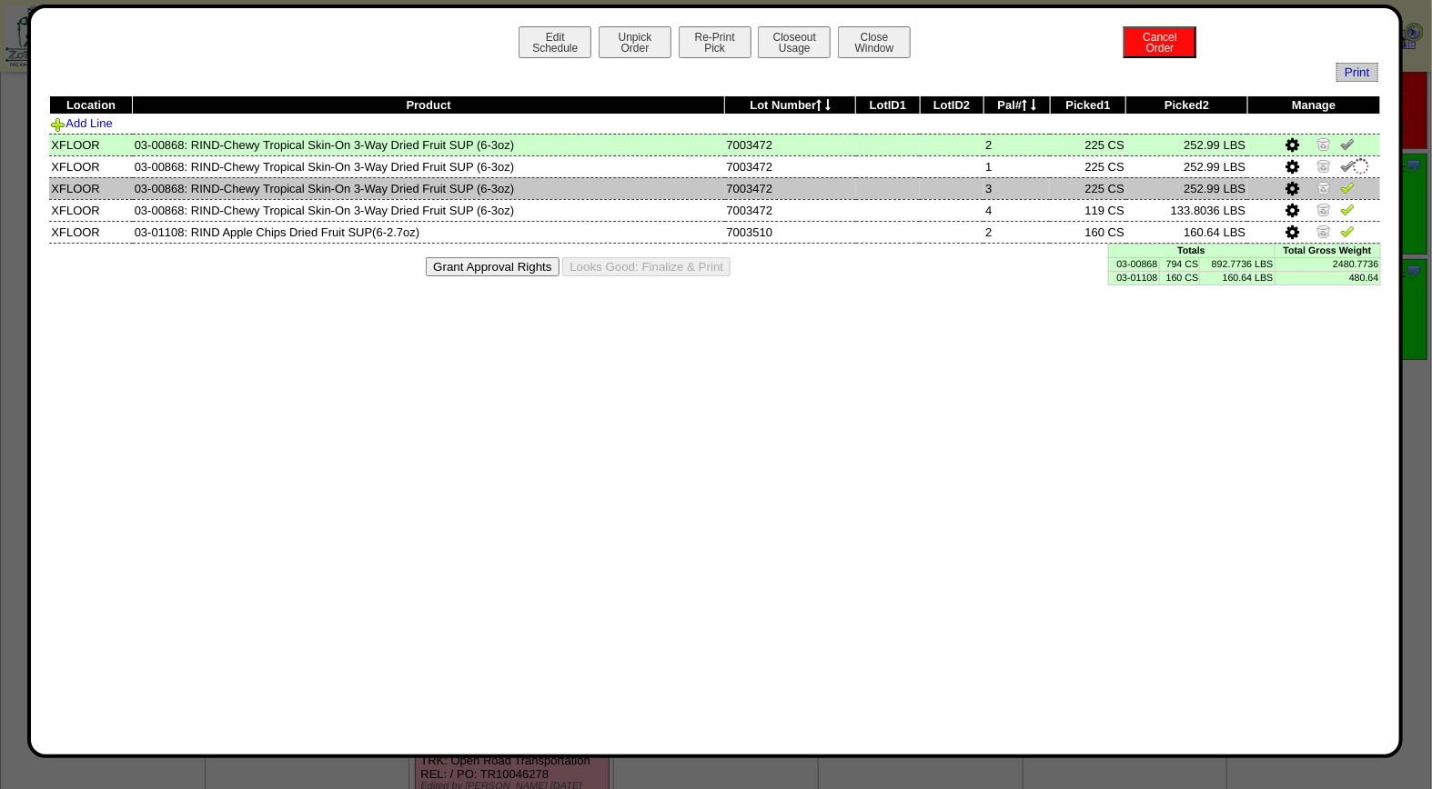
click at [1348, 184] on img at bounding box center [1347, 187] width 15 height 15
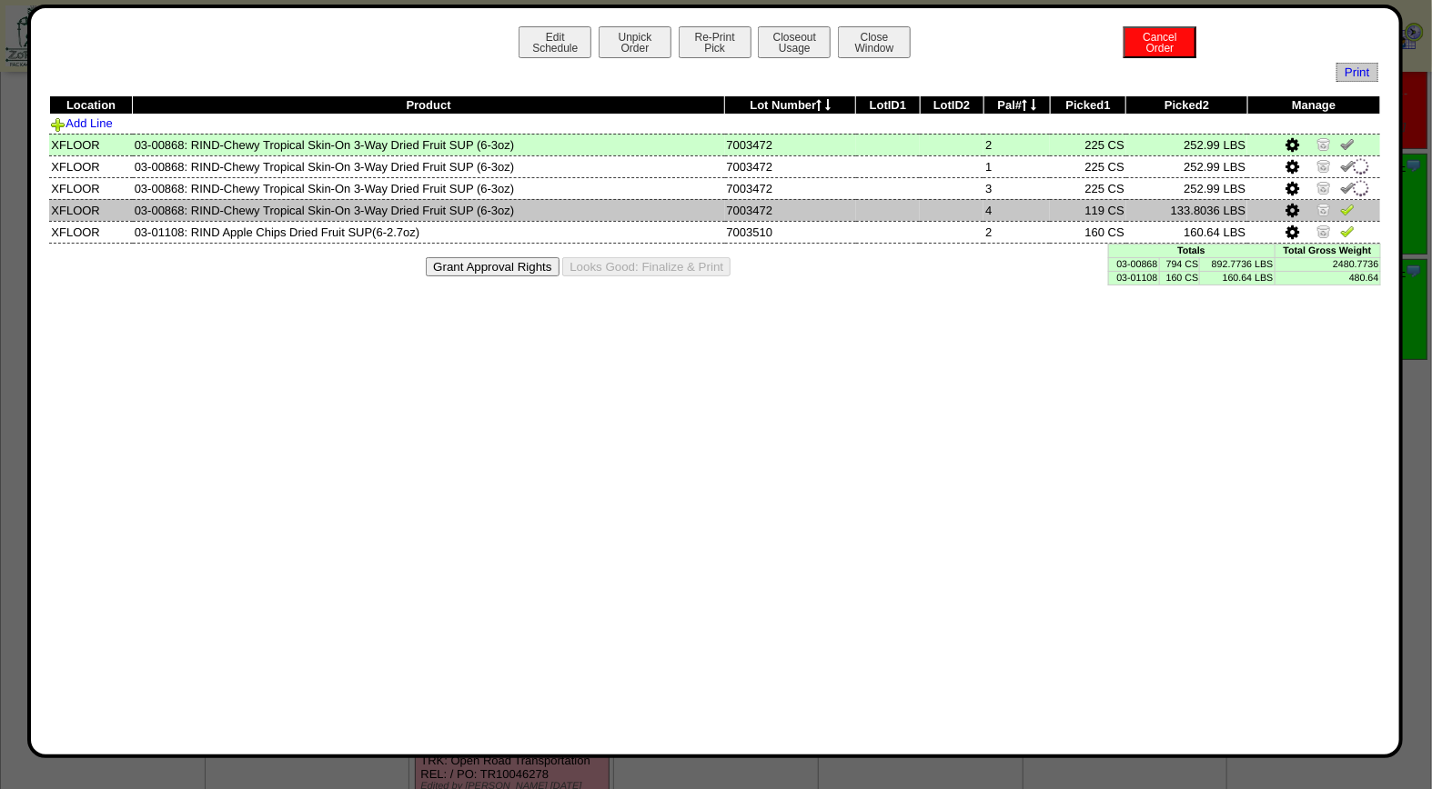
click at [1346, 206] on img at bounding box center [1347, 209] width 15 height 15
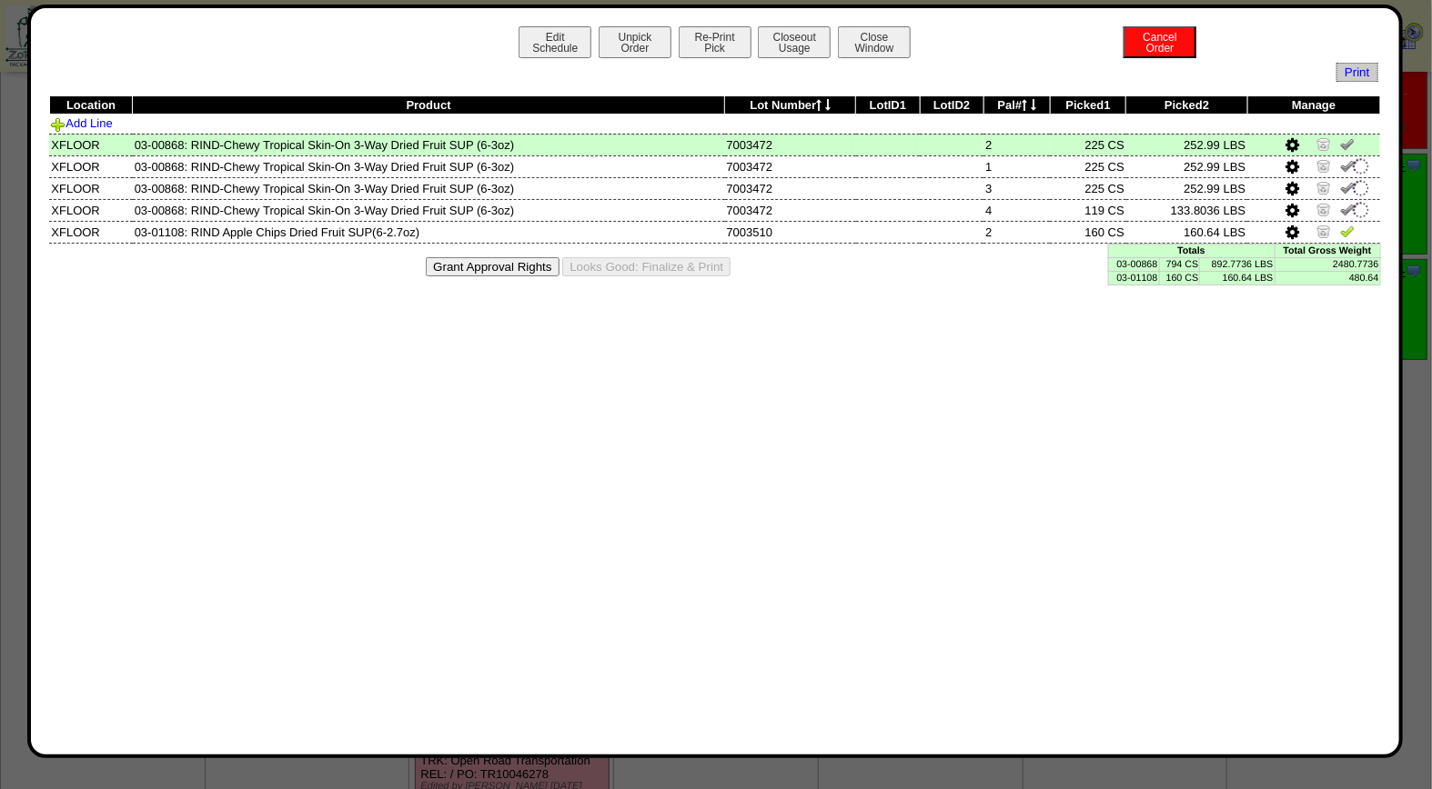
click at [1343, 244] on td "Total Gross Weight" at bounding box center [1327, 251] width 106 height 14
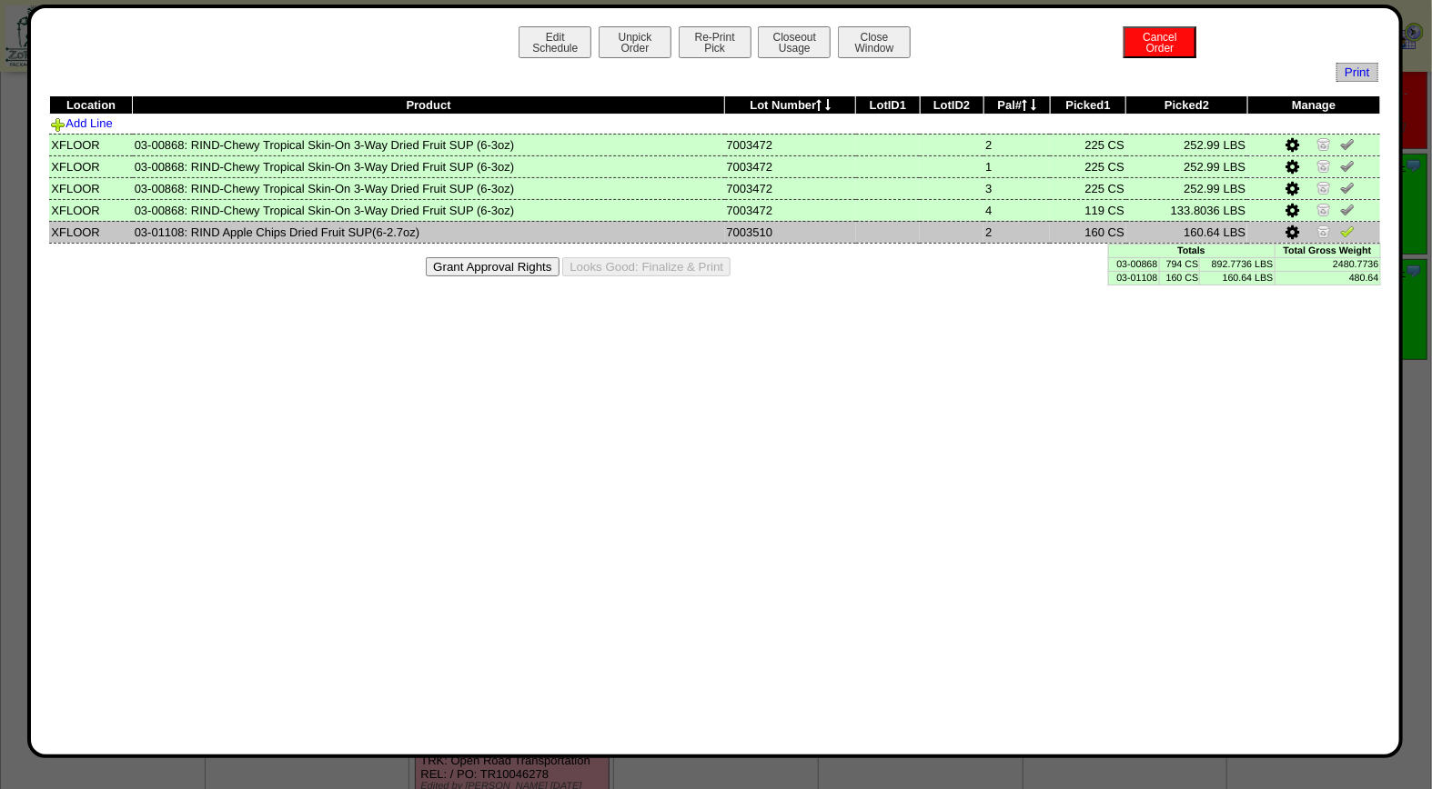
click at [1349, 229] on img at bounding box center [1347, 231] width 15 height 15
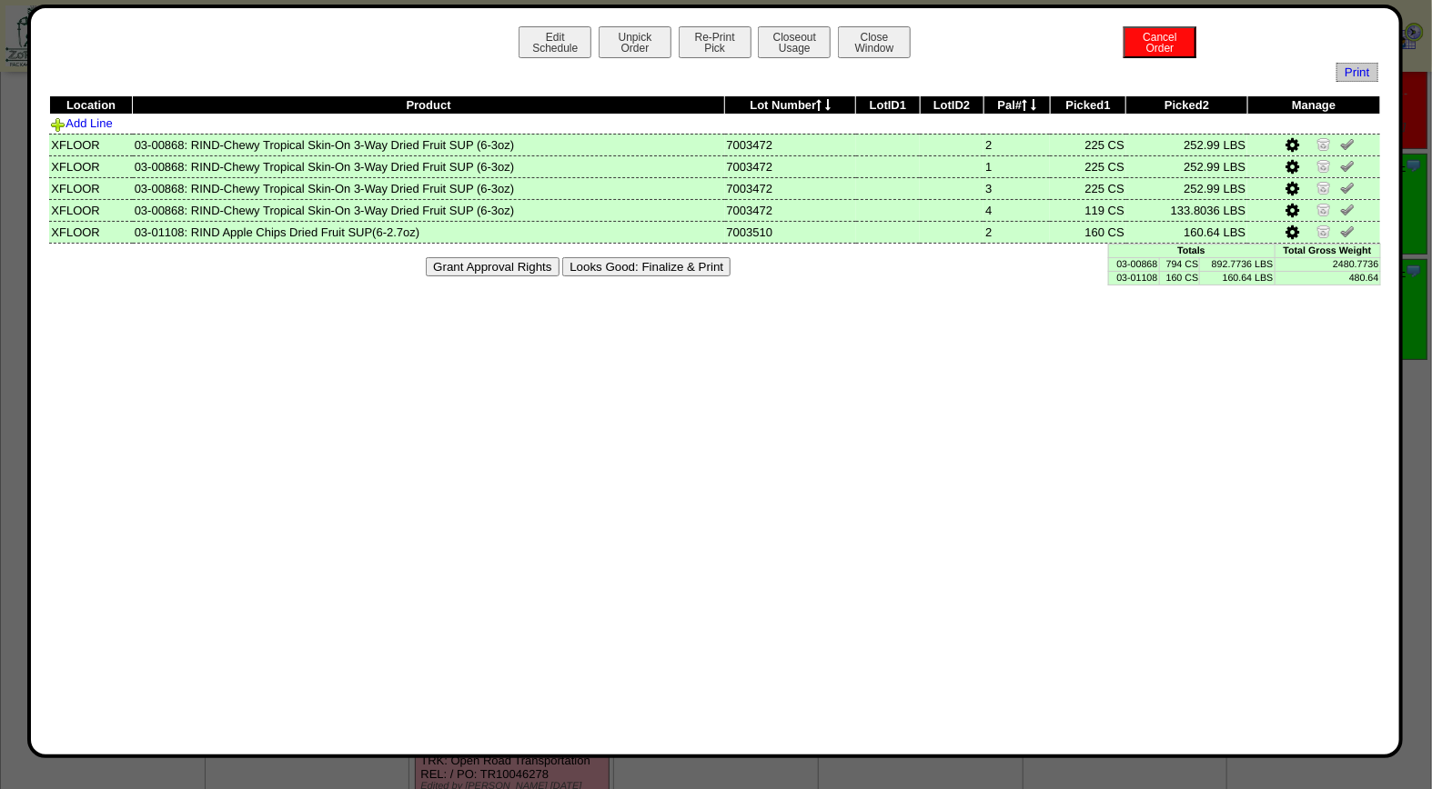
click at [648, 268] on button "Looks Good: Finalize & Print" at bounding box center [646, 266] width 168 height 19
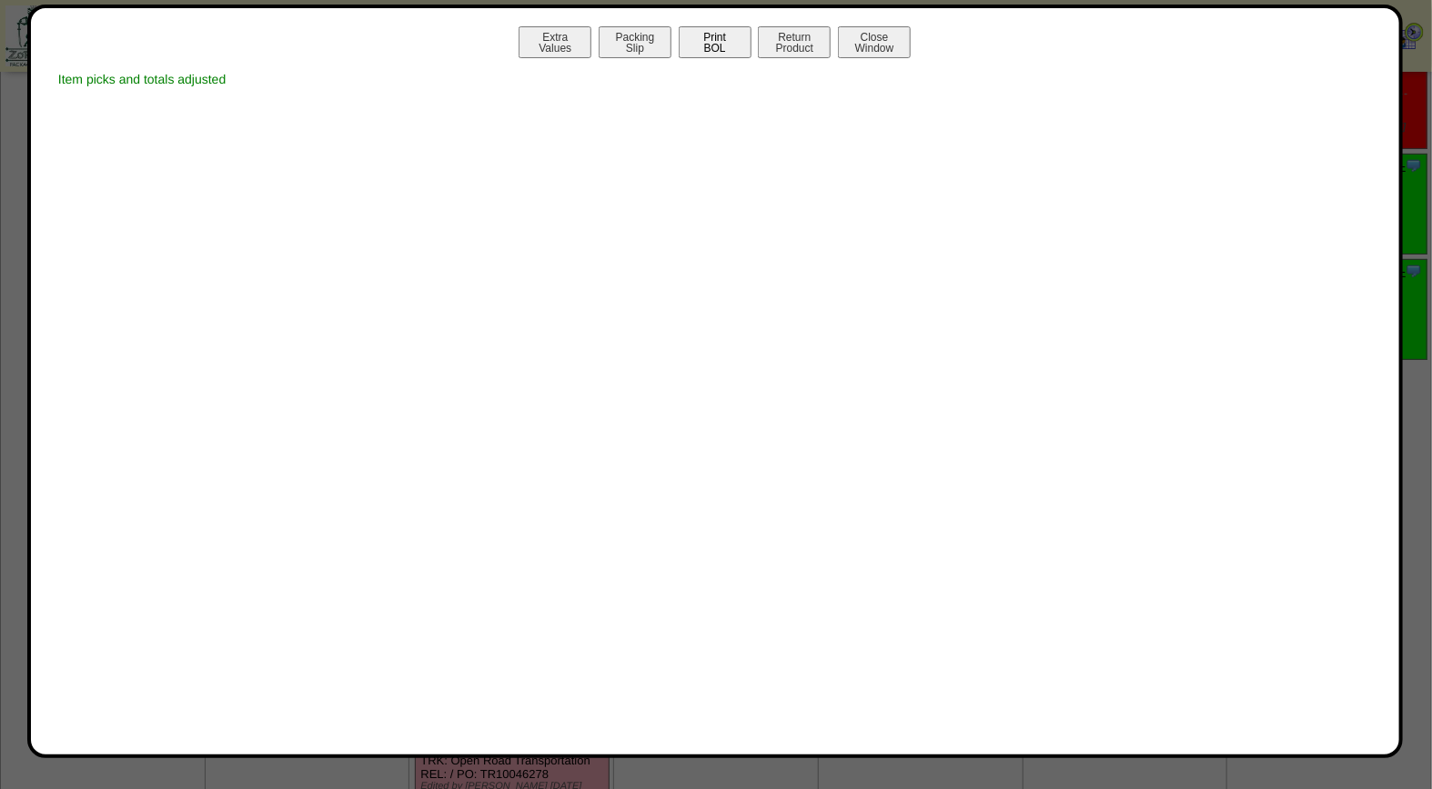
click at [716, 40] on button "Print BOL" at bounding box center [714, 42] width 73 height 32
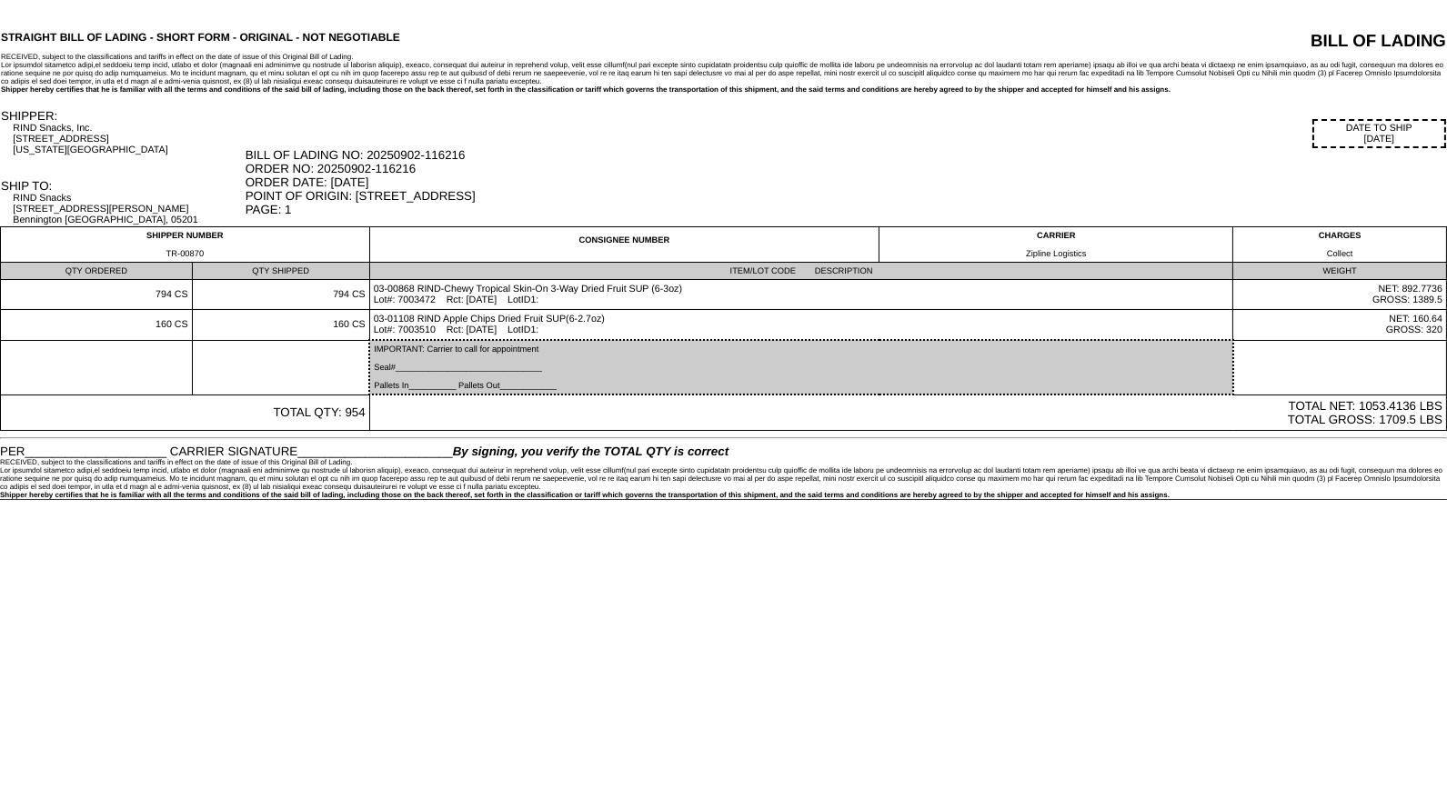
click at [765, 171] on div "BILL OF LADING NO: 20250902-116216 ORDER NO: 20250902-116216 ORDER DATE: [DATE]…" at bounding box center [846, 182] width 1201 height 68
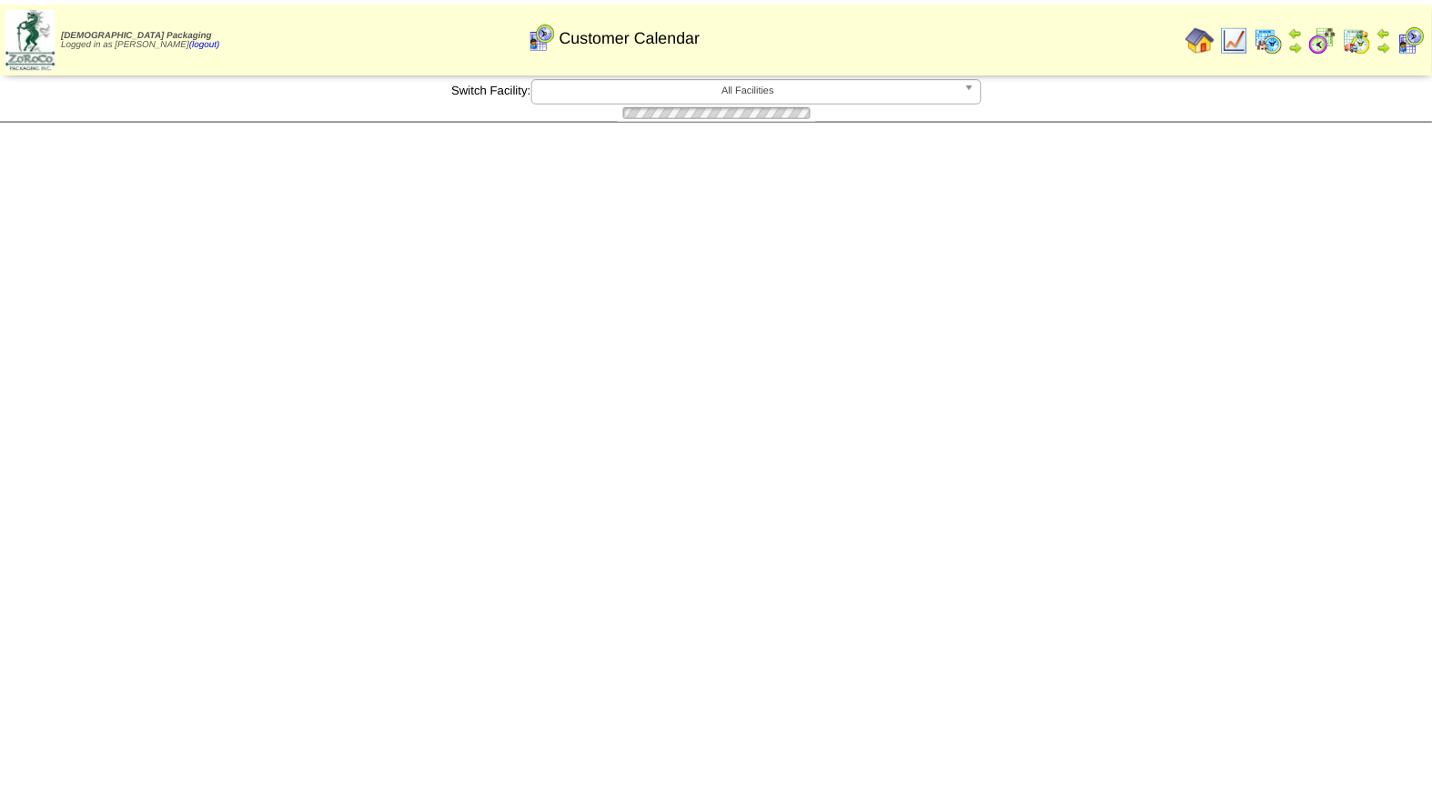
scroll to position [167, 0]
